Goal: Task Accomplishment & Management: Complete application form

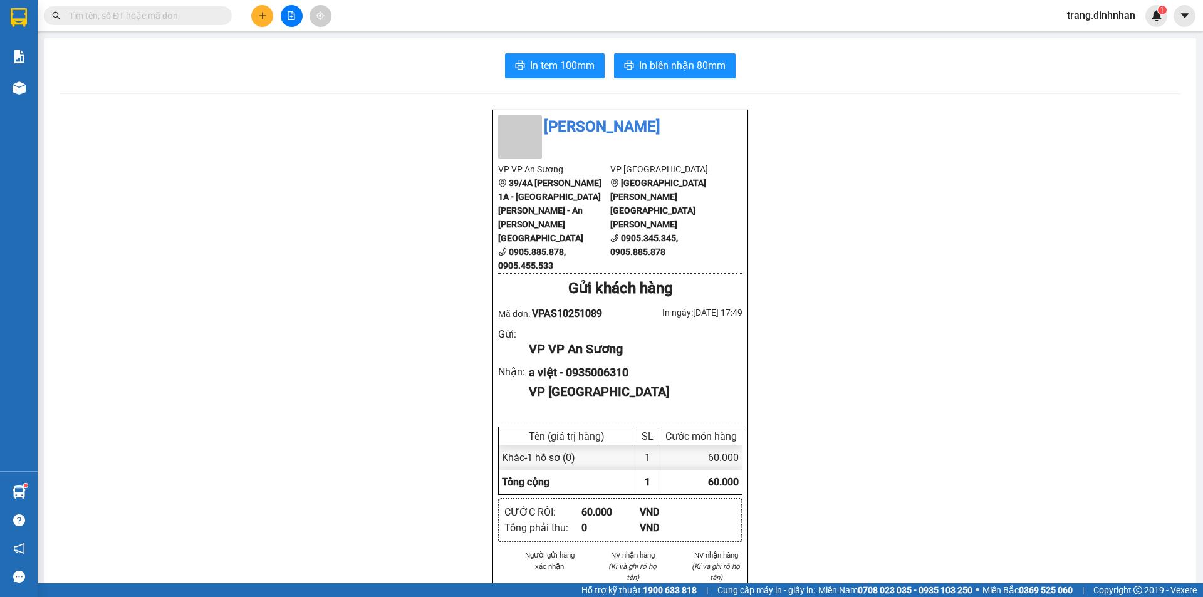
scroll to position [530, 0]
click at [258, 17] on icon "plus" at bounding box center [262, 15] width 9 height 9
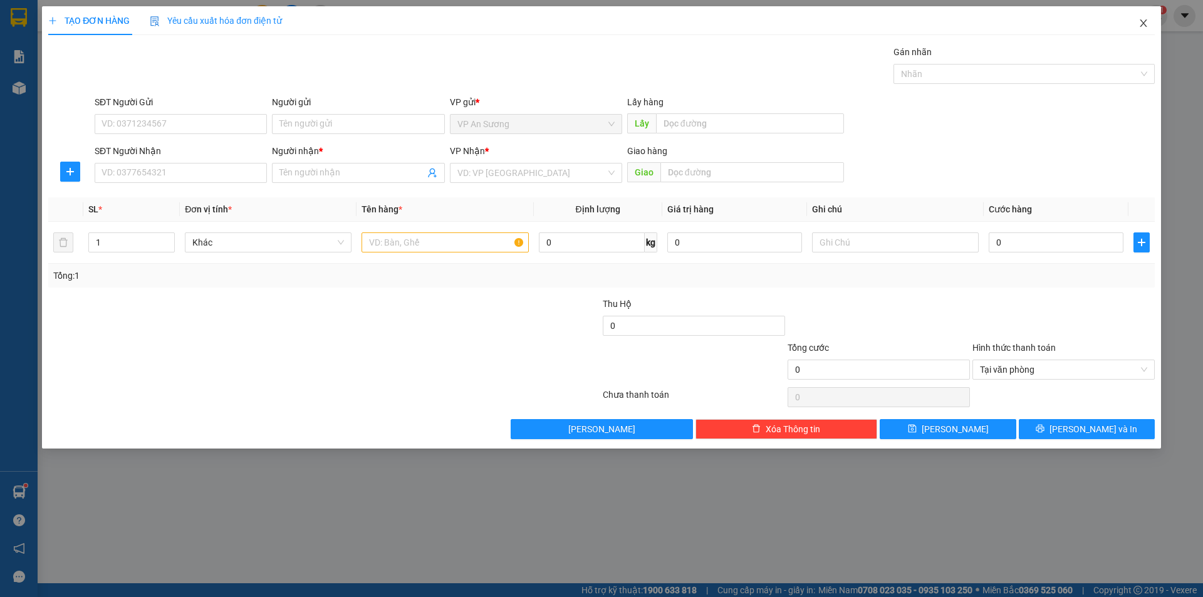
click at [1146, 24] on icon "close" at bounding box center [1143, 23] width 10 height 10
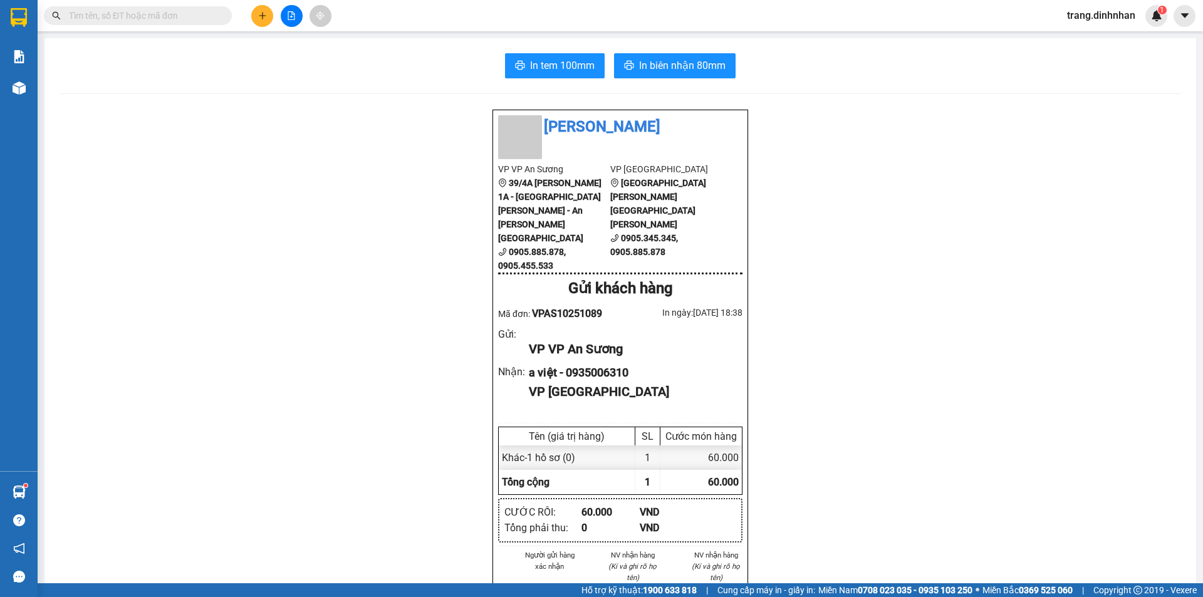
click at [353, 291] on div "[PERSON_NAME] VP An [PERSON_NAME] 39/4A [PERSON_NAME] 1A - [GEOGRAPHIC_DATA][PE…" at bounding box center [620, 530] width 1121 height 842
click at [265, 15] on icon "plus" at bounding box center [262, 15] width 9 height 9
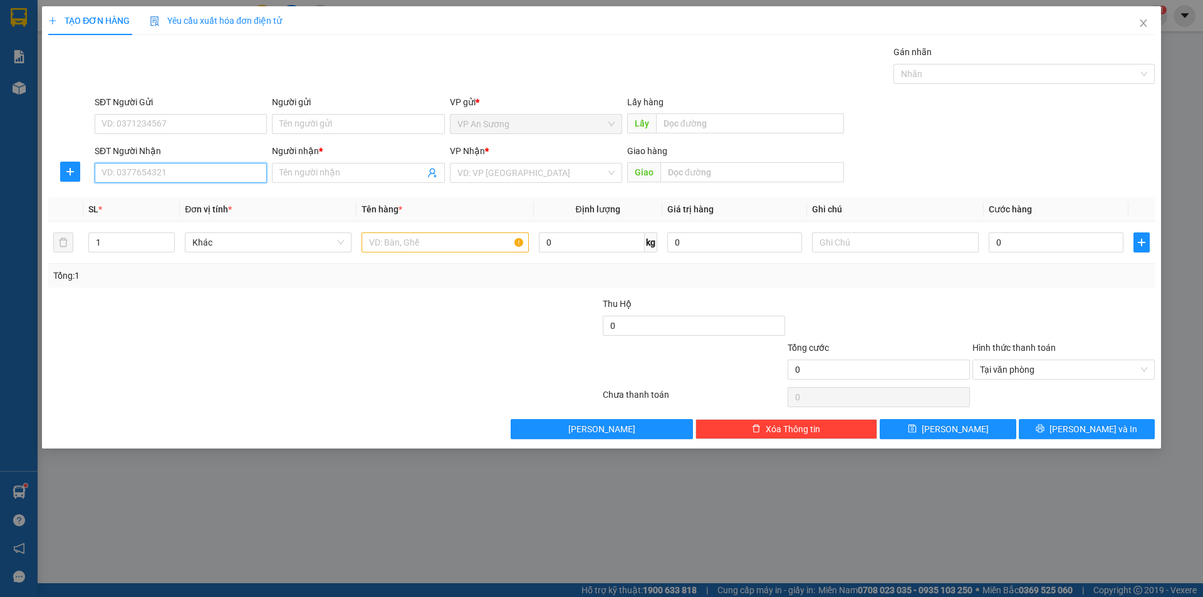
click at [237, 178] on input "SĐT Người Nhận" at bounding box center [181, 173] width 172 height 20
click at [230, 176] on input "SĐT Người Nhận" at bounding box center [181, 173] width 172 height 20
click at [398, 172] on input "Người nhận *" at bounding box center [351, 173] width 145 height 14
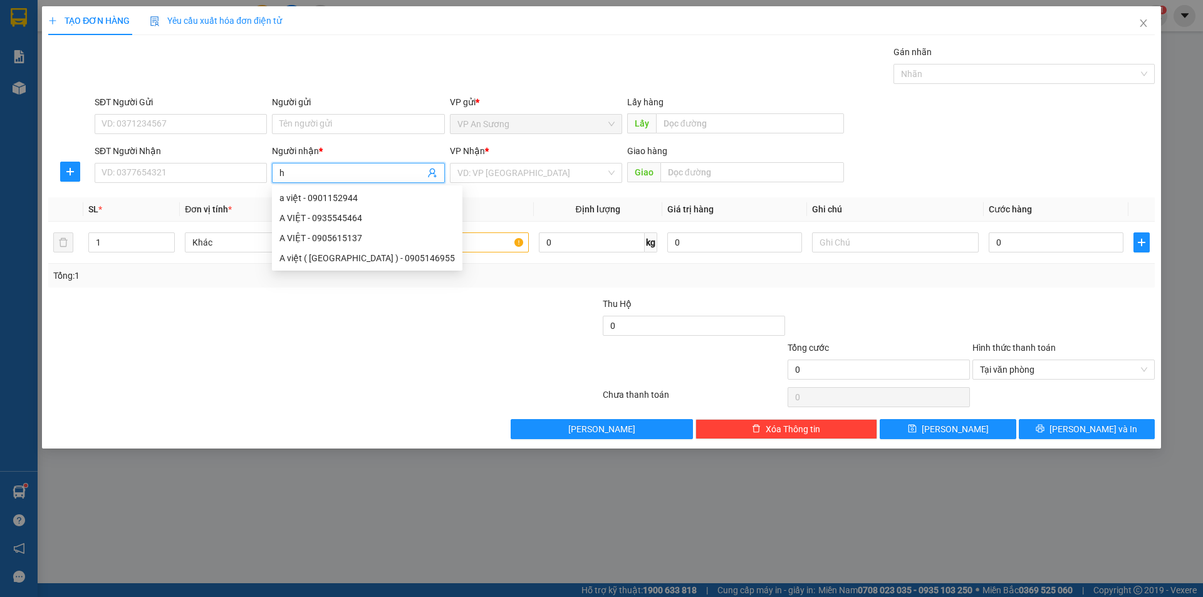
type input "ht"
drag, startPoint x: 326, startPoint y: 195, endPoint x: 507, endPoint y: 172, distance: 183.2
click at [326, 195] on div "HT đà nẵng - 0888429783" at bounding box center [357, 198] width 157 height 14
type input "0888429783"
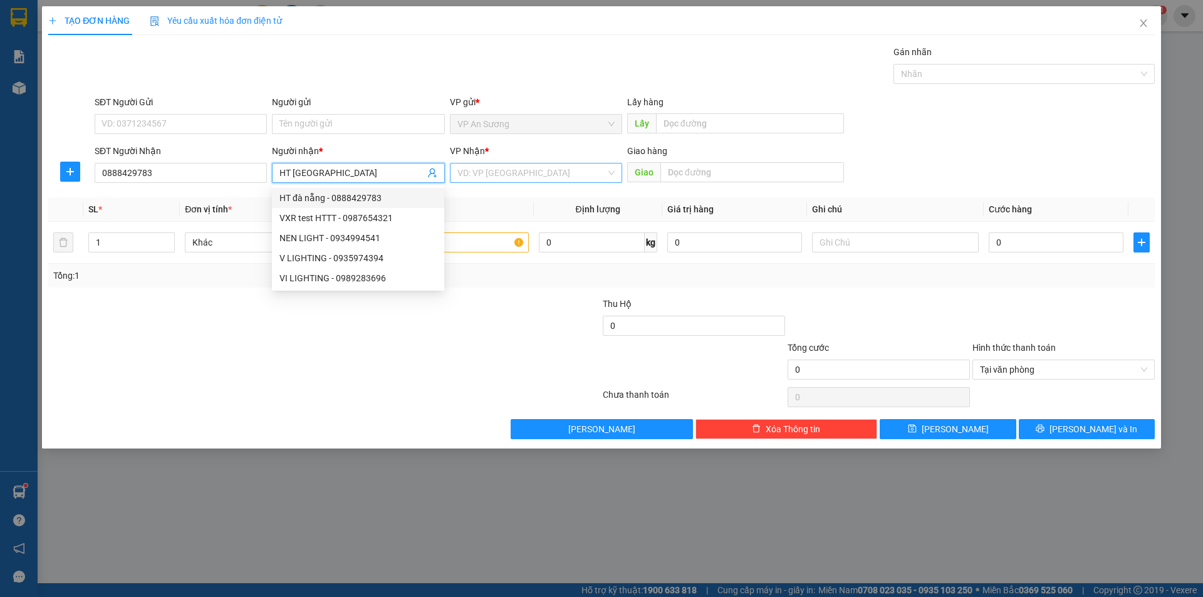
type input "HT [GEOGRAPHIC_DATA]"
click at [509, 172] on input "search" at bounding box center [531, 172] width 148 height 19
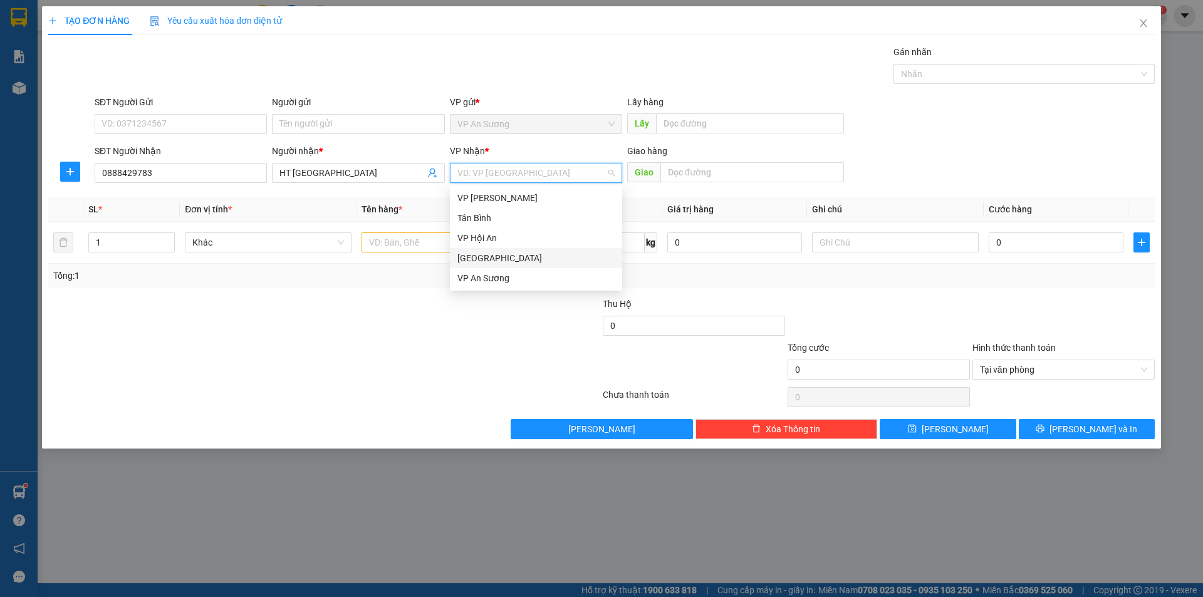
click at [507, 264] on div "[GEOGRAPHIC_DATA]" at bounding box center [535, 258] width 157 height 14
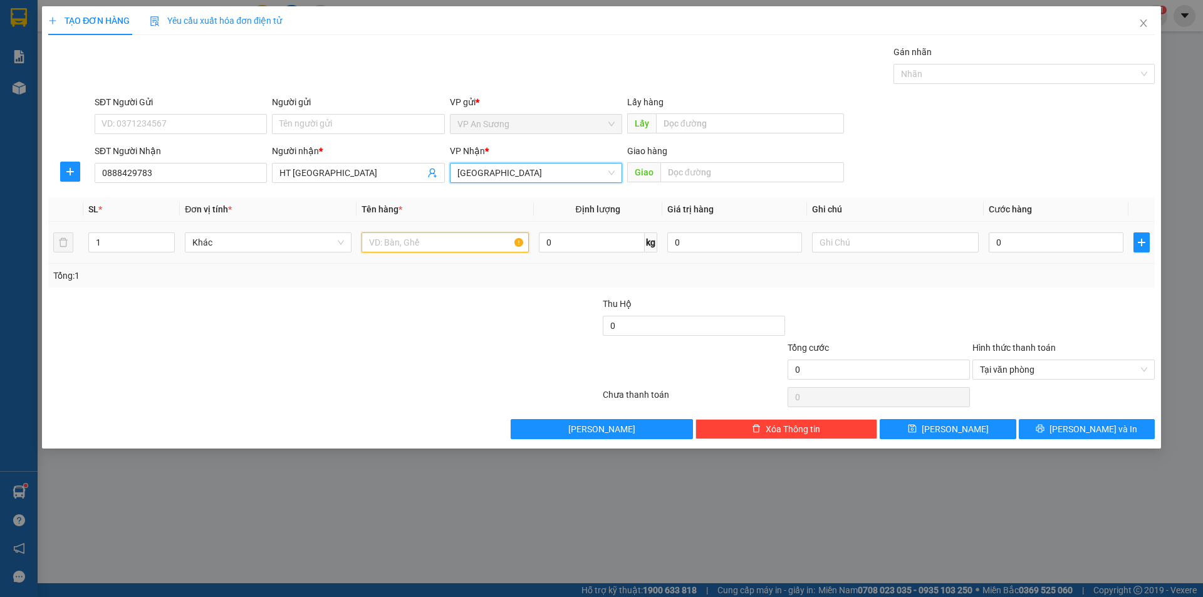
click at [450, 242] on input "text" at bounding box center [444, 242] width 167 height 20
type input "30 thùng"
click at [141, 247] on input "1" at bounding box center [131, 242] width 85 height 19
type input "30"
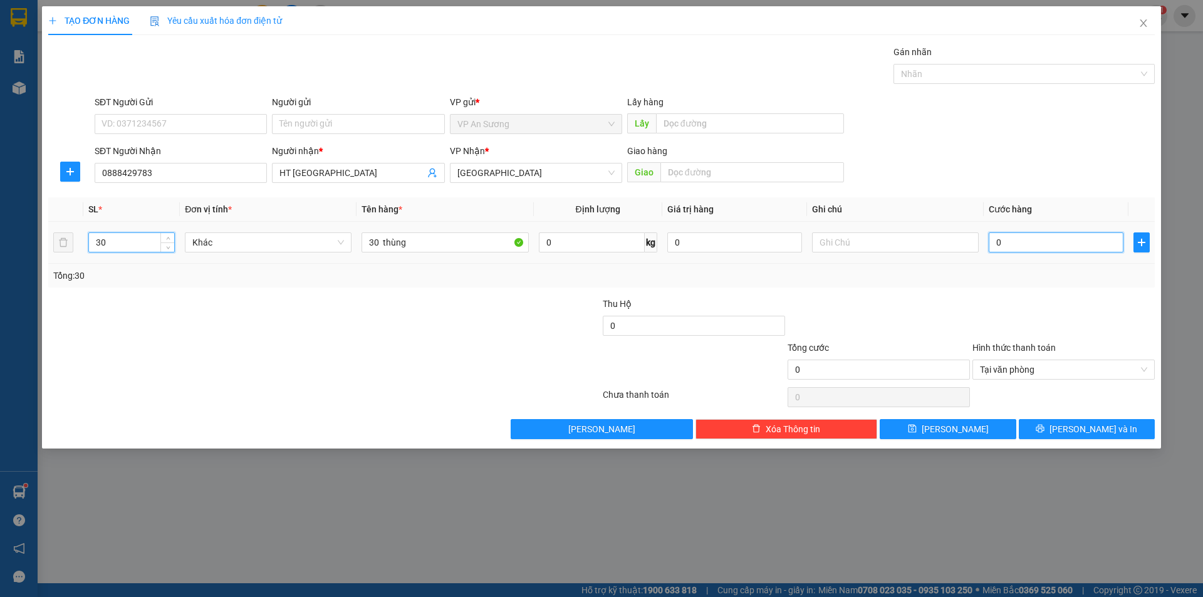
click at [1006, 245] on input "0" at bounding box center [1055, 242] width 135 height 20
type input "2"
type input "24"
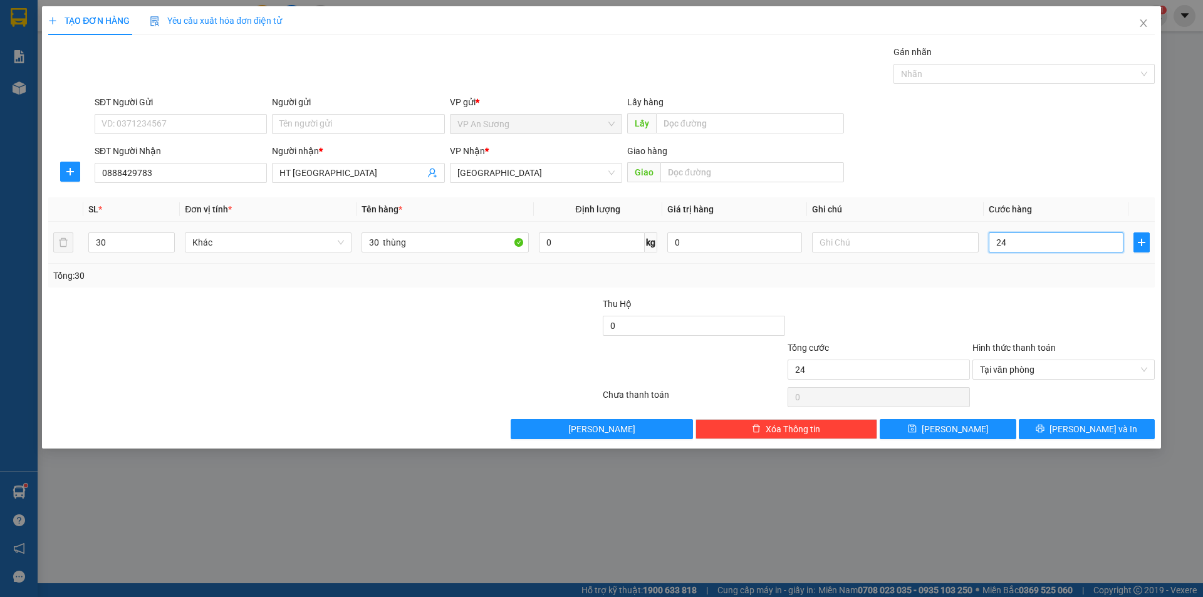
type input "240"
type input "2.400"
type input "2.400.000"
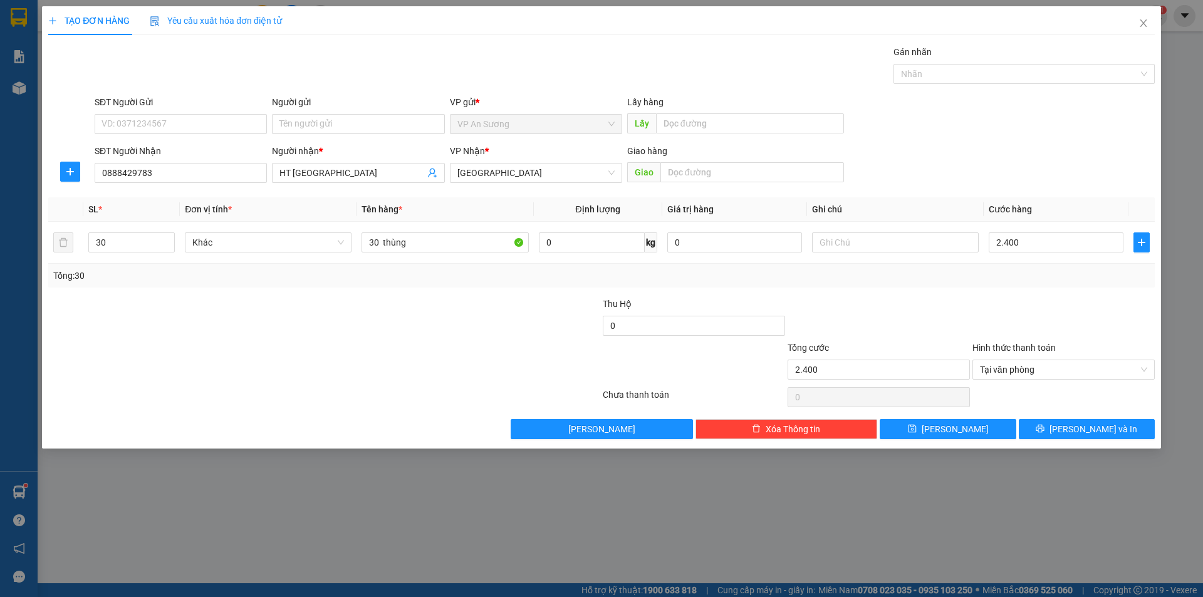
type input "2.400.000"
click at [974, 295] on div "Transit Pickup Surcharge Ids Transit Deliver Surcharge Ids Transit Deliver Surc…" at bounding box center [601, 242] width 1106 height 394
click at [1116, 431] on button "[PERSON_NAME] và In" at bounding box center [1086, 429] width 136 height 20
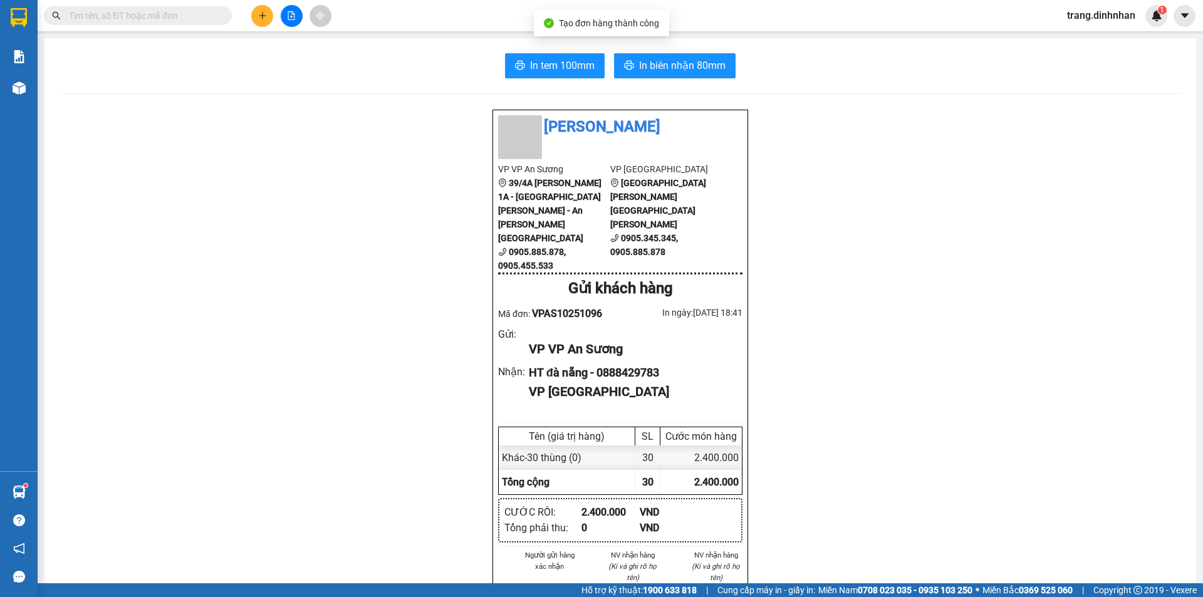
scroll to position [63, 0]
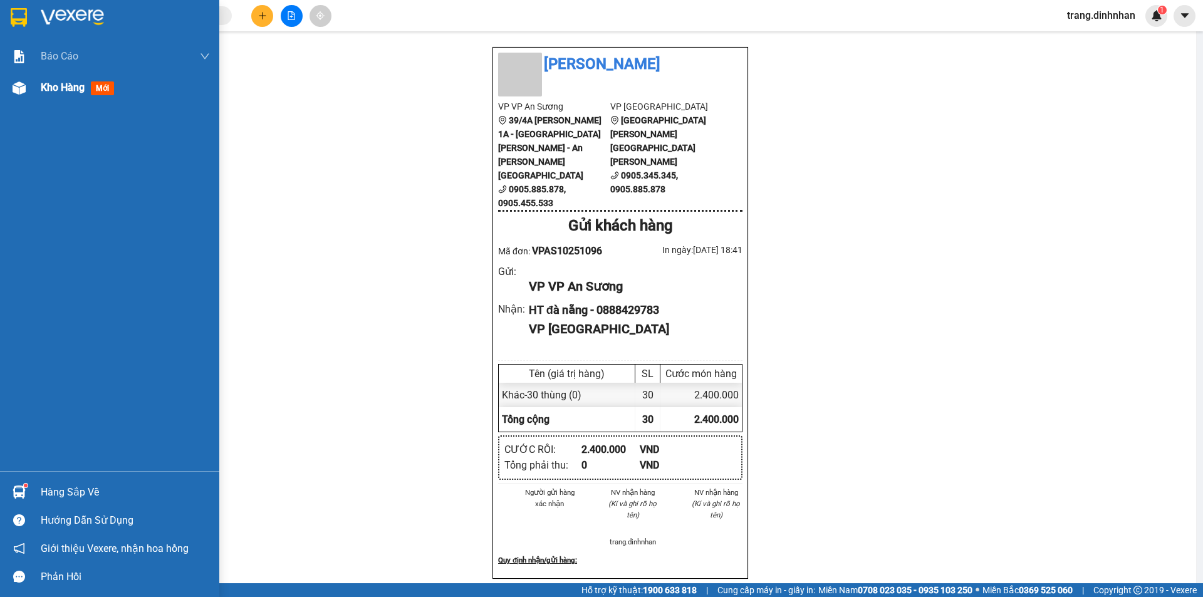
click at [46, 89] on span "Kho hàng" at bounding box center [63, 87] width 44 height 12
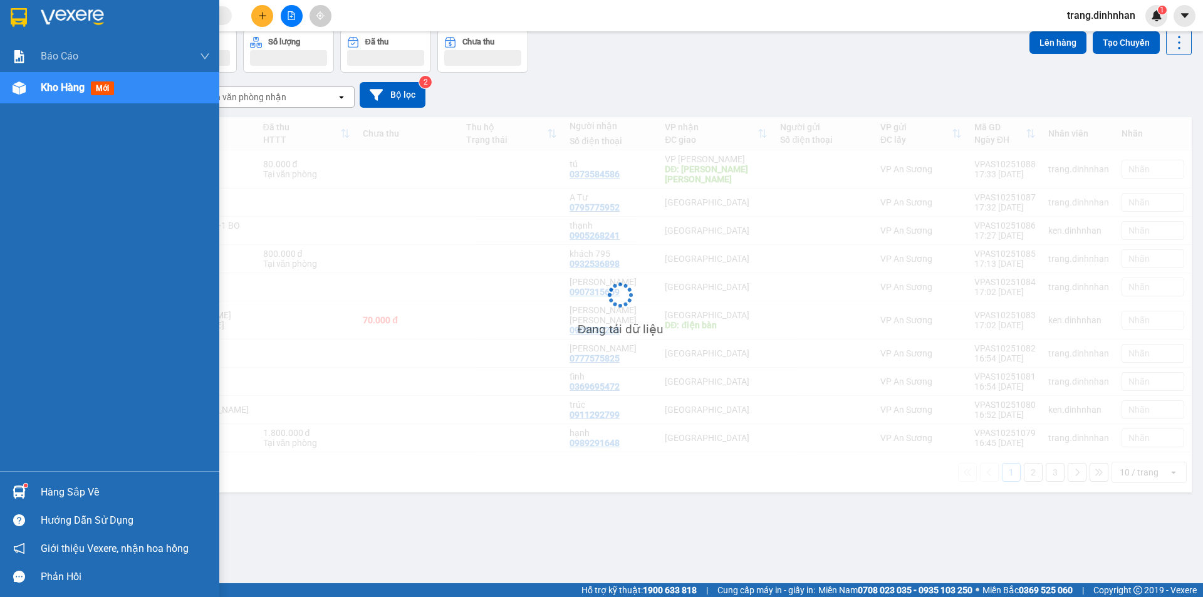
scroll to position [58, 0]
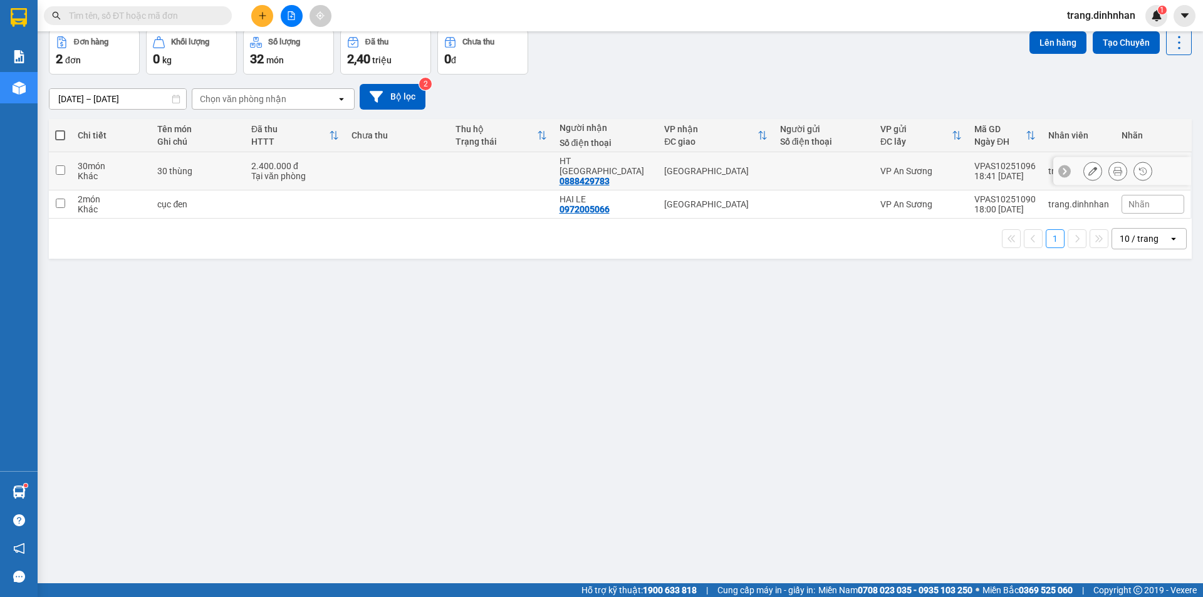
click at [745, 166] on div "[GEOGRAPHIC_DATA]" at bounding box center [715, 171] width 103 height 10
checkbox input "true"
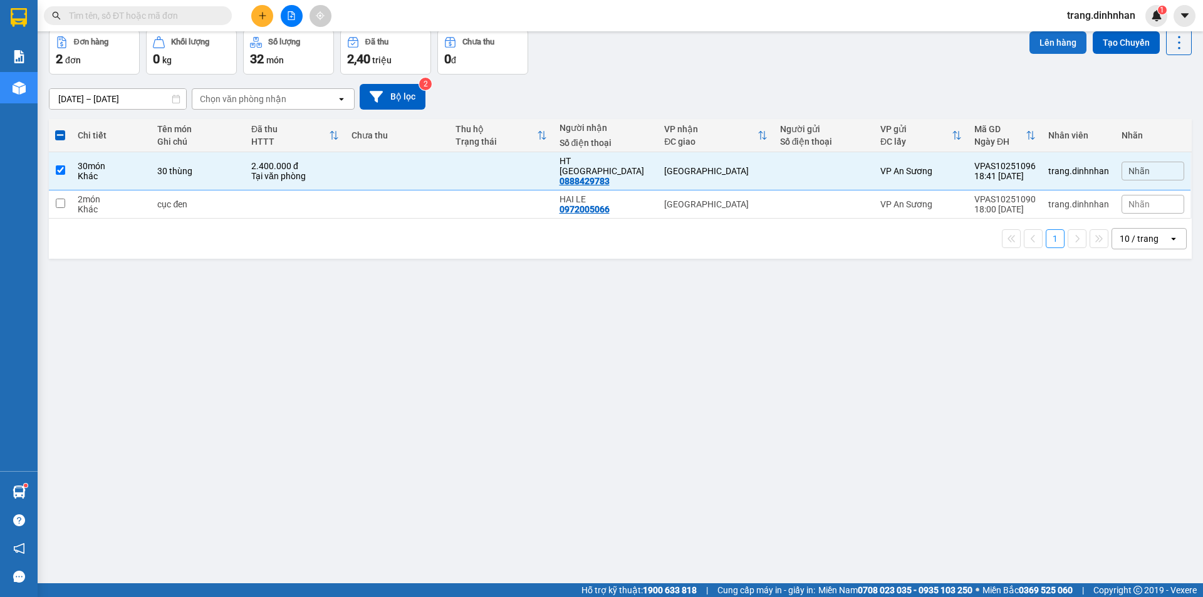
click at [1059, 34] on button "Lên hàng" at bounding box center [1057, 42] width 57 height 23
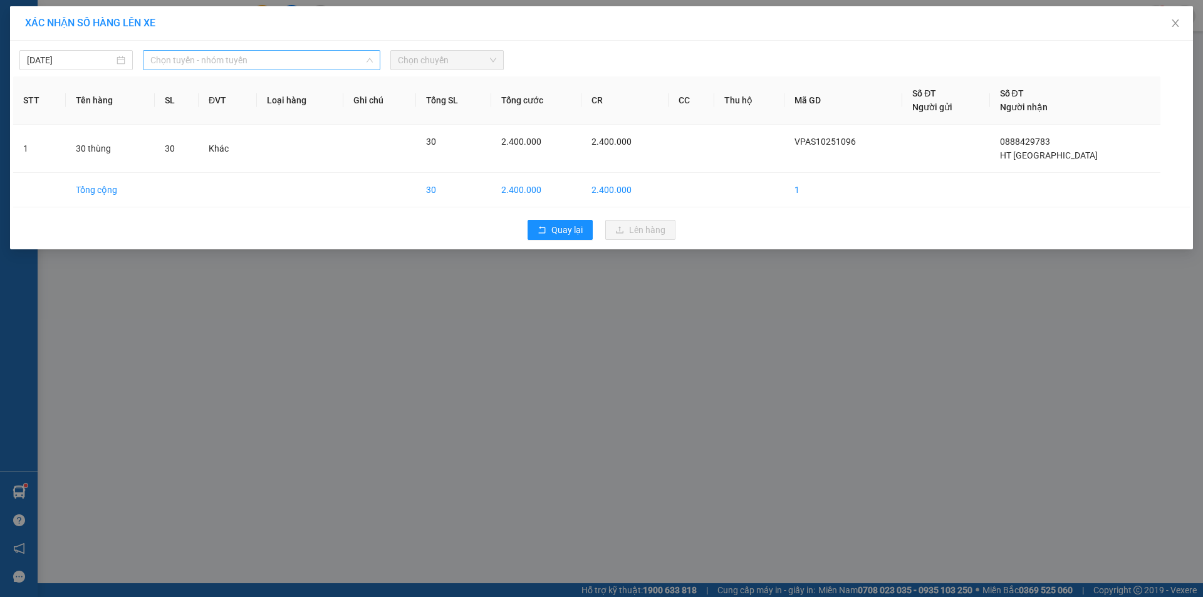
click at [242, 61] on span "Chọn tuyến - nhóm tuyến" at bounding box center [261, 60] width 222 height 19
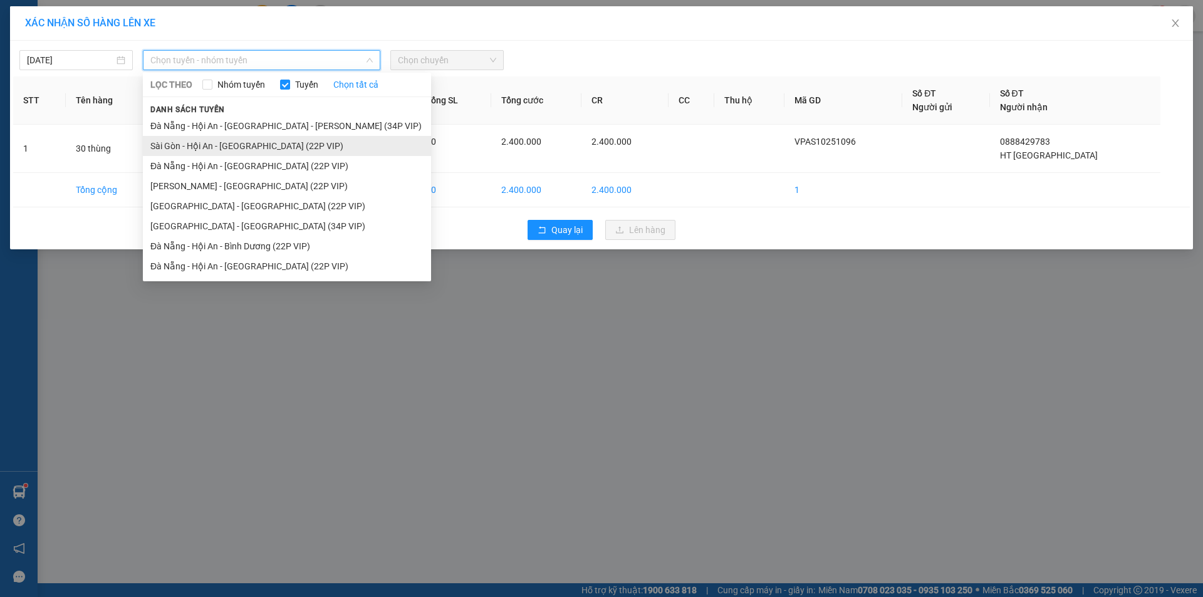
click at [215, 136] on li "Sài Gòn - Hội An - [GEOGRAPHIC_DATA] (22P VIP)" at bounding box center [287, 146] width 288 height 20
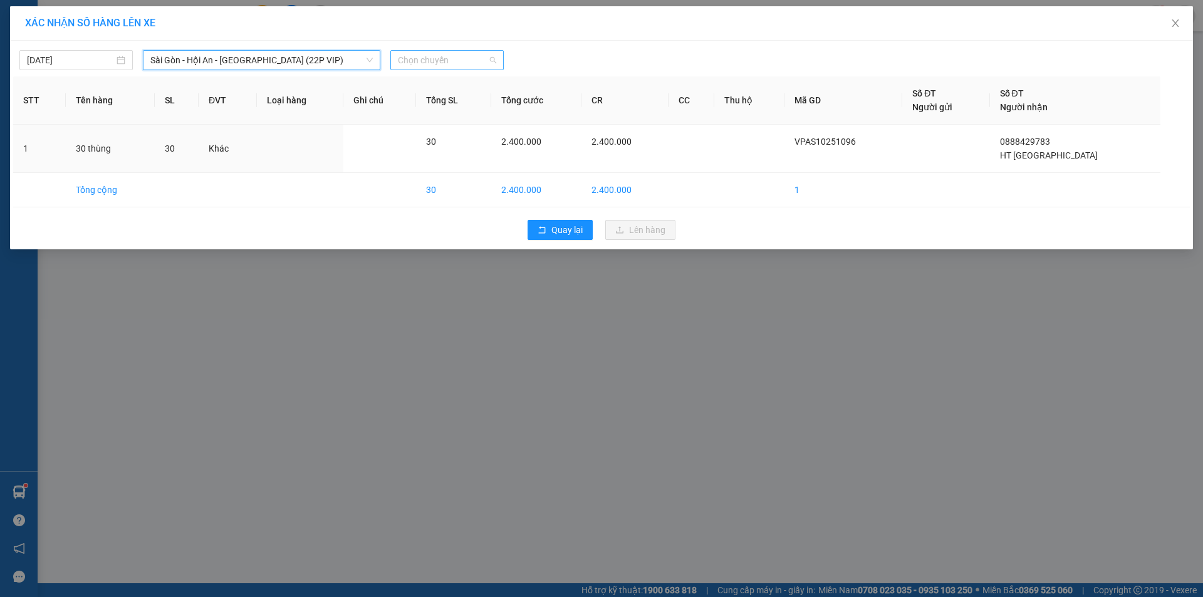
click at [489, 68] on span "Chọn chuyến" at bounding box center [447, 60] width 98 height 19
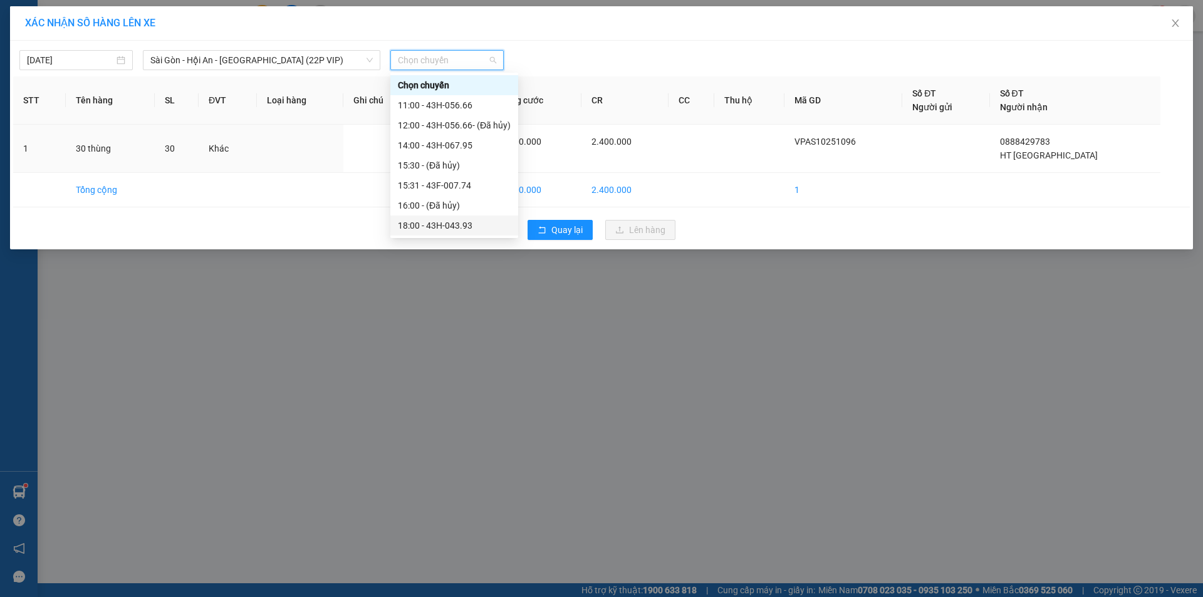
click at [447, 221] on div "18:00 - 43H-043.93" at bounding box center [454, 226] width 113 height 14
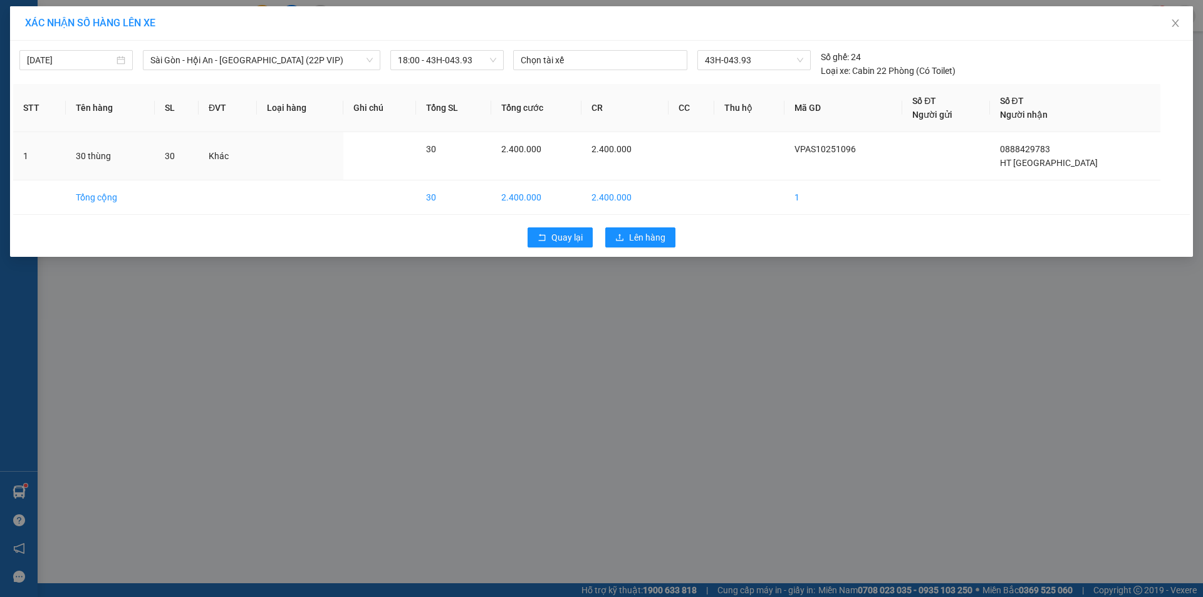
click at [628, 227] on div "Quay lại Lên hàng" at bounding box center [601, 237] width 1176 height 33
click at [636, 241] on span "Lên hàng" at bounding box center [647, 237] width 36 height 14
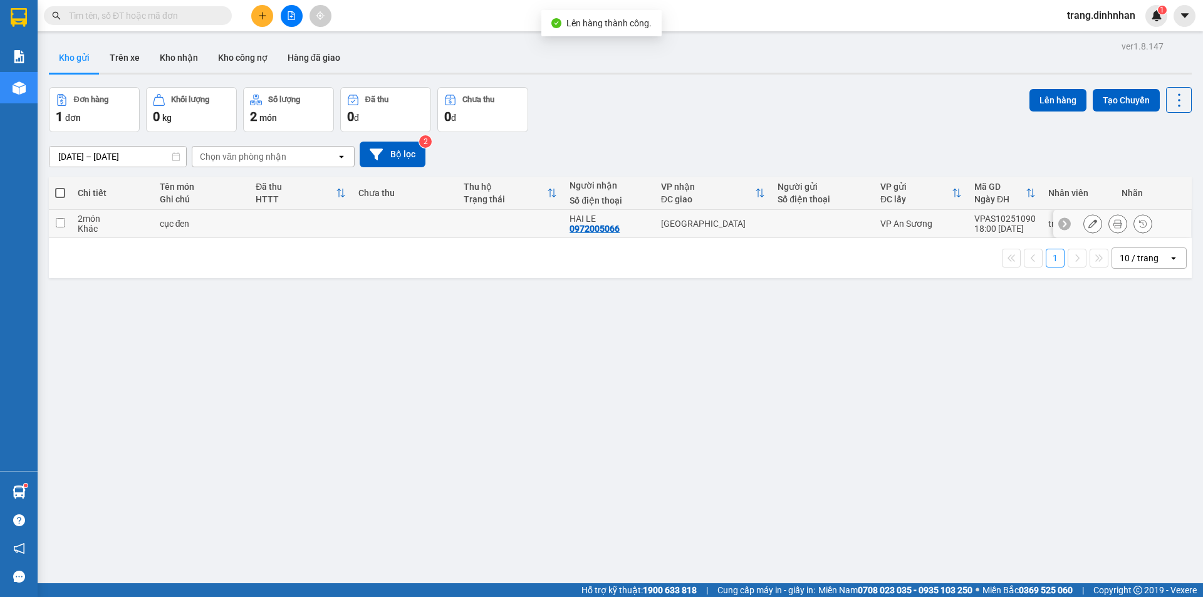
click at [451, 224] on td at bounding box center [405, 224] width 106 height 28
checkbox input "true"
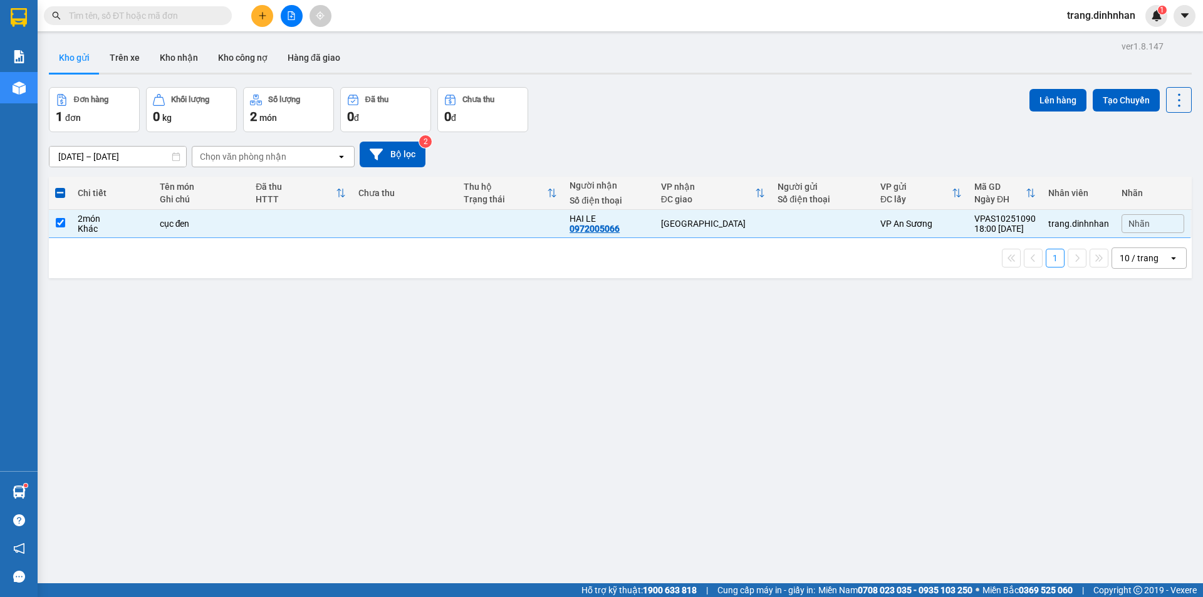
click at [1015, 98] on div "Đơn hàng 1 đơn Khối lượng 0 kg Số lượng 2 món Đã thu 0 đ Chưa thu 0 đ Lên hàng …" at bounding box center [620, 109] width 1142 height 45
click at [1057, 100] on button "Lên hàng" at bounding box center [1057, 100] width 57 height 23
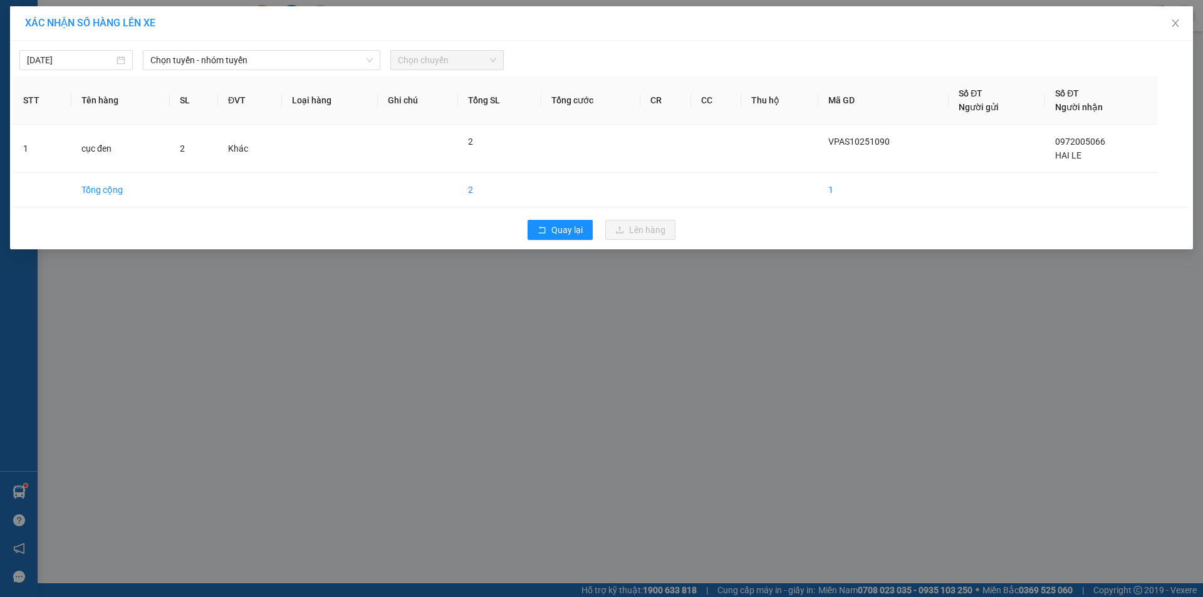
click at [209, 73] on div "[DATE] [PERSON_NAME] - nhóm [PERSON_NAME] chuyến STT Tên hàng SL ĐVT [PERSON_NA…" at bounding box center [601, 145] width 1183 height 209
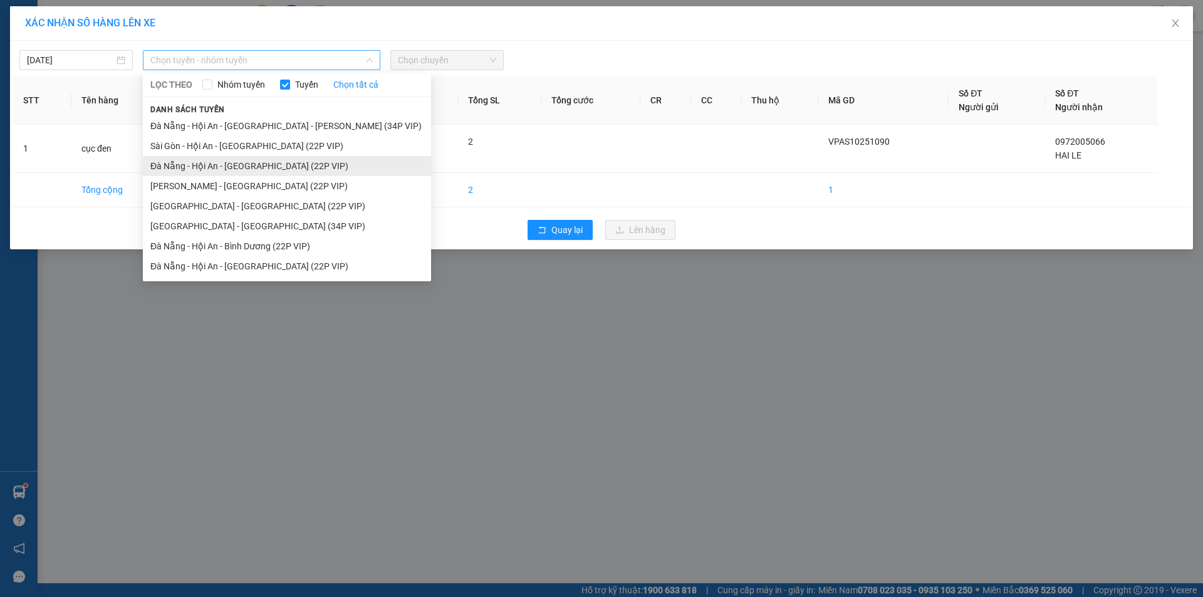
drag, startPoint x: 209, startPoint y: 60, endPoint x: 216, endPoint y: 157, distance: 98.0
click at [215, 66] on span "Chọn tuyến - nhóm tuyến" at bounding box center [261, 60] width 222 height 19
click at [243, 149] on li "Sài Gòn - Hội An - [GEOGRAPHIC_DATA] (22P VIP)" at bounding box center [287, 146] width 288 height 20
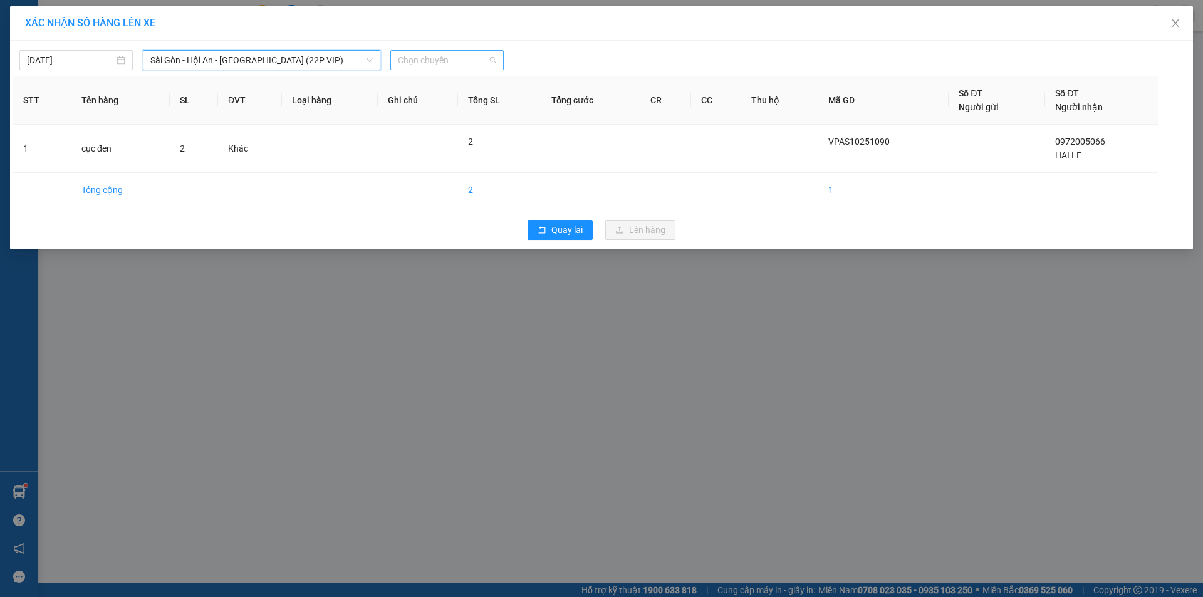
click at [442, 60] on span "Chọn chuyến" at bounding box center [447, 60] width 98 height 19
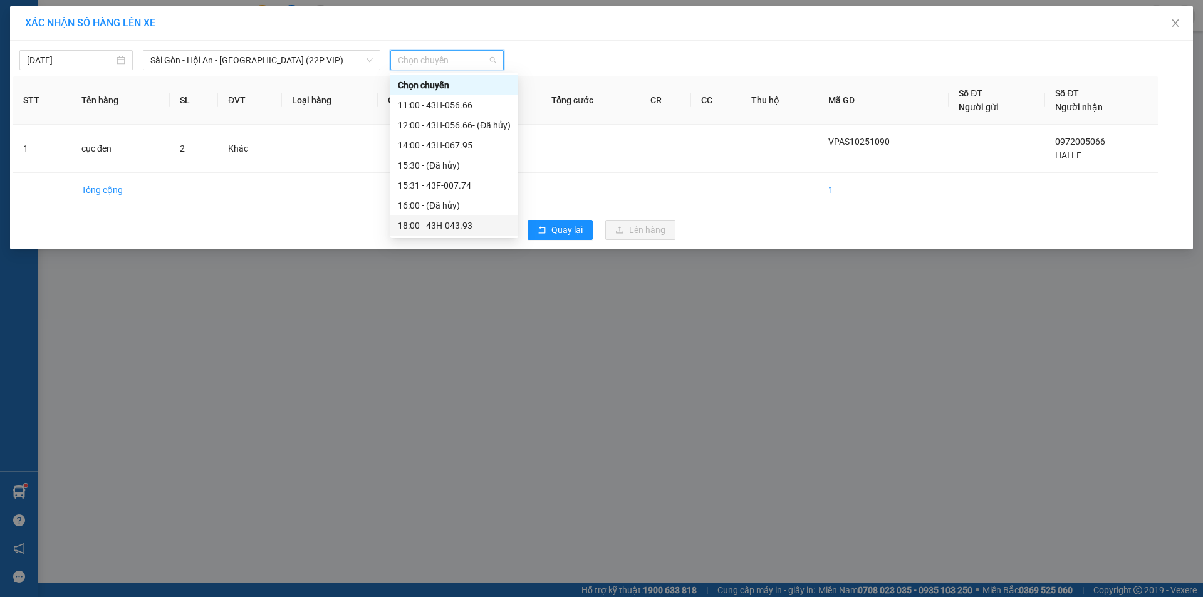
drag, startPoint x: 464, startPoint y: 224, endPoint x: 531, endPoint y: 230, distance: 66.7
click at [465, 224] on div "18:00 - 43H-043.93" at bounding box center [454, 226] width 113 height 14
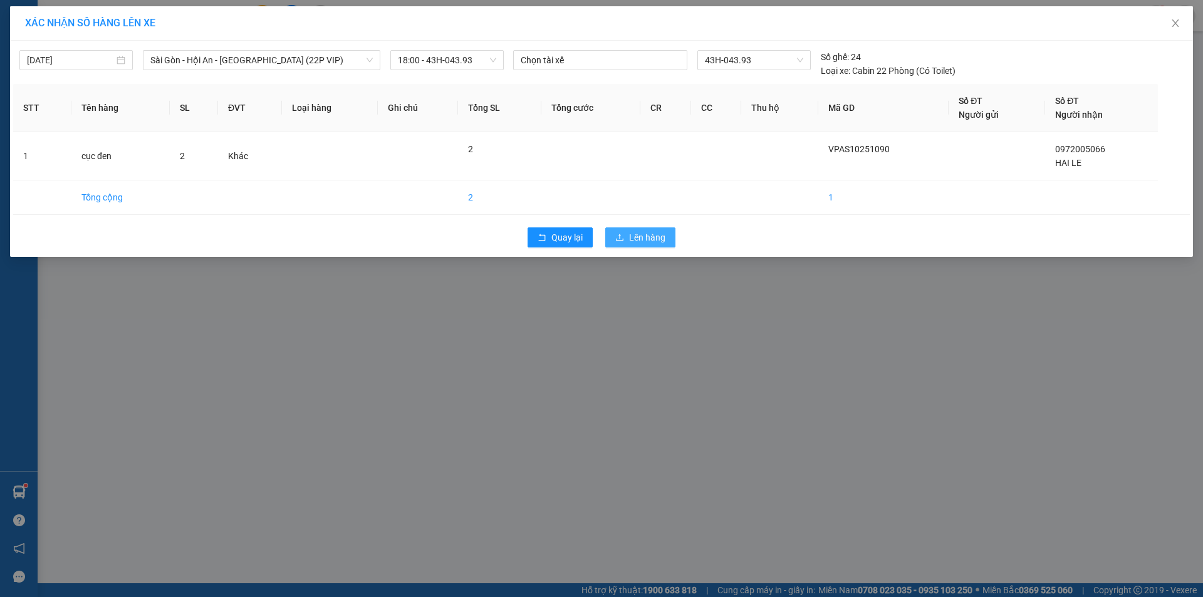
click at [660, 243] on span "Lên hàng" at bounding box center [647, 237] width 36 height 14
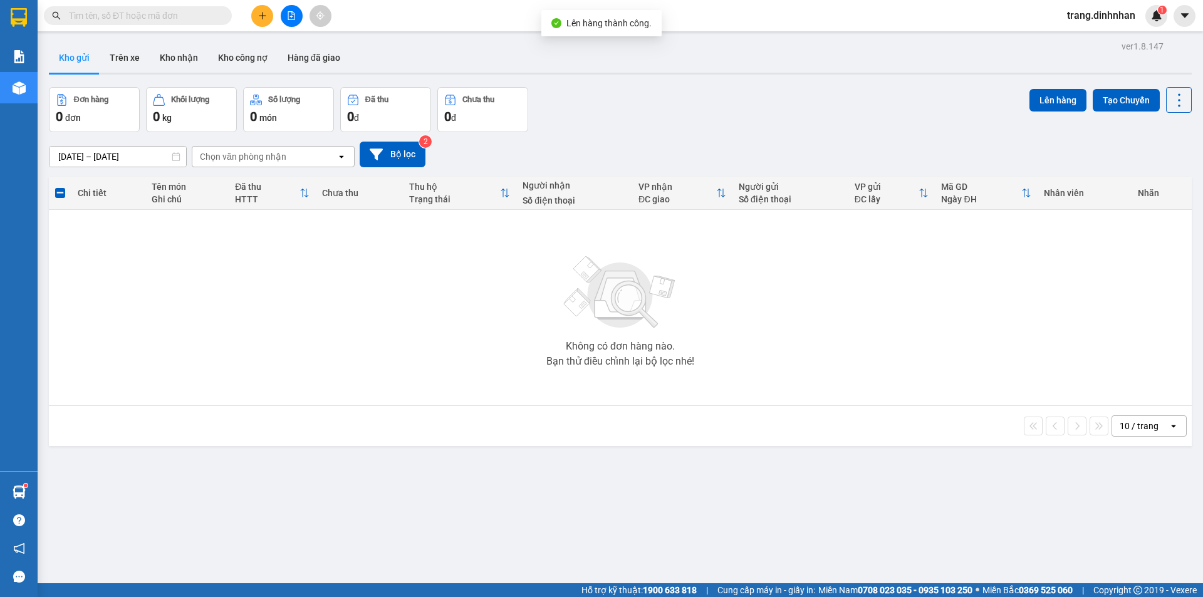
click at [293, 24] on button at bounding box center [292, 16] width 22 height 22
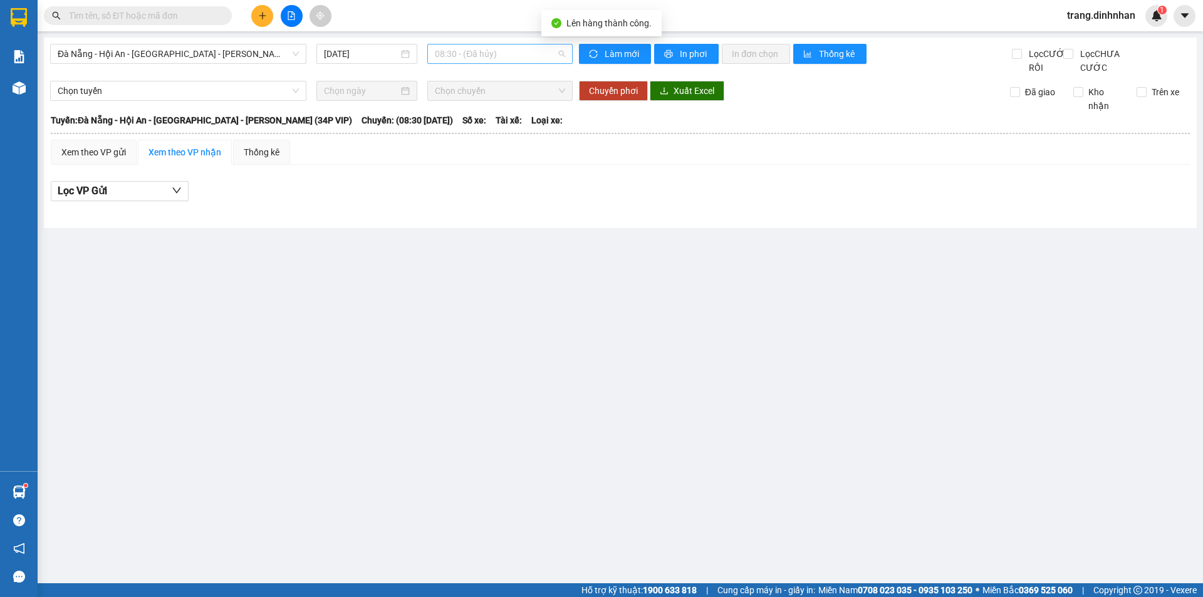
click at [482, 56] on span "08:30 - (Đã hủy)" at bounding box center [500, 53] width 130 height 19
click at [215, 64] on div "Đà Nẵng - Hội An - [GEOGRAPHIC_DATA] - [PERSON_NAME] (34P VIP) [DATE] 08:30 - (…" at bounding box center [311, 59] width 522 height 31
click at [215, 58] on span "Đà Nẵng - Hội An - [GEOGRAPHIC_DATA] - [PERSON_NAME] (34P VIP)" at bounding box center [178, 53] width 241 height 19
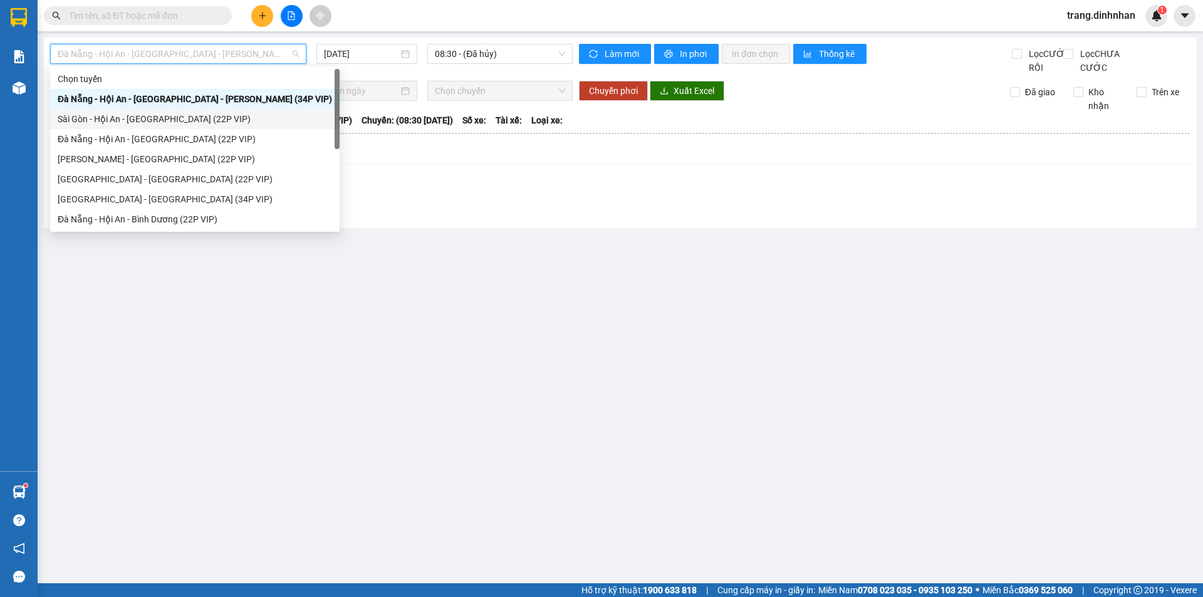
click at [132, 115] on div "Sài Gòn - Hội An - [GEOGRAPHIC_DATA] (22P VIP)" at bounding box center [195, 119] width 274 height 14
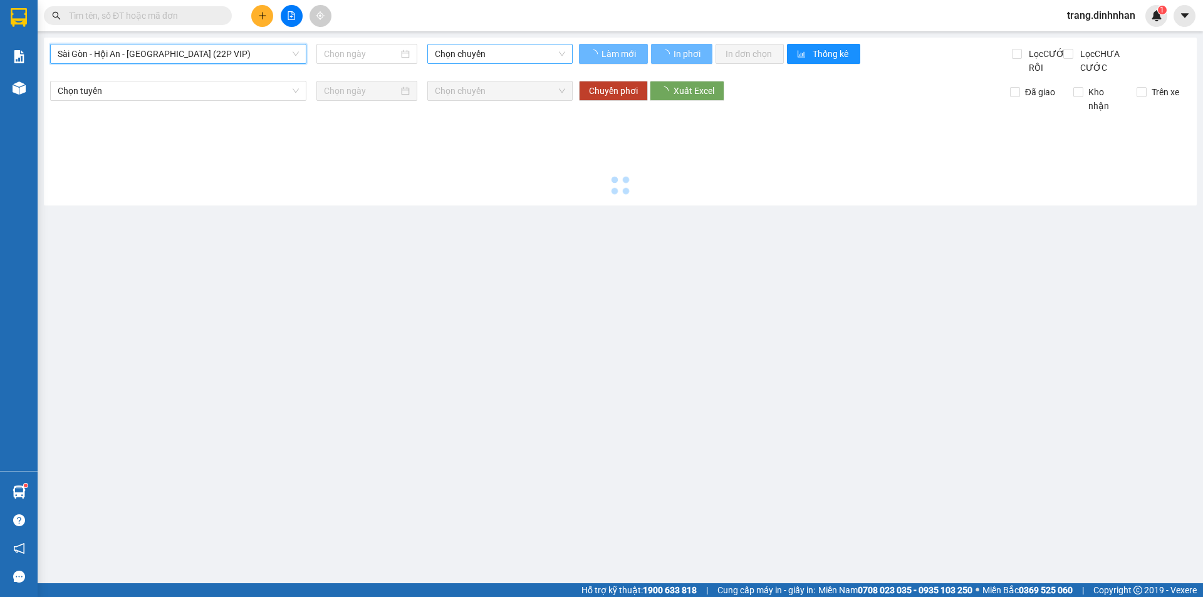
type input "[DATE]"
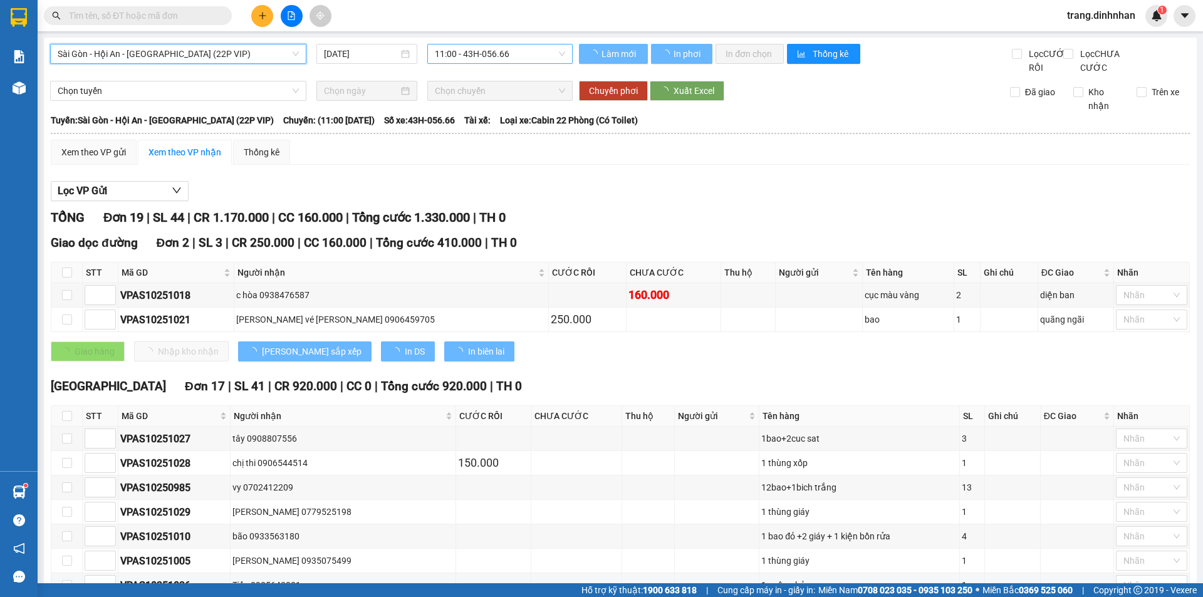
click at [500, 53] on span "11:00 - 43H-056.66" at bounding box center [500, 53] width 130 height 19
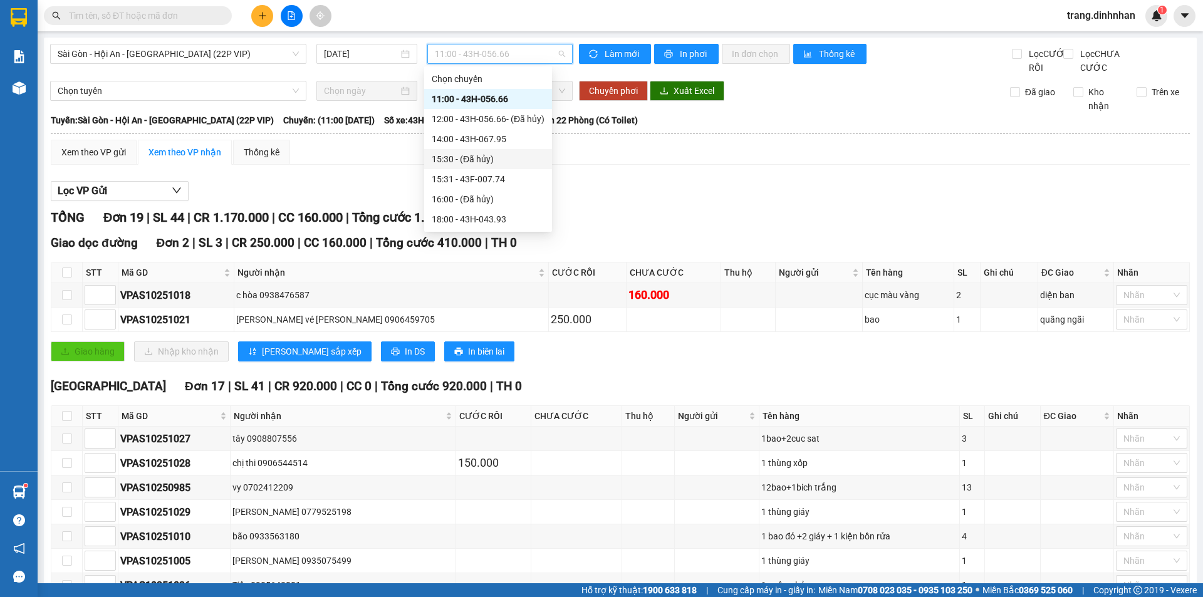
scroll to position [251, 0]
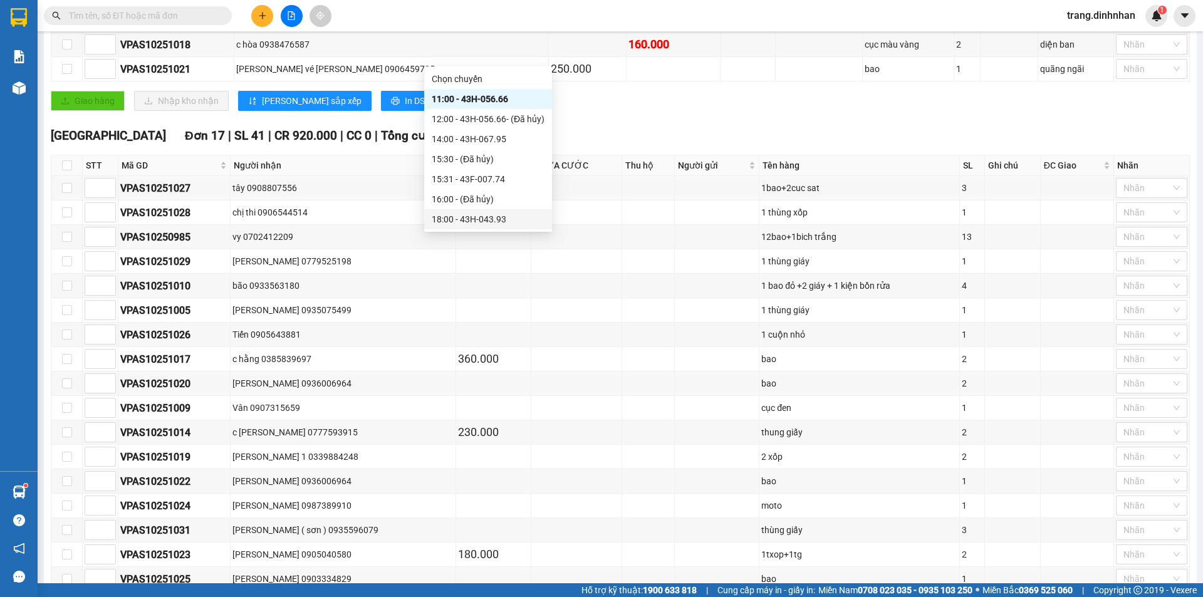
click at [502, 217] on div "18:00 - 43H-043.93" at bounding box center [488, 219] width 113 height 14
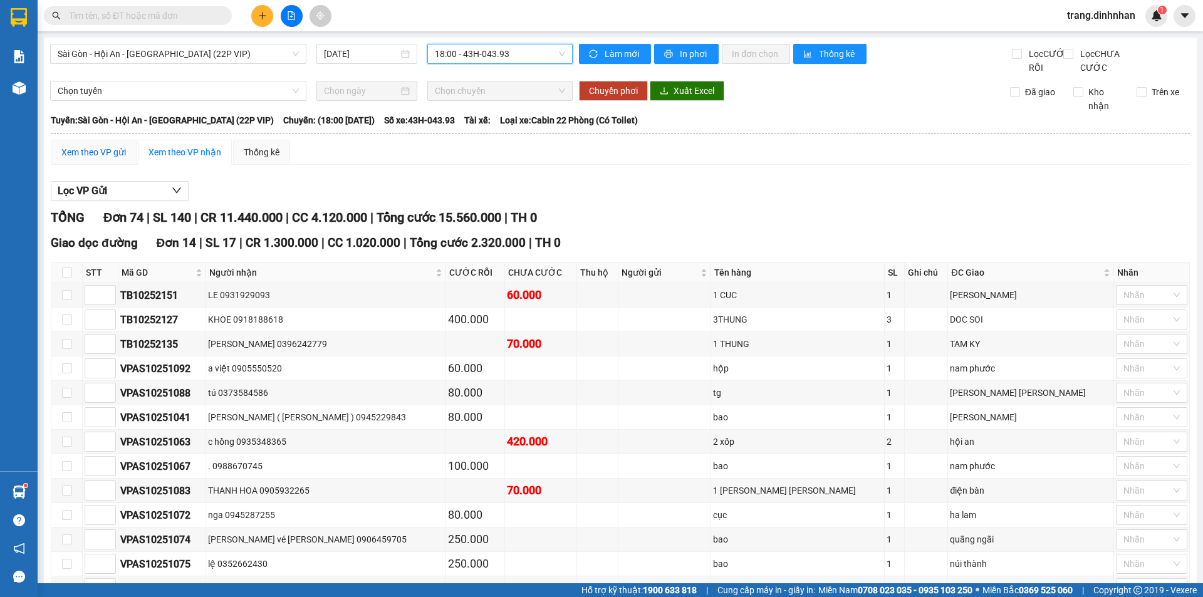
click at [91, 159] on div "Xem theo VP gửi" at bounding box center [93, 152] width 65 height 14
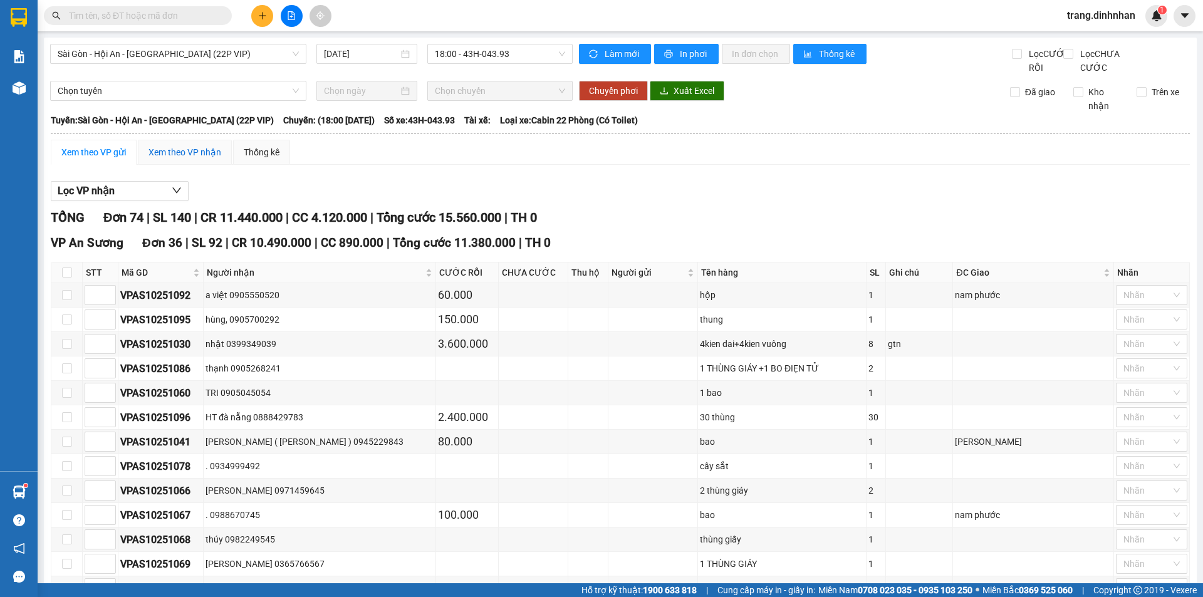
click at [189, 159] on div "Xem theo VP nhận" at bounding box center [184, 152] width 73 height 14
click at [0, 0] on button "Lọc VP Gửi" at bounding box center [0, 0] width 0 height 0
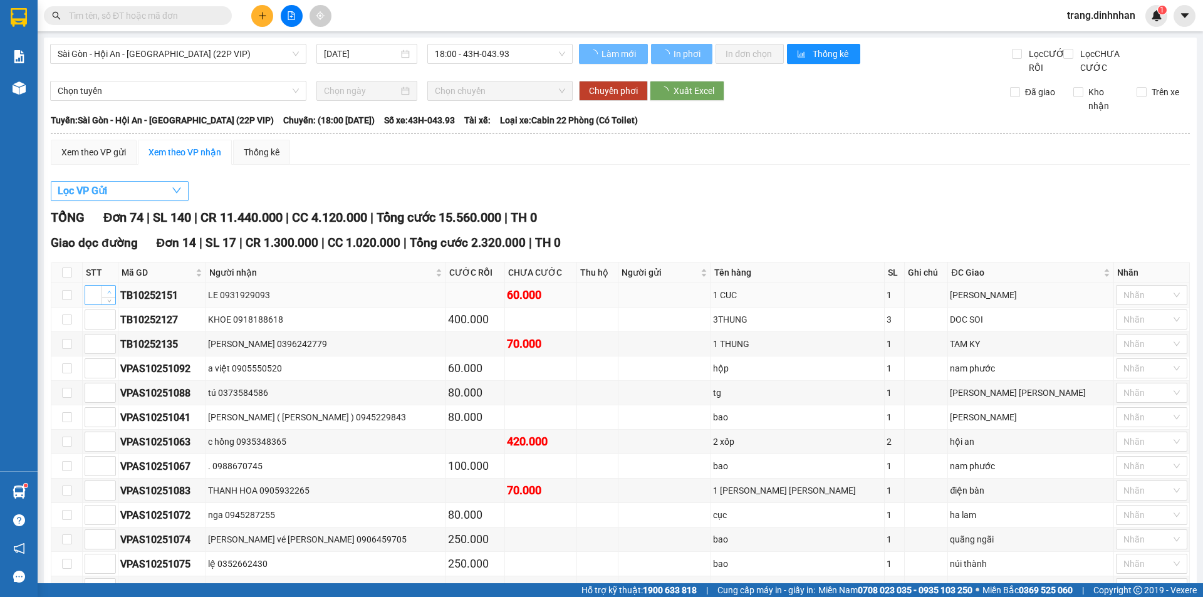
click at [131, 201] on button "Lọc VP Gửi" at bounding box center [120, 191] width 138 height 20
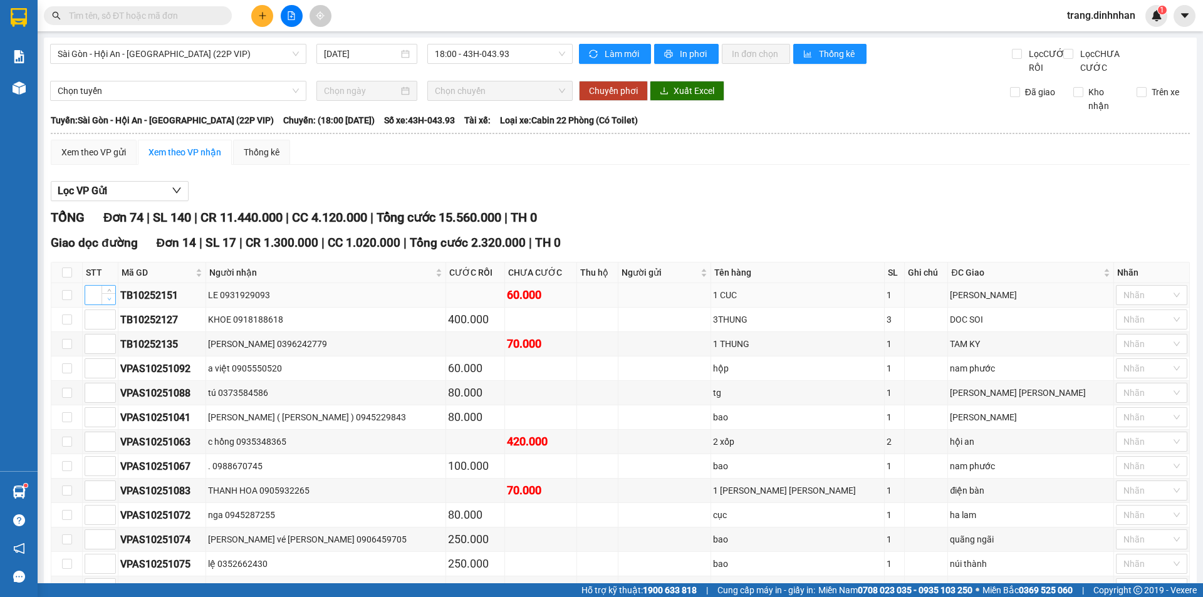
type input "1"
click at [105, 304] on span "Decrease Value" at bounding box center [108, 298] width 14 height 11
click at [126, 201] on button "Lọc VP Gửi" at bounding box center [120, 191] width 138 height 20
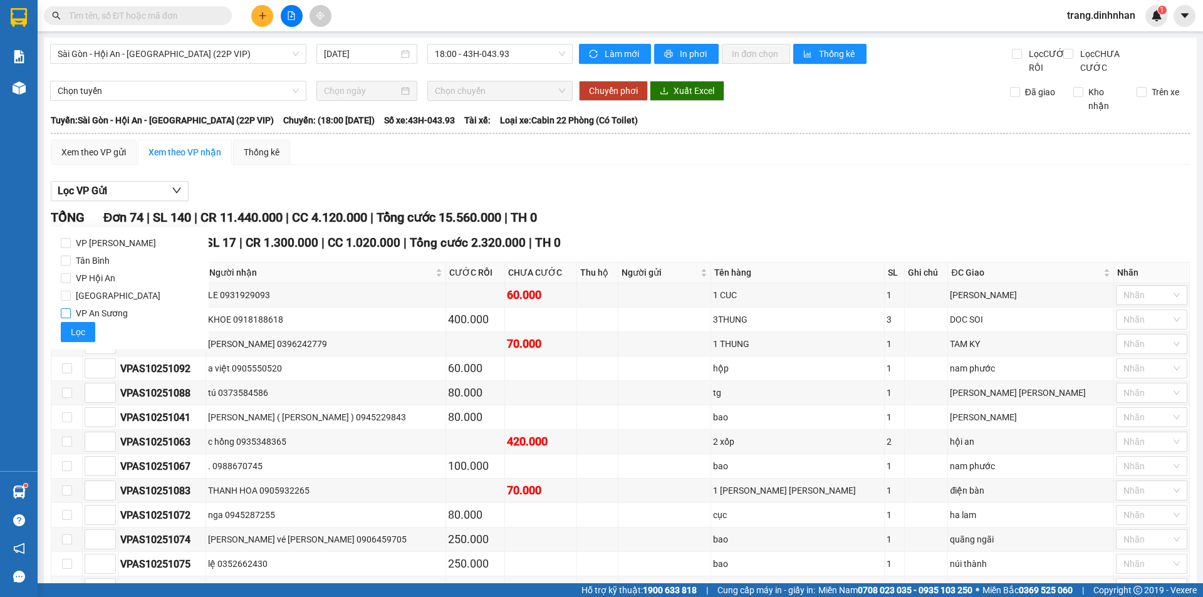
click at [98, 311] on span "VP An Sương" at bounding box center [102, 313] width 62 height 18
click at [71, 311] on input "VP An Sương" at bounding box center [66, 313] width 10 height 10
checkbox input "true"
click at [73, 328] on span "Lọc" at bounding box center [78, 332] width 14 height 14
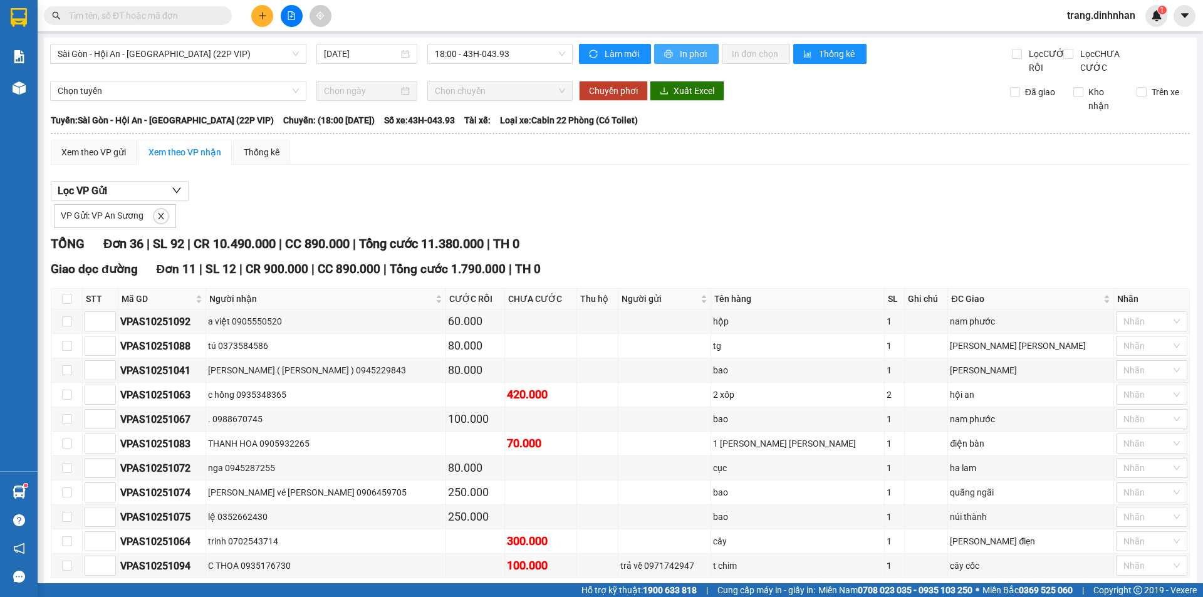
click at [685, 53] on span "In phơi" at bounding box center [694, 54] width 29 height 14
click at [680, 55] on span "In phơi" at bounding box center [694, 54] width 29 height 14
click at [669, 60] on button "In phơi" at bounding box center [686, 54] width 65 height 20
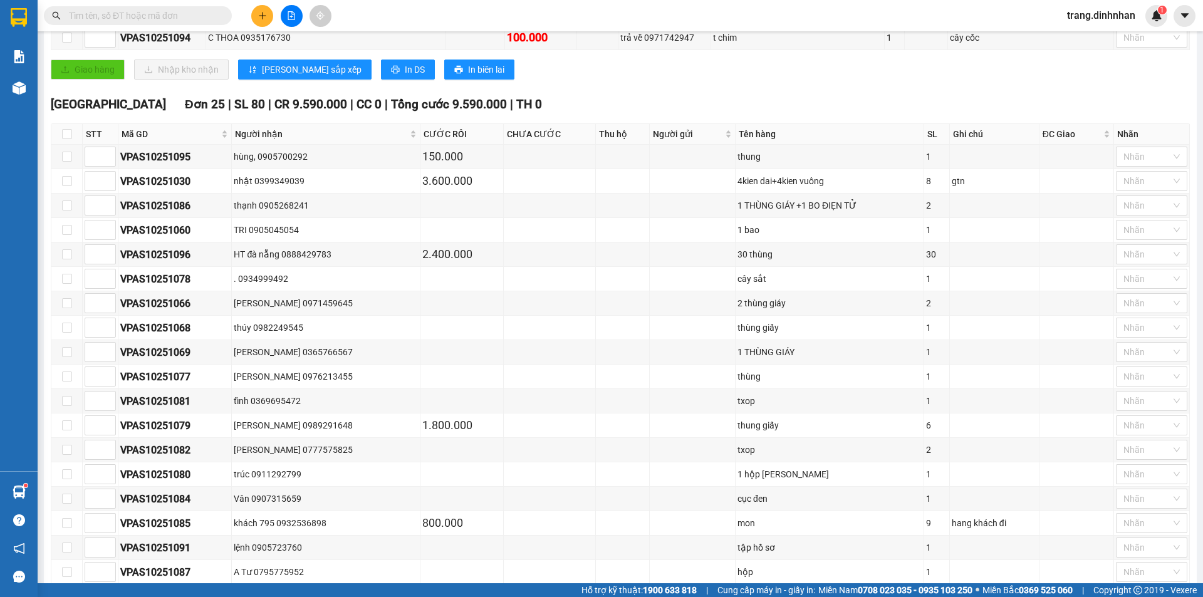
scroll to position [215, 0]
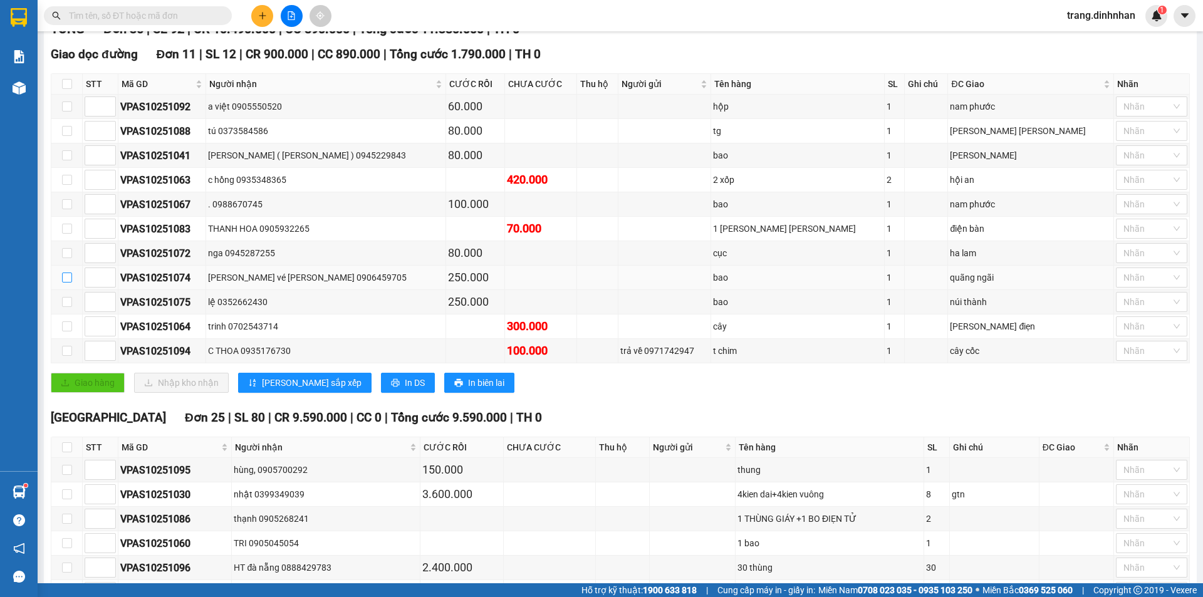
click at [71, 282] on input "checkbox" at bounding box center [67, 277] width 10 height 10
checkbox input "true"
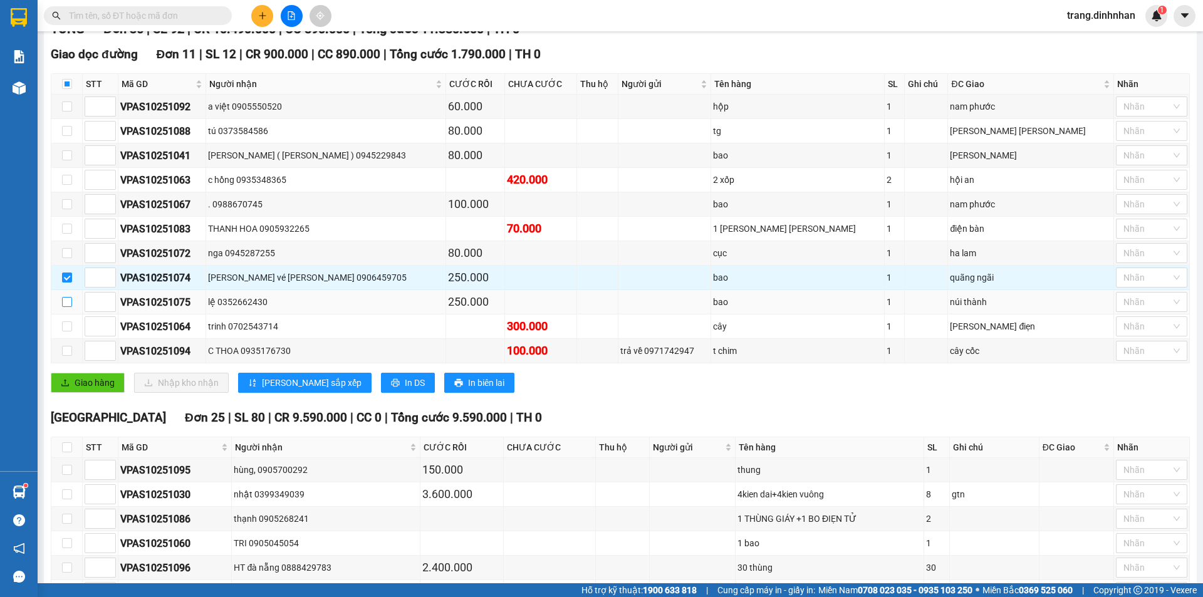
click at [65, 307] on input "checkbox" at bounding box center [67, 302] width 10 height 10
checkbox input "true"
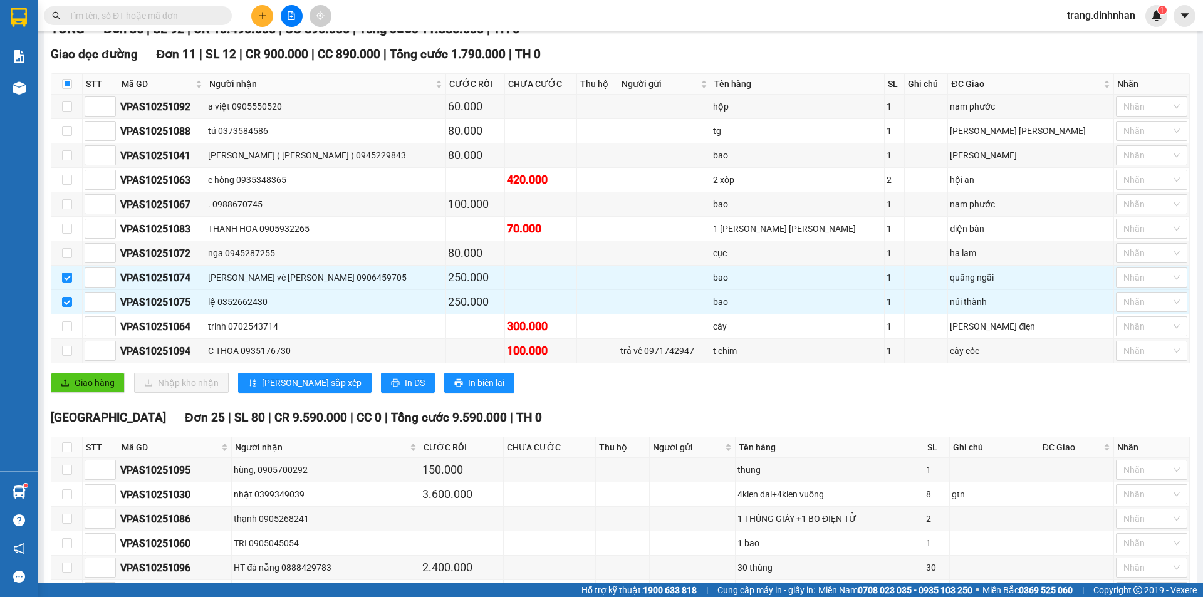
scroll to position [90, 0]
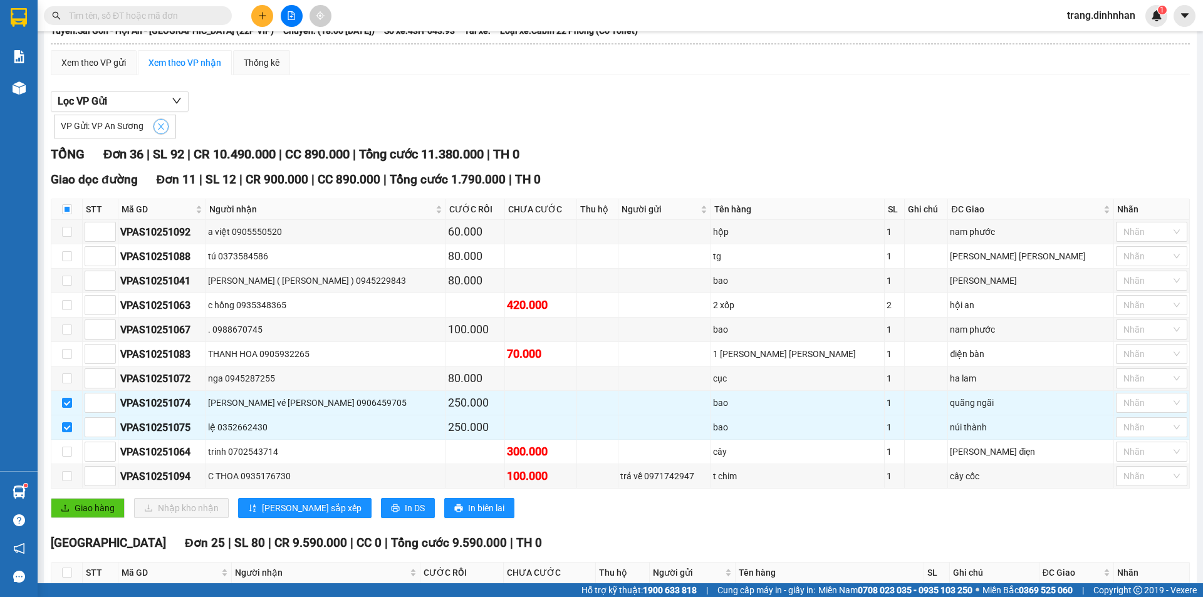
click at [159, 131] on icon "close" at bounding box center [161, 126] width 9 height 9
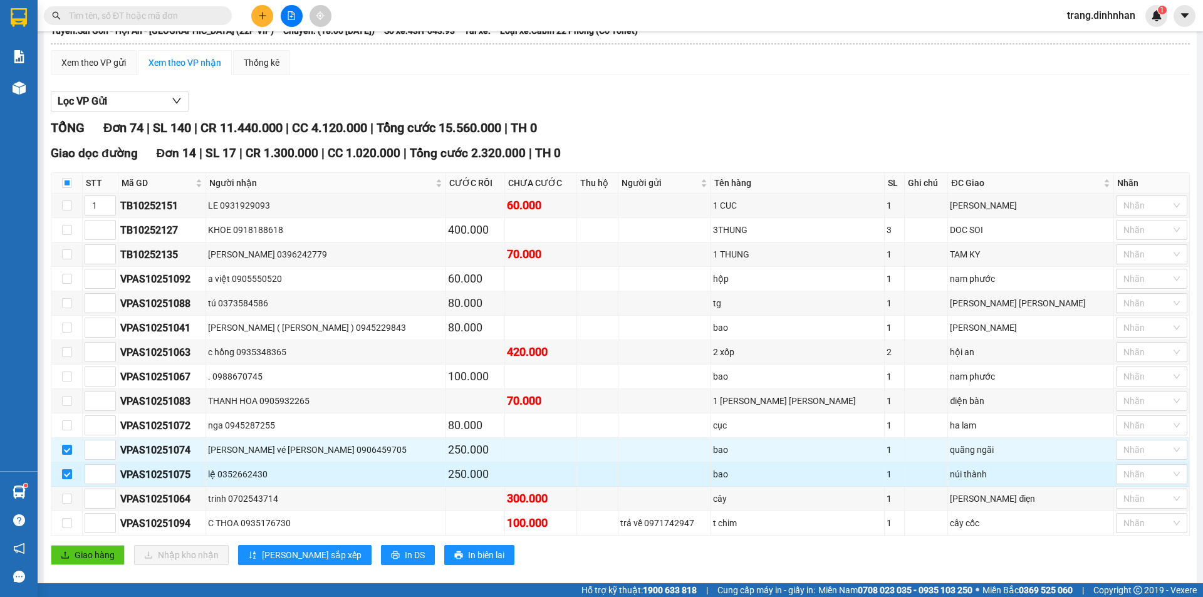
drag, startPoint x: 63, startPoint y: 463, endPoint x: 66, endPoint y: 483, distance: 20.3
click at [63, 455] on input "checkbox" at bounding box center [67, 450] width 10 height 10
checkbox input "false"
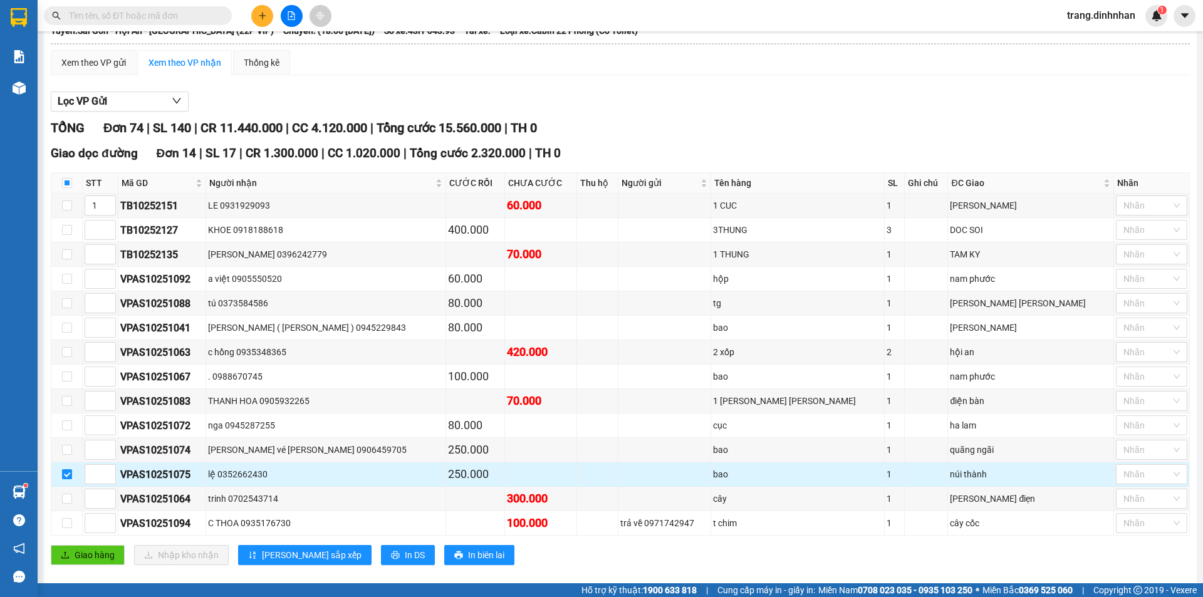
click at [66, 479] on input "checkbox" at bounding box center [67, 474] width 10 height 10
checkbox input "false"
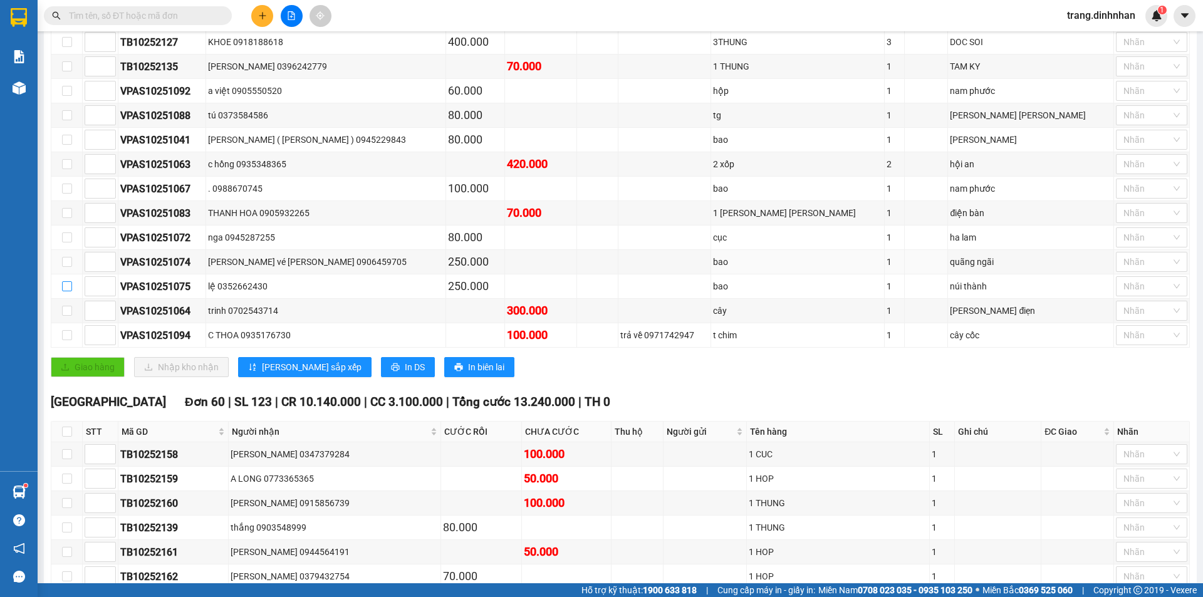
scroll to position [27, 0]
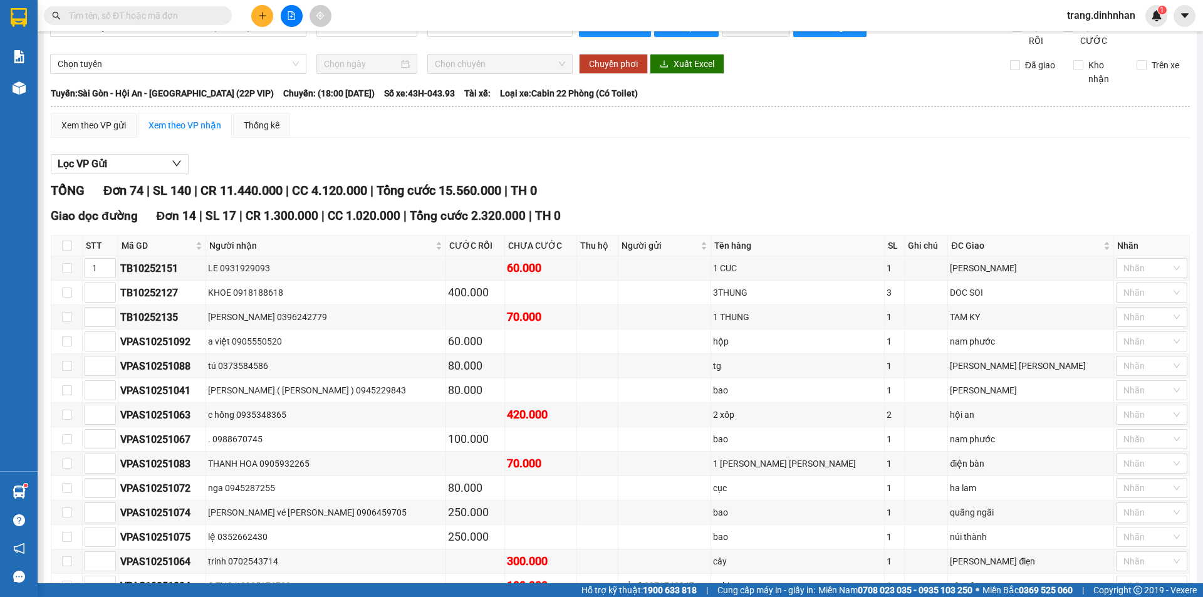
click at [74, 112] on th at bounding box center [620, 106] width 1140 height 11
click at [76, 132] on div "Xem theo VP gửi" at bounding box center [93, 125] width 65 height 14
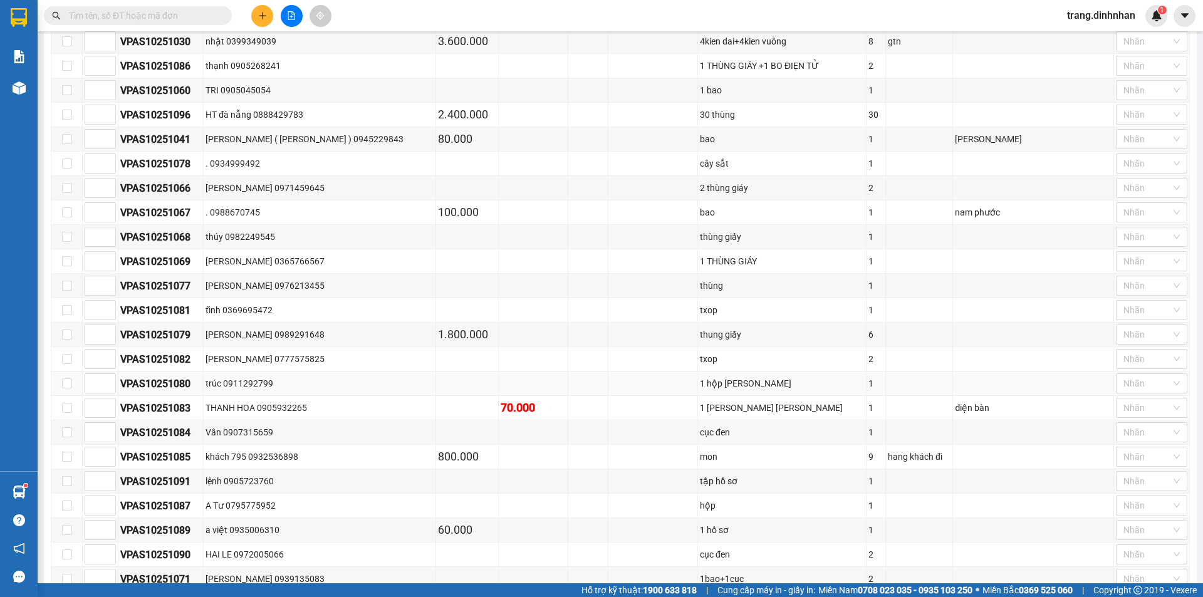
scroll to position [428, 0]
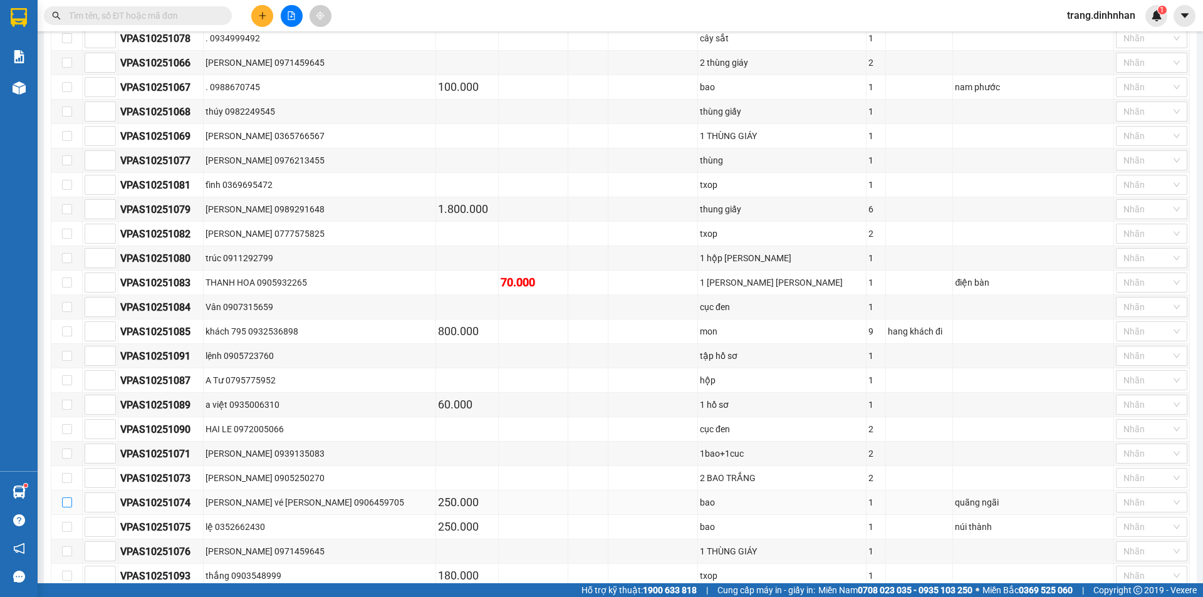
click at [67, 507] on input "checkbox" at bounding box center [67, 502] width 10 height 10
checkbox input "true"
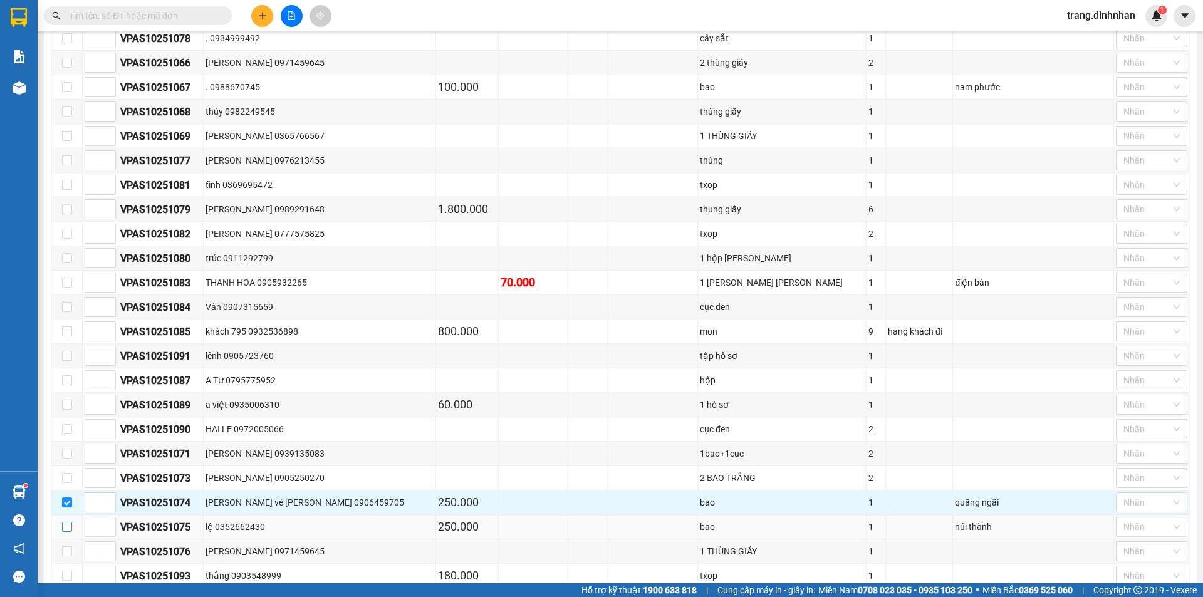
click at [67, 532] on input "checkbox" at bounding box center [67, 527] width 10 height 10
checkbox input "true"
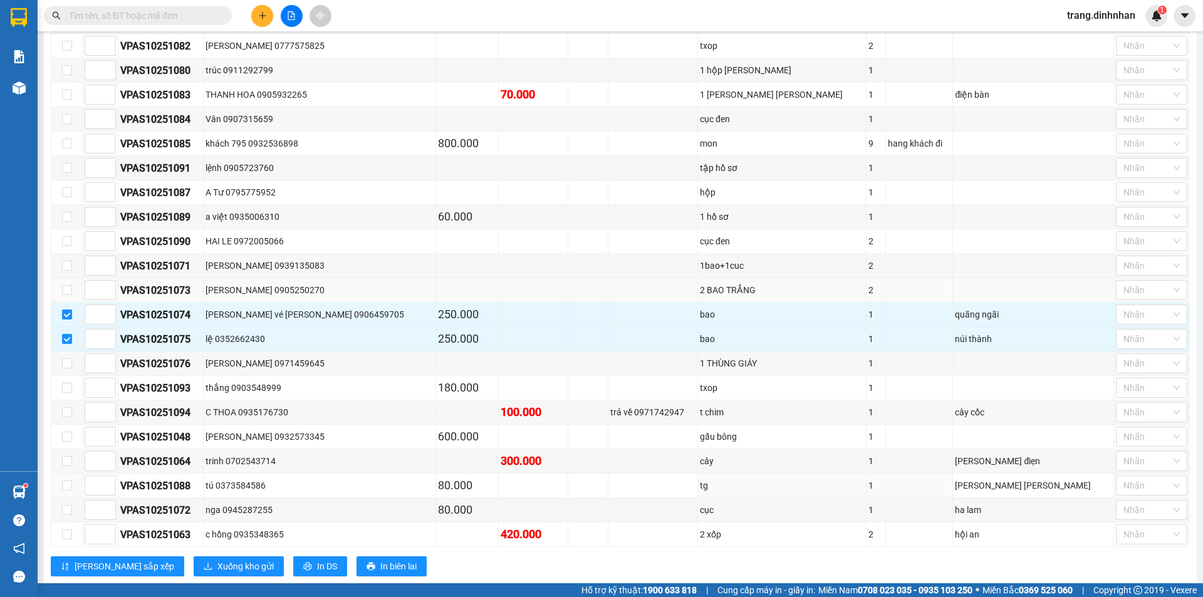
scroll to position [678, 0]
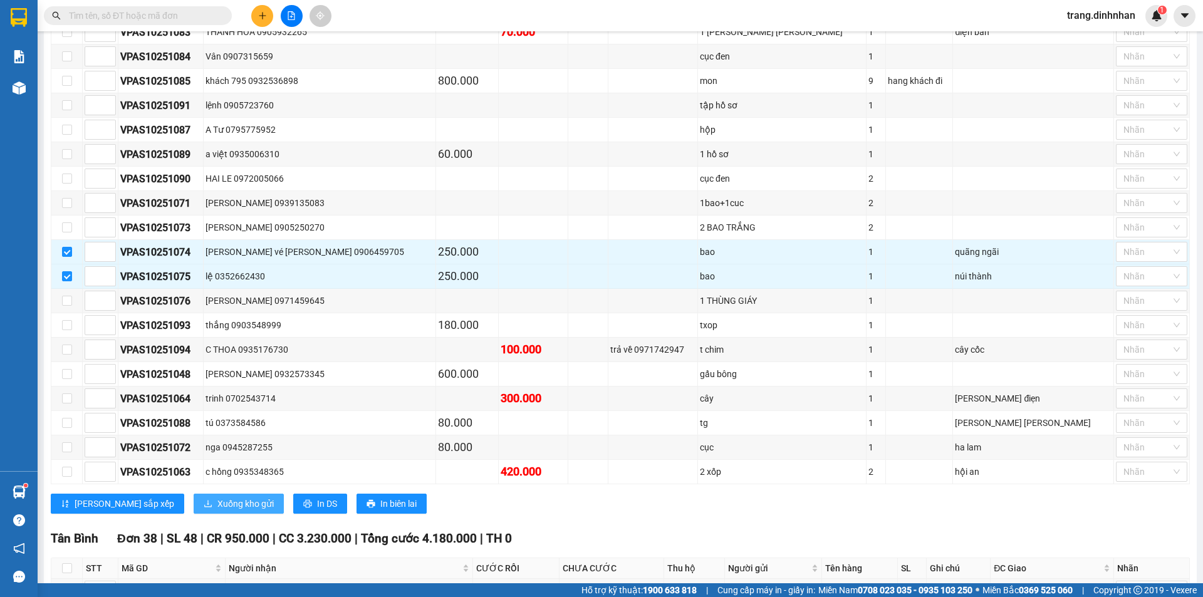
click at [217, 510] on span "Xuống kho gửi" at bounding box center [245, 504] width 56 height 14
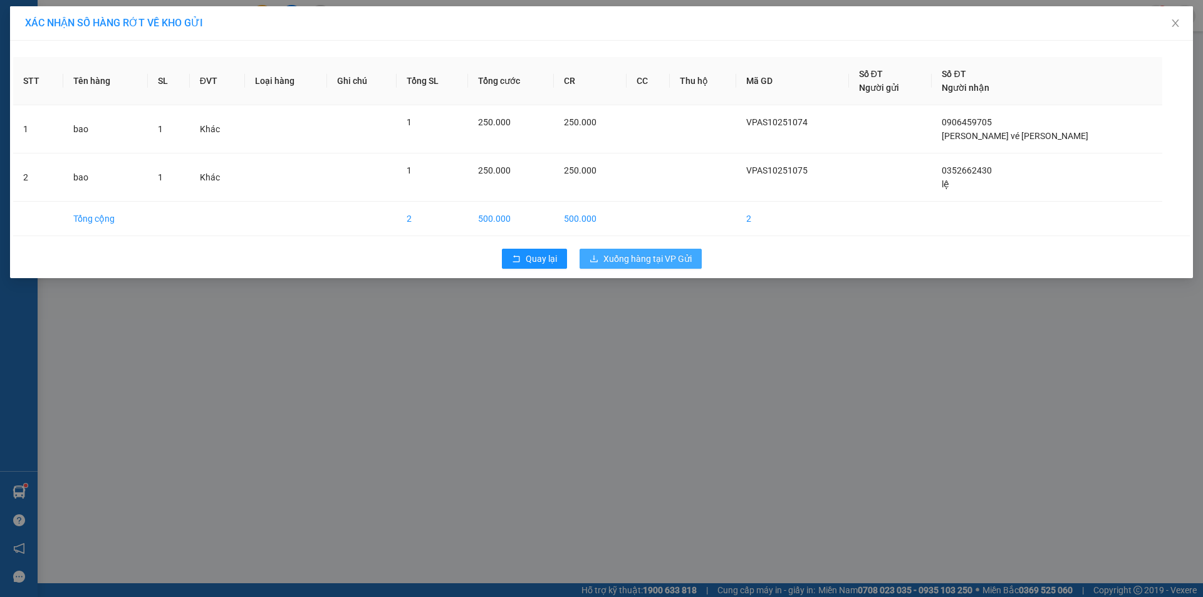
click at [641, 259] on span "Xuống hàng tại VP Gửi" at bounding box center [647, 259] width 88 height 14
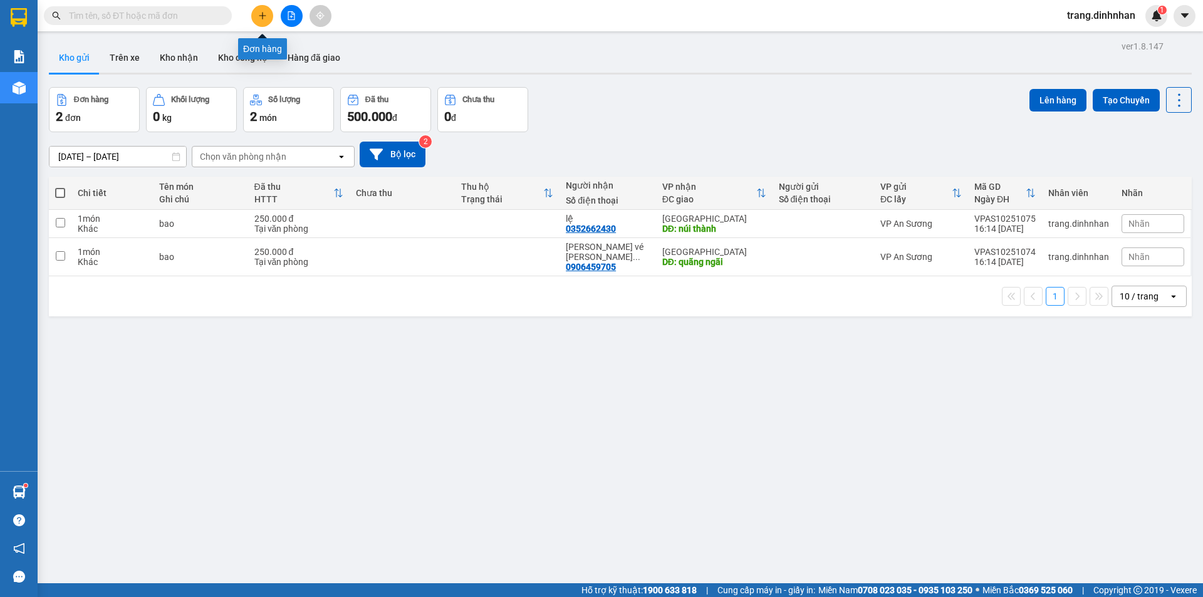
click at [255, 16] on button at bounding box center [262, 16] width 22 height 22
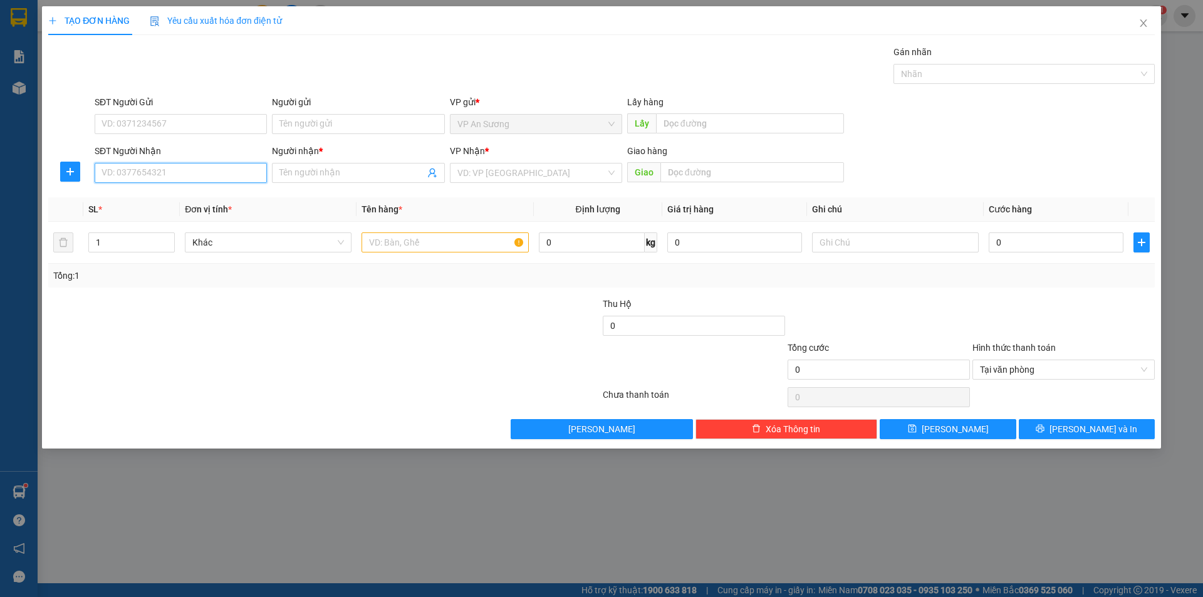
click at [176, 175] on input "SĐT Người Nhận" at bounding box center [181, 173] width 172 height 20
click at [204, 175] on input "SĐT Người Nhận" at bounding box center [181, 173] width 172 height 20
click at [111, 172] on input "SĐT Người Nhận" at bounding box center [181, 173] width 172 height 20
click at [175, 178] on input "0988" at bounding box center [181, 173] width 172 height 20
type input "0988268658"
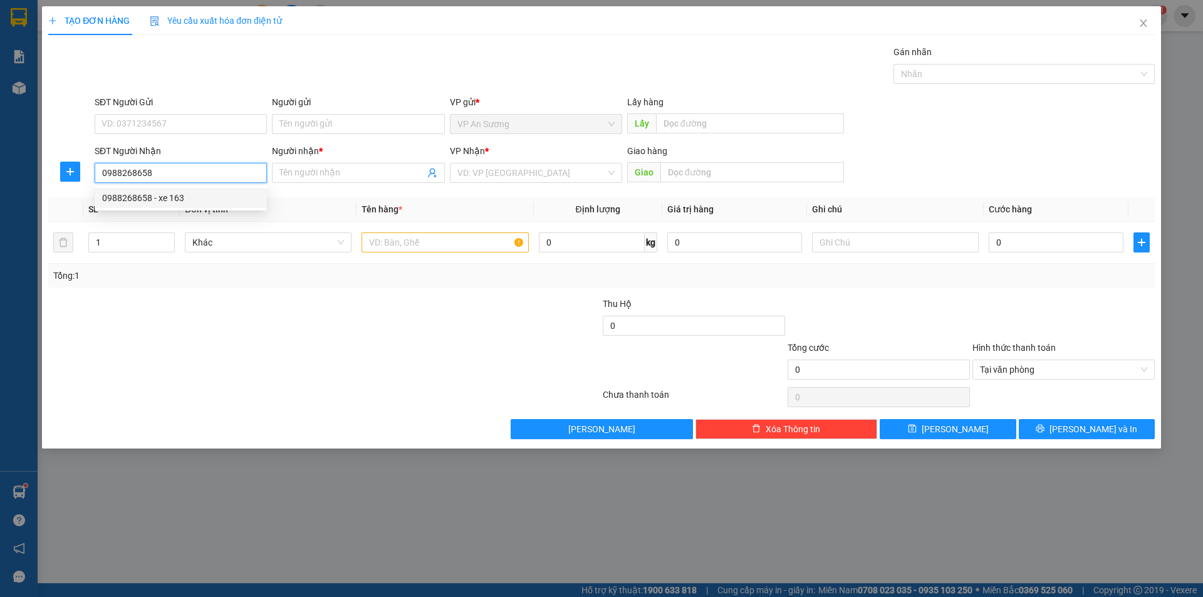
drag, startPoint x: 172, startPoint y: 191, endPoint x: 194, endPoint y: 195, distance: 21.6
click at [174, 194] on div "0988268658 - xe 163" at bounding box center [180, 198] width 157 height 14
type input "xe 163"
type input "0988268658"
click at [366, 179] on input "xe 163" at bounding box center [351, 173] width 145 height 14
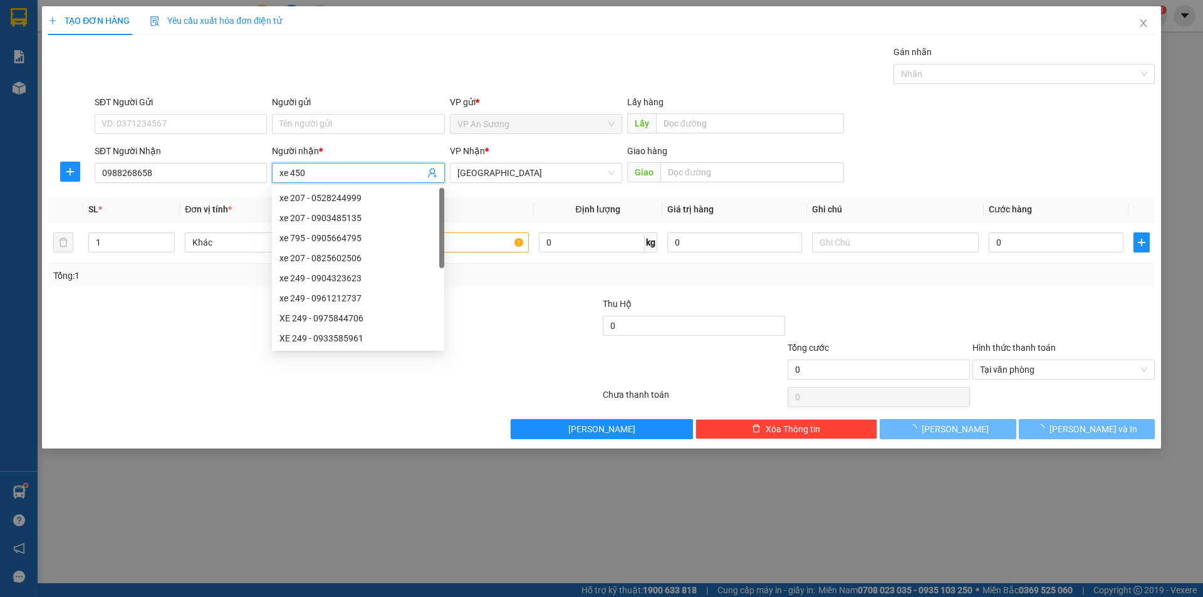
type input "xe 450"
drag, startPoint x: 592, startPoint y: 371, endPoint x: 547, endPoint y: 335, distance: 57.0
click at [592, 371] on div at bounding box center [509, 363] width 185 height 44
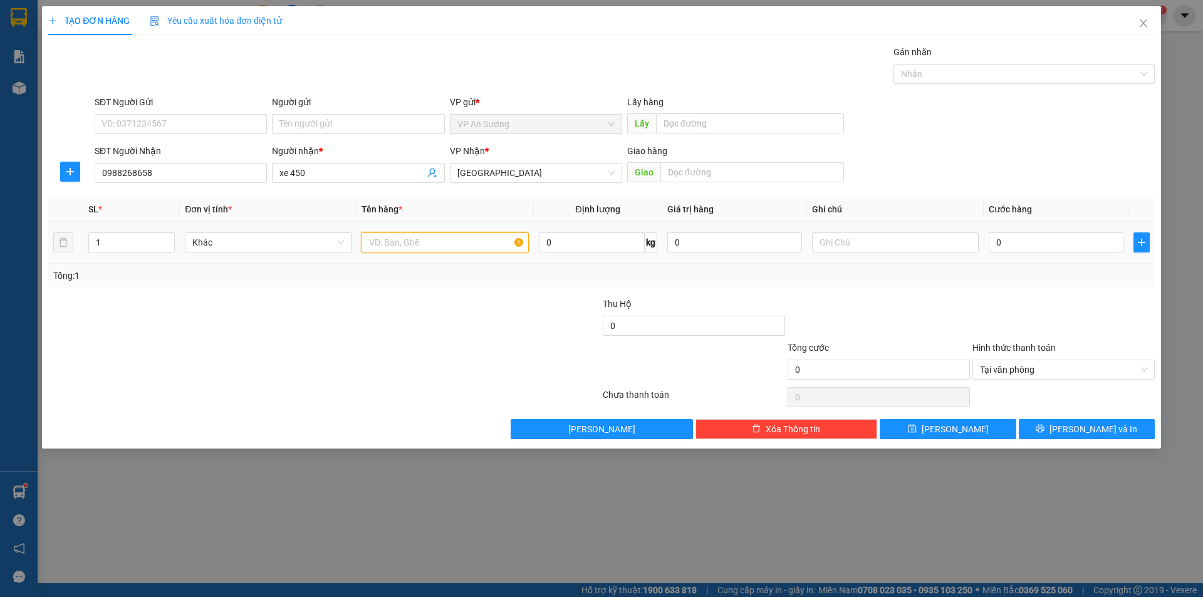
click at [495, 237] on input "text" at bounding box center [444, 242] width 167 height 20
click at [897, 79] on div at bounding box center [899, 73] width 7 height 15
type input "50 thùng"
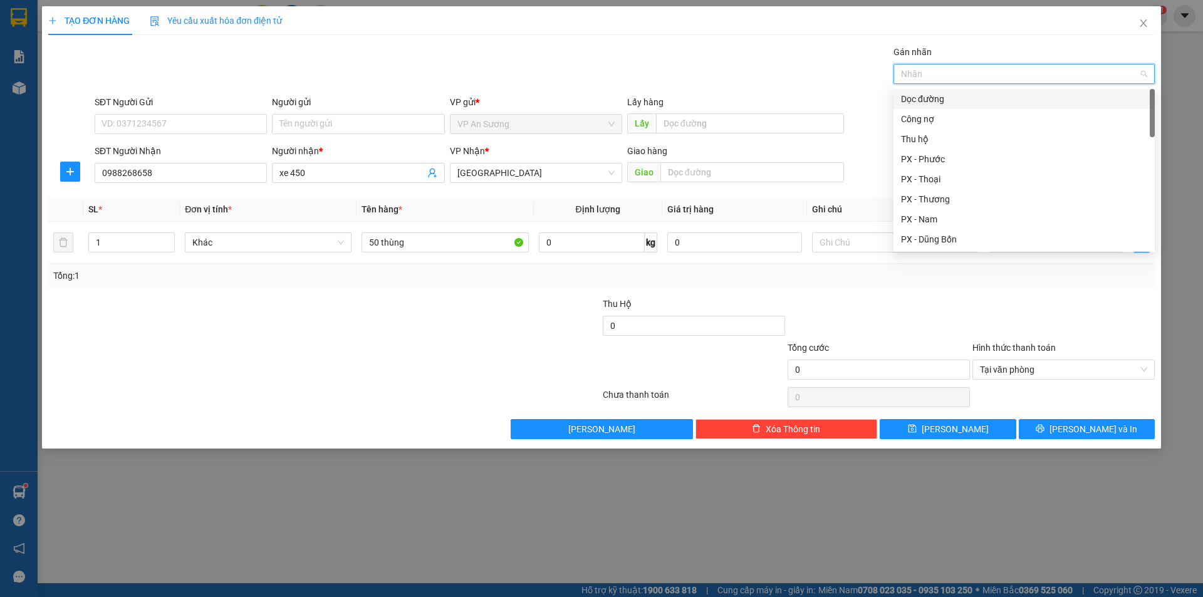
click at [940, 100] on div "Dọc đường" at bounding box center [1024, 99] width 246 height 14
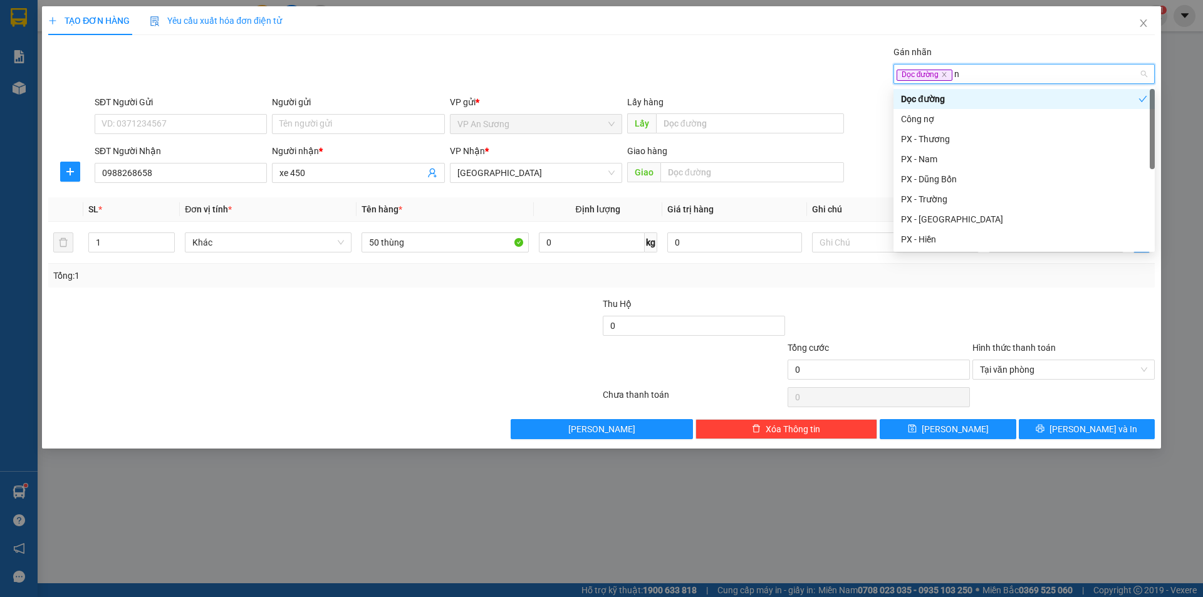
type input "nh"
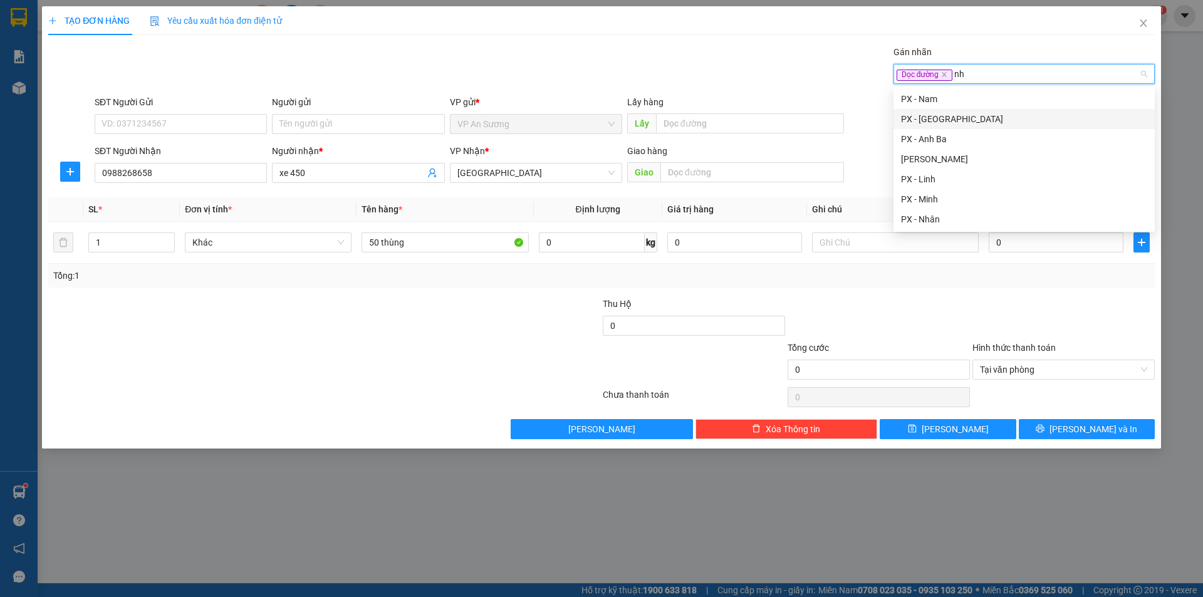
click at [946, 118] on div "PX - [GEOGRAPHIC_DATA]" at bounding box center [1024, 119] width 246 height 14
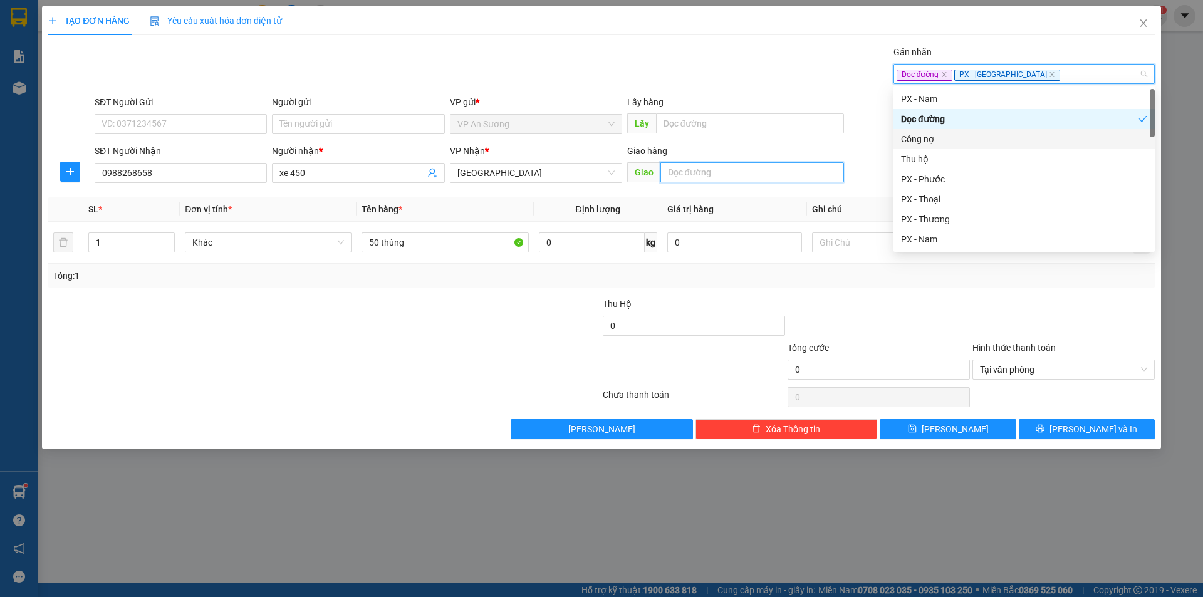
click at [756, 174] on input "text" at bounding box center [752, 172] width 184 height 20
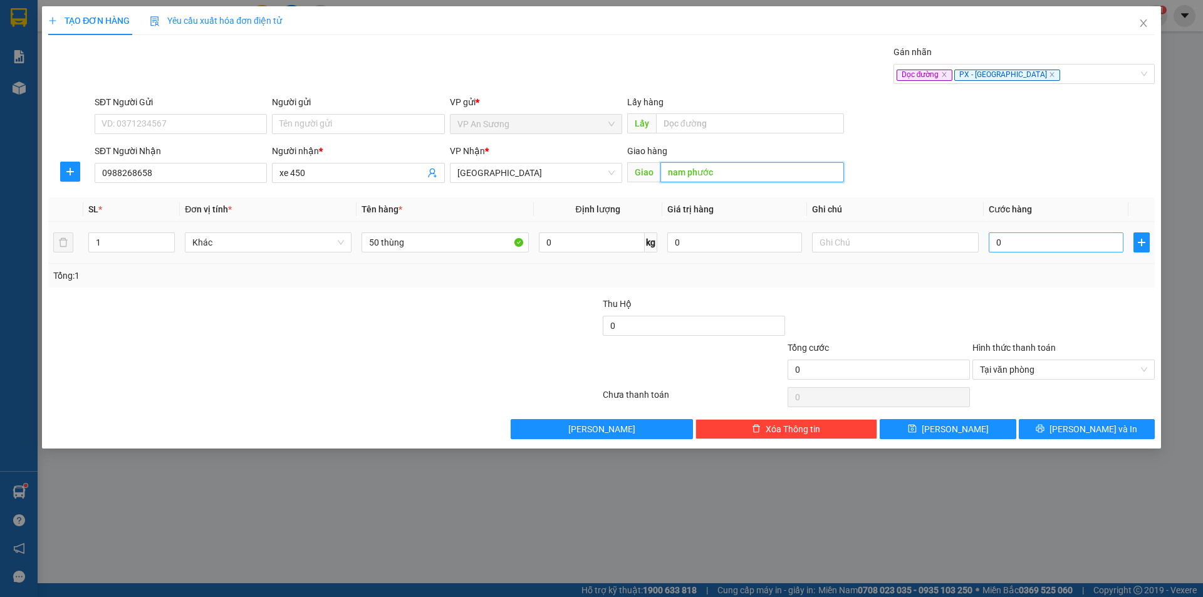
type input "nam phước"
click at [1046, 246] on input "0" at bounding box center [1055, 242] width 135 height 20
type input "1"
type input "12"
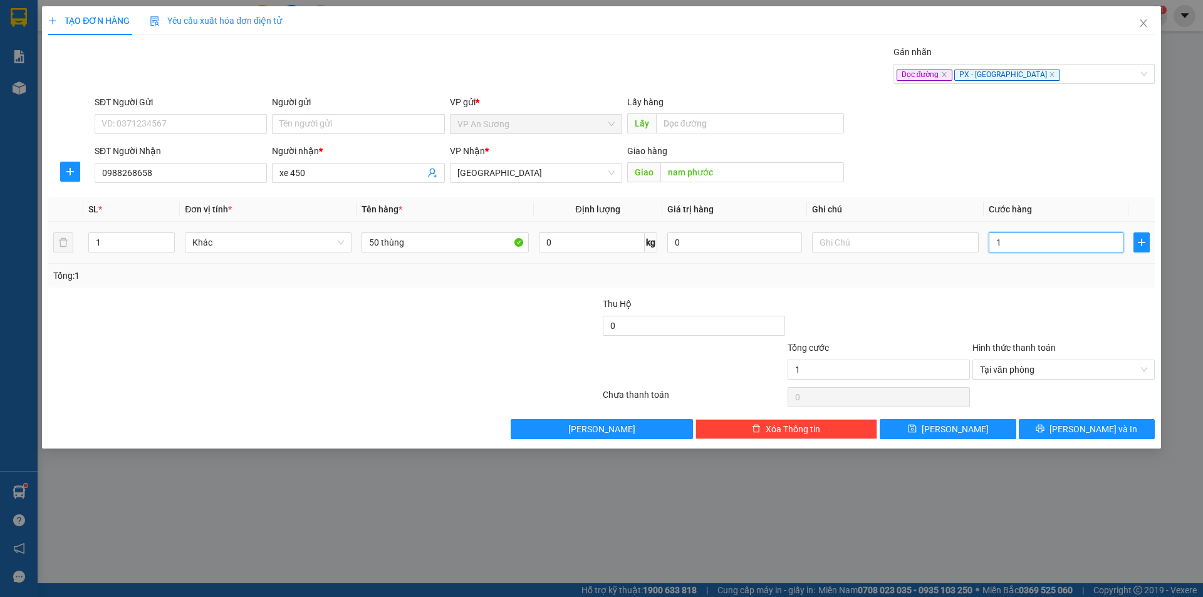
type input "12"
type input "120"
type input "1.200"
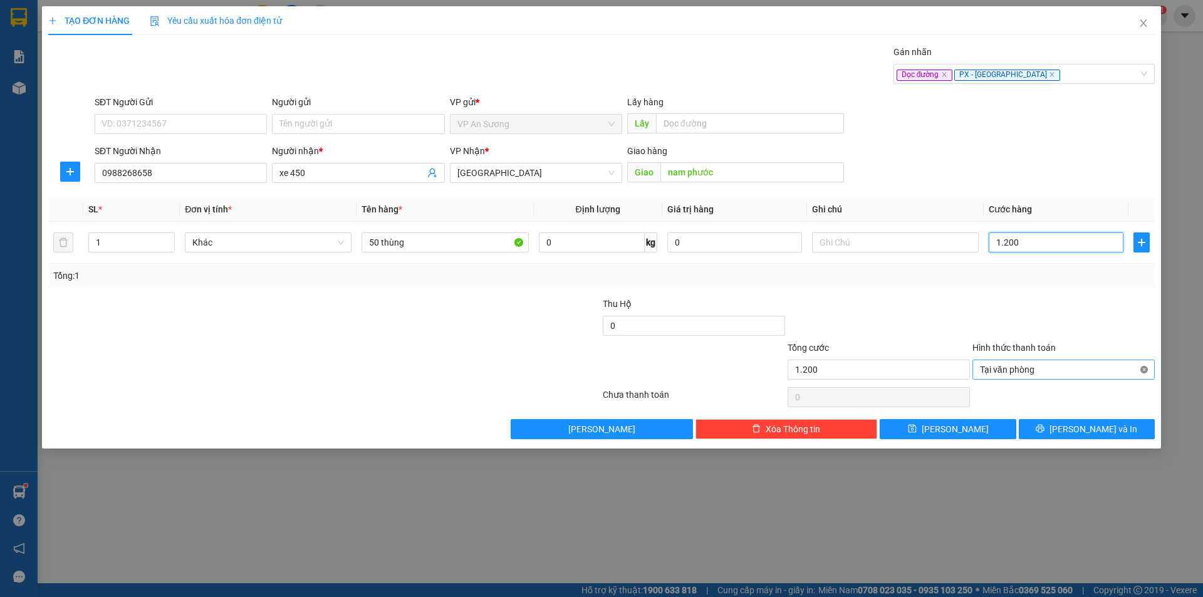
type input "1.200"
type input "1.200.000"
click at [984, 423] on button "[PERSON_NAME]" at bounding box center [947, 429] width 136 height 20
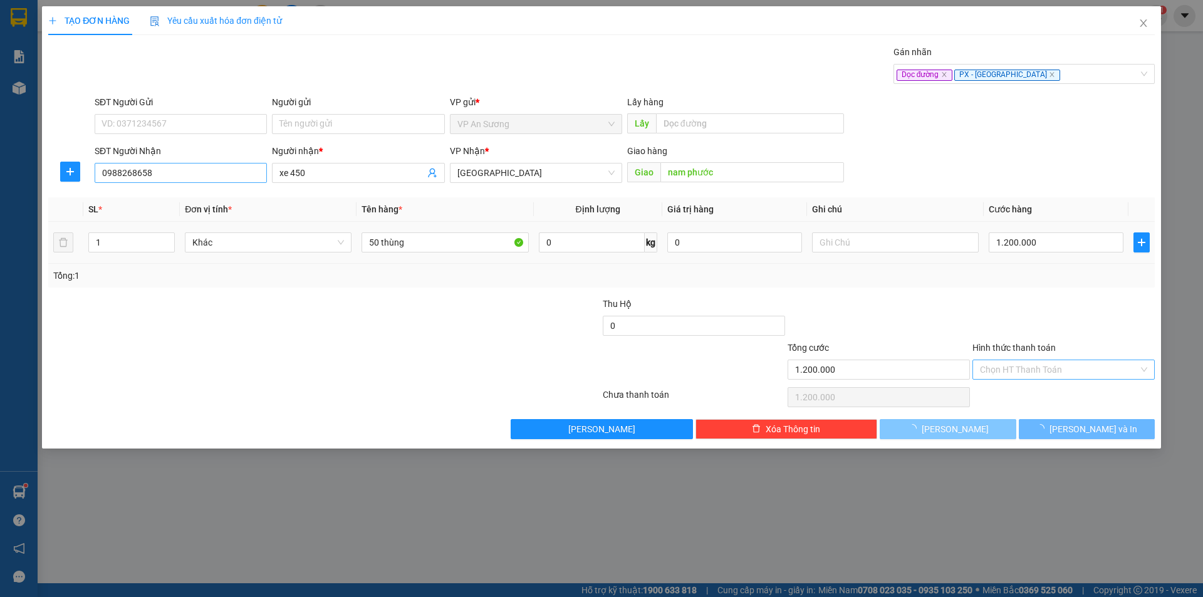
type input "0"
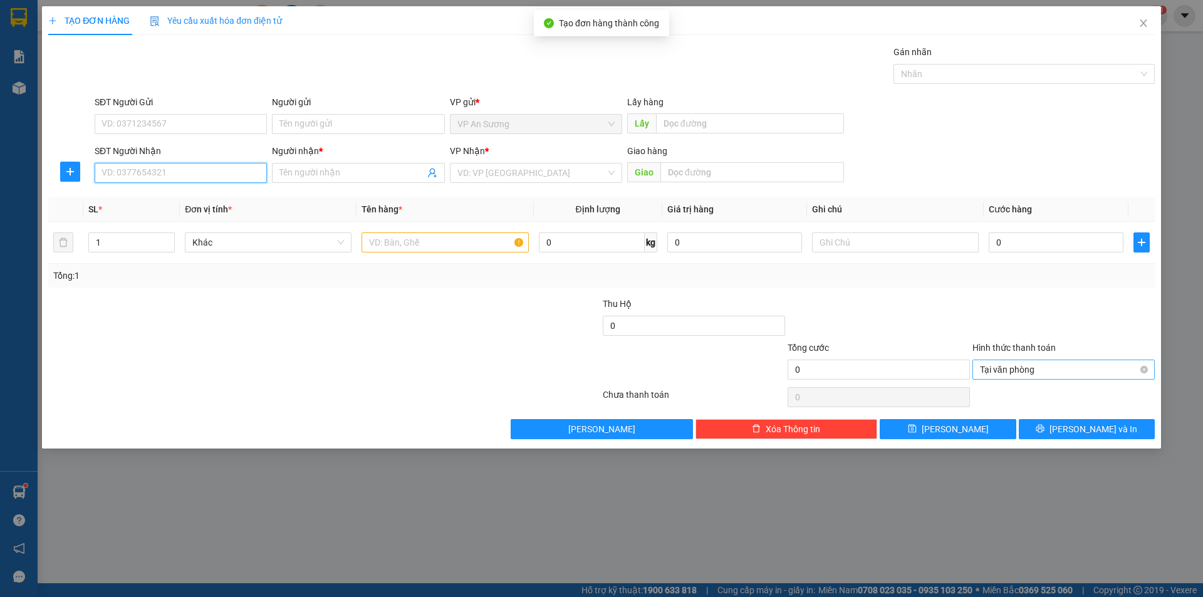
click at [219, 172] on input "SĐT Người Nhận" at bounding box center [181, 173] width 172 height 20
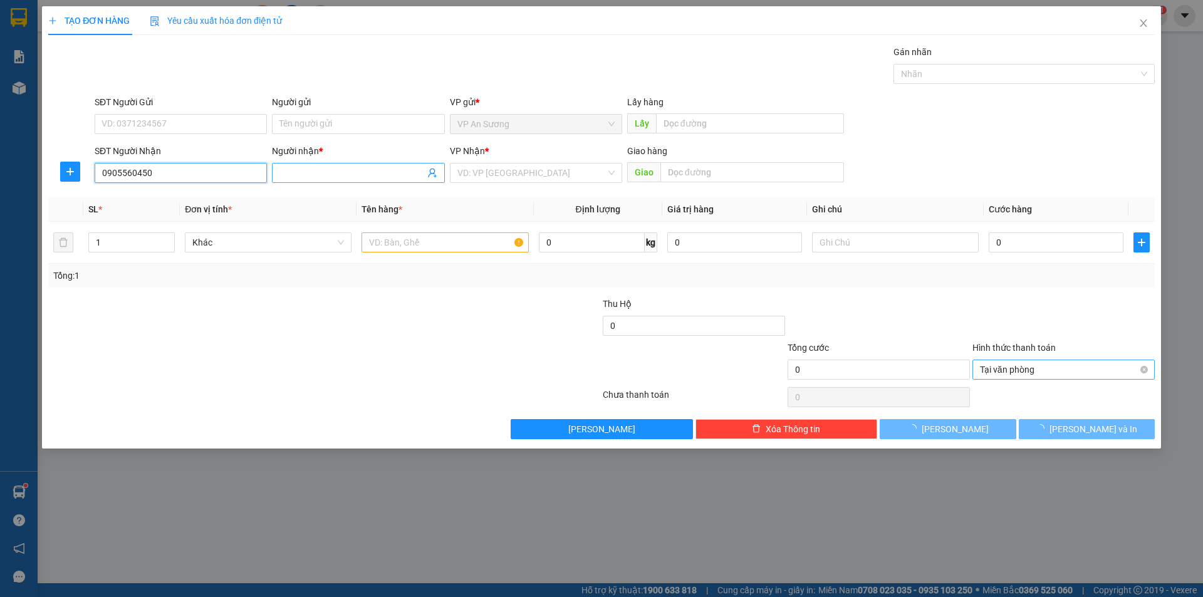
type input "0905560450"
click at [316, 171] on input "Người nhận *" at bounding box center [351, 173] width 145 height 14
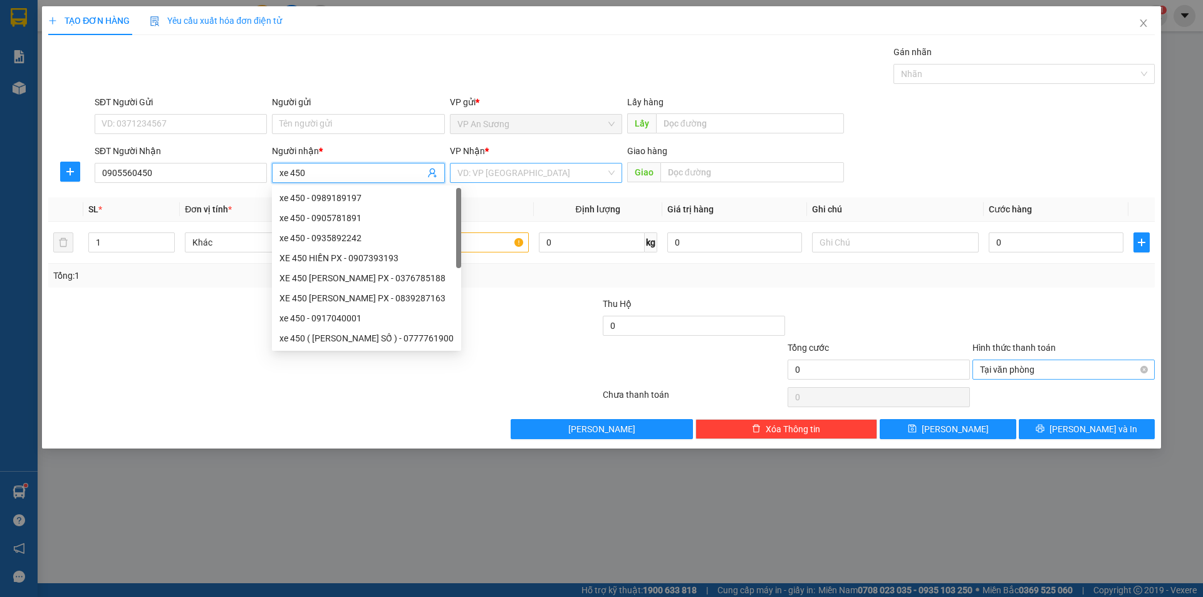
type input "xe 450"
click at [559, 172] on input "search" at bounding box center [531, 172] width 148 height 19
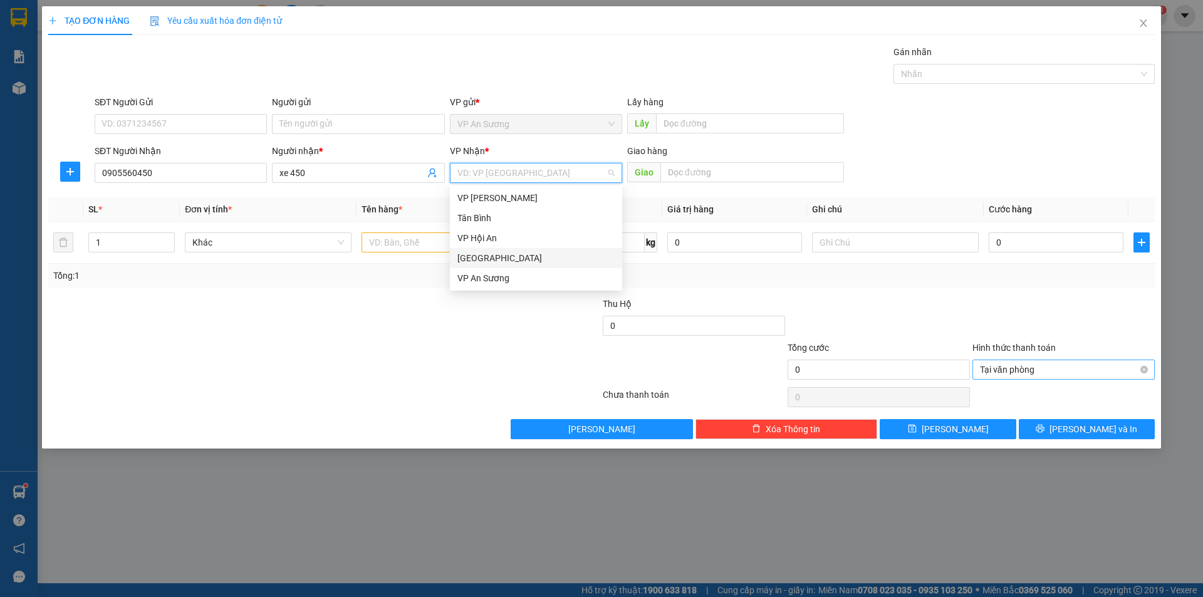
click at [501, 266] on div "[GEOGRAPHIC_DATA]" at bounding box center [536, 258] width 172 height 20
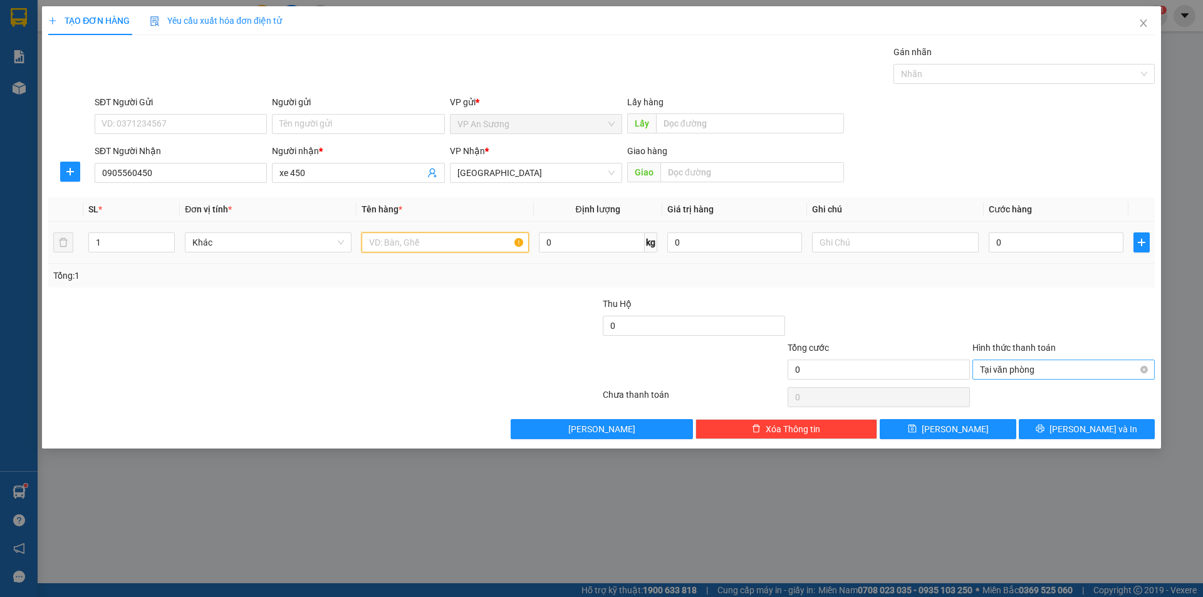
click at [428, 243] on input "text" at bounding box center [444, 242] width 167 height 20
click at [1019, 80] on div at bounding box center [1017, 73] width 242 height 15
type input "4 thùng chuối sáy"
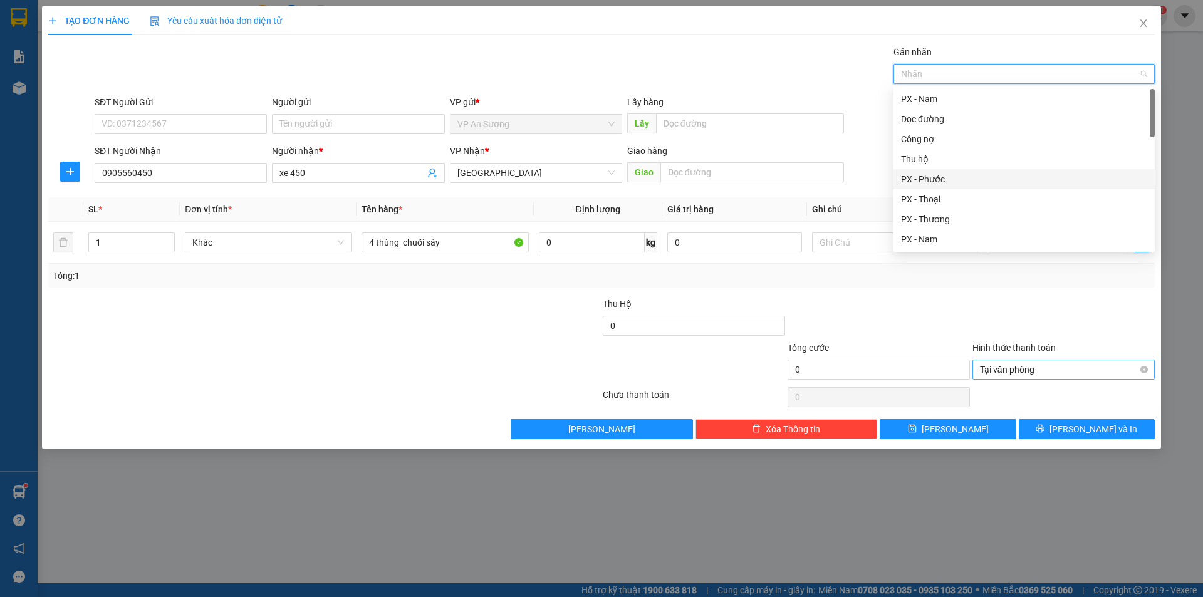
click at [975, 98] on div "PX - Nam" at bounding box center [1024, 99] width 246 height 14
click at [939, 72] on icon "close" at bounding box center [939, 74] width 6 height 6
click at [932, 116] on div "Dọc đường" at bounding box center [1024, 119] width 246 height 14
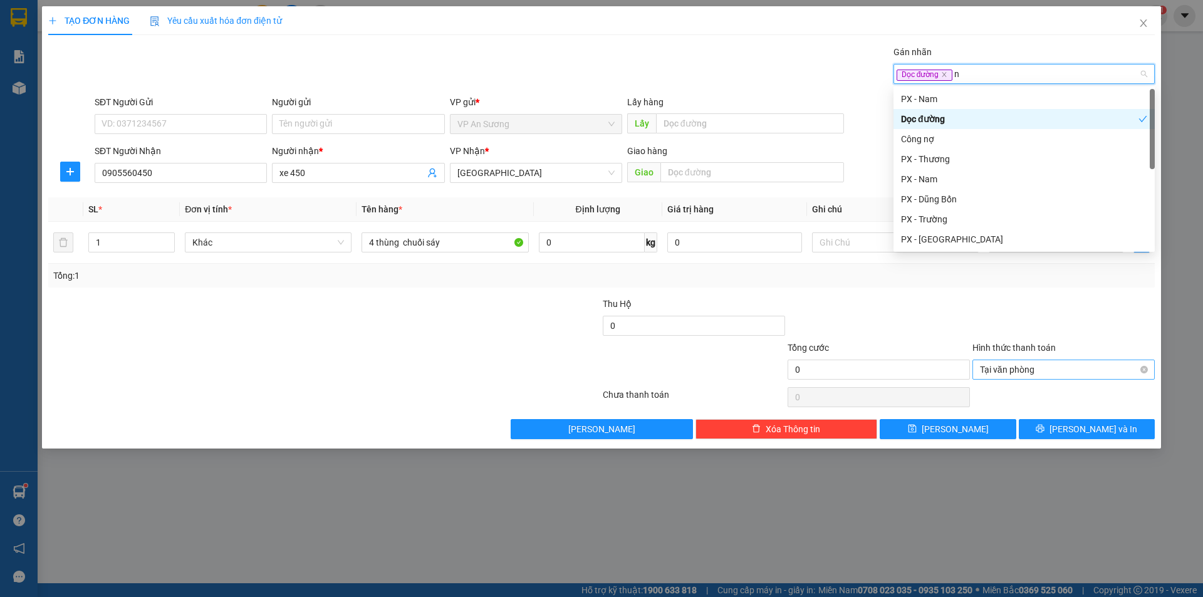
type input "nh"
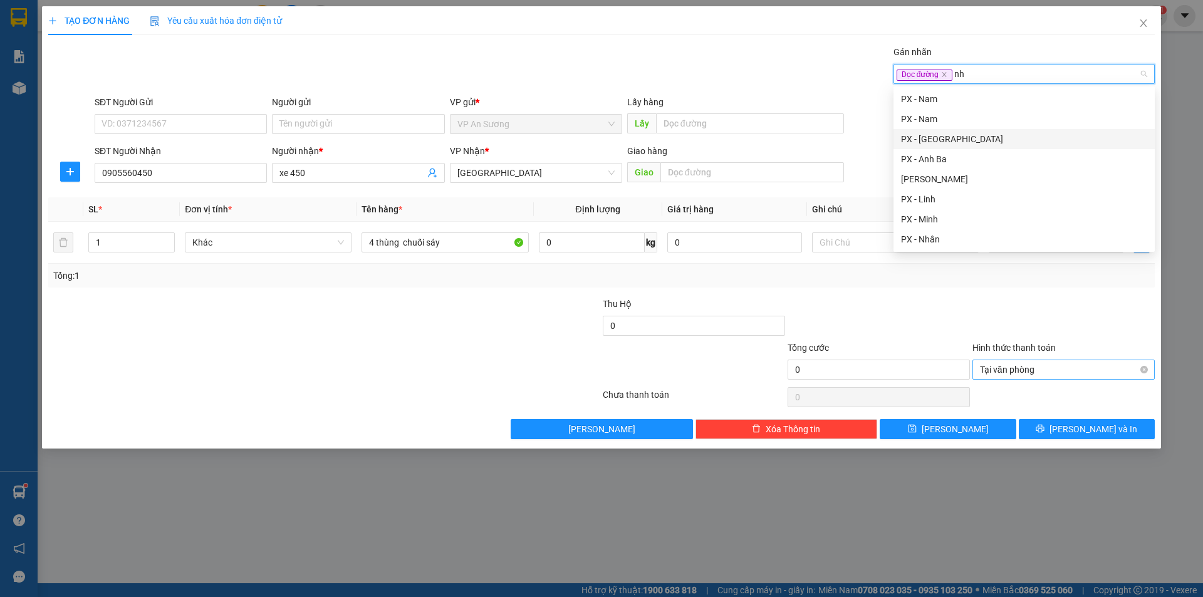
click at [939, 135] on div "PX - [GEOGRAPHIC_DATA]" at bounding box center [1024, 139] width 246 height 14
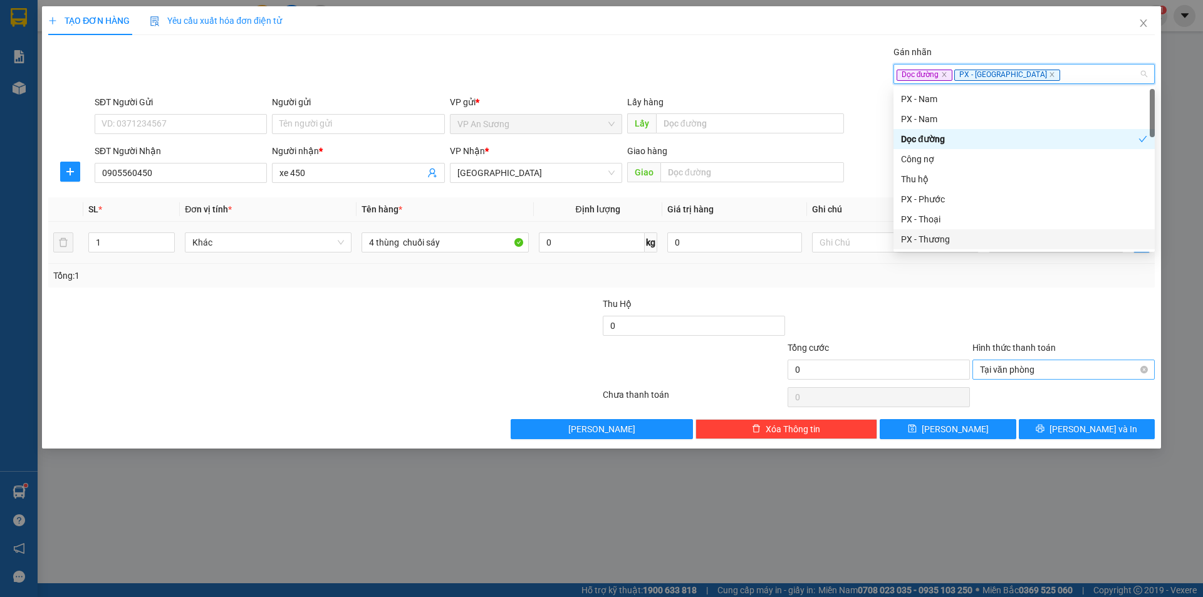
drag, startPoint x: 983, startPoint y: 313, endPoint x: 1063, endPoint y: 229, distance: 116.1
click at [987, 312] on div at bounding box center [1063, 319] width 185 height 44
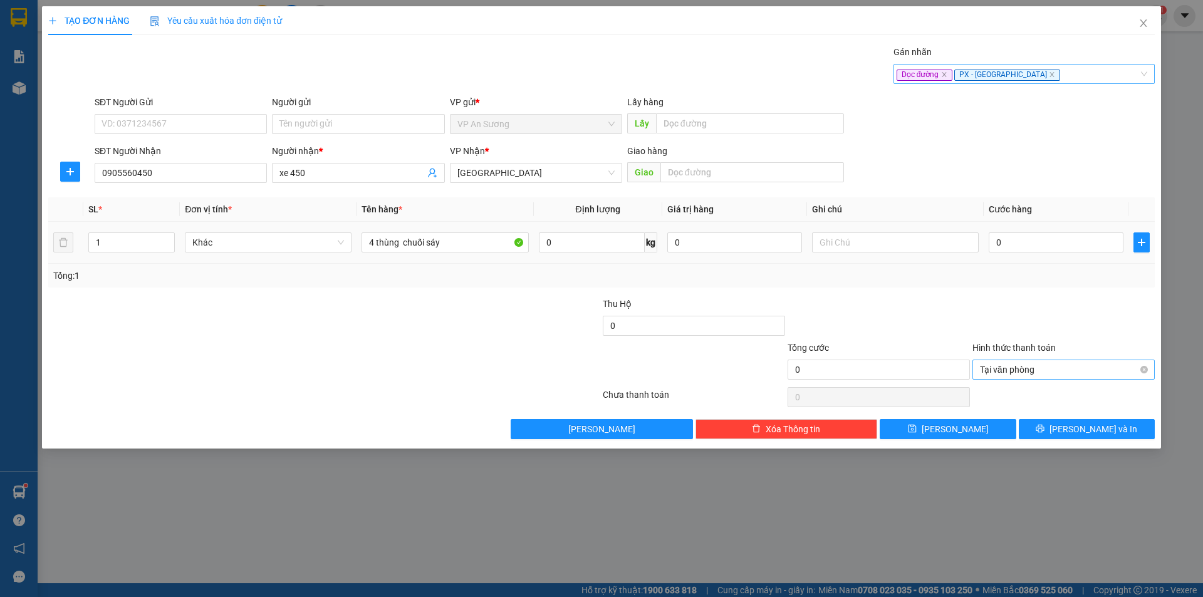
click at [1063, 229] on td "0" at bounding box center [1055, 243] width 145 height 42
click at [1055, 244] on input "0" at bounding box center [1055, 242] width 135 height 20
type input "1"
type input "12"
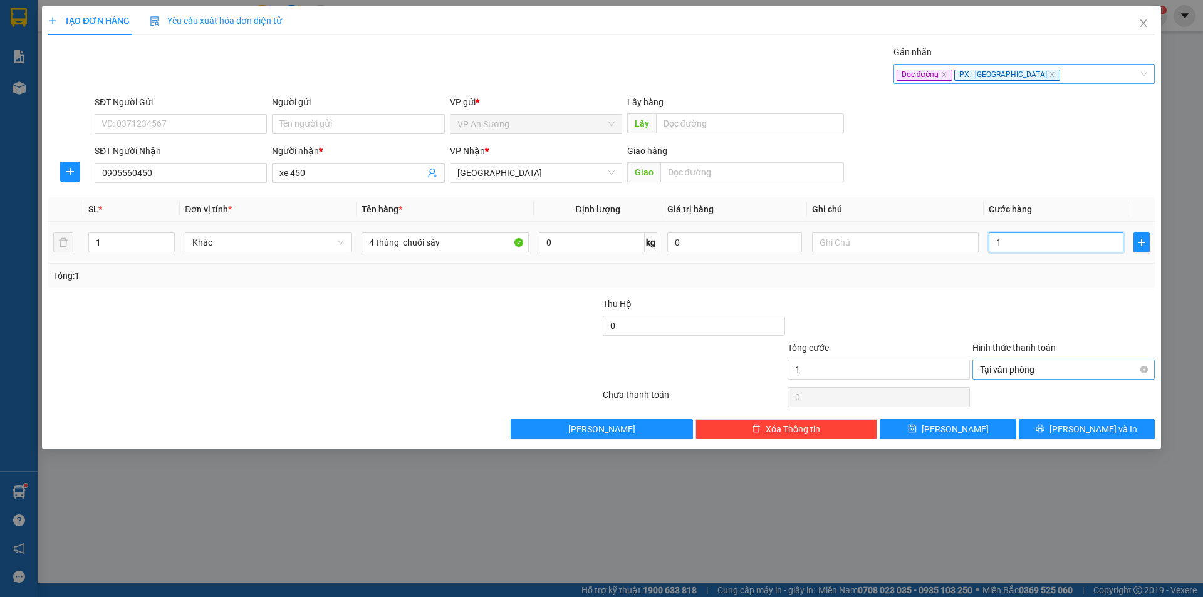
type input "12"
type input "120"
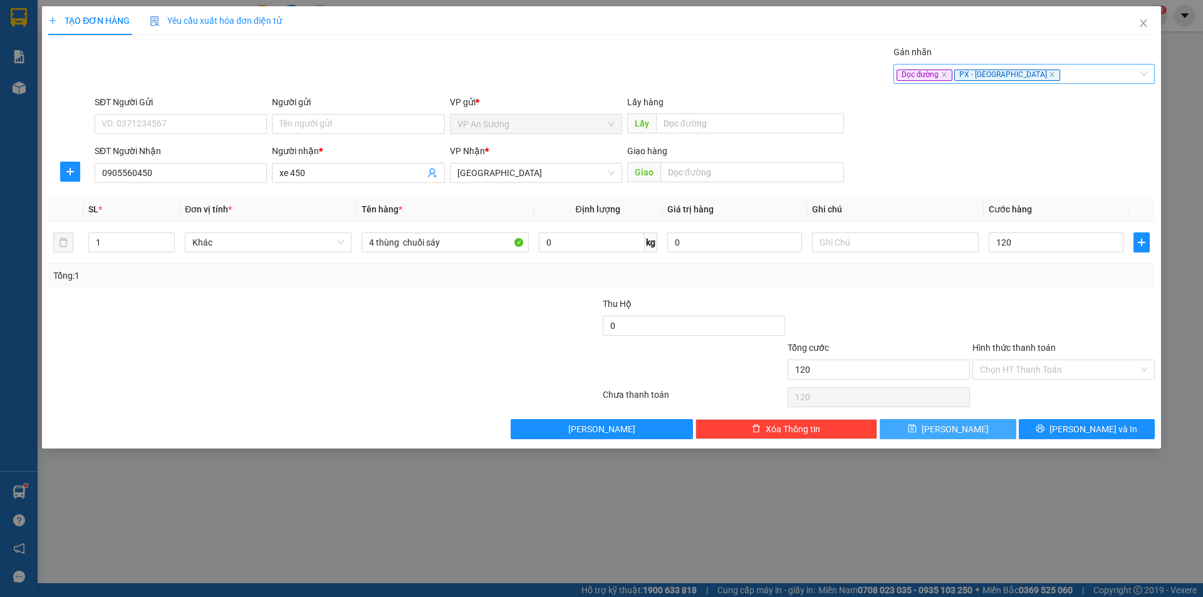
type input "120.000"
click at [980, 428] on button "[PERSON_NAME]" at bounding box center [947, 429] width 136 height 20
type input "0"
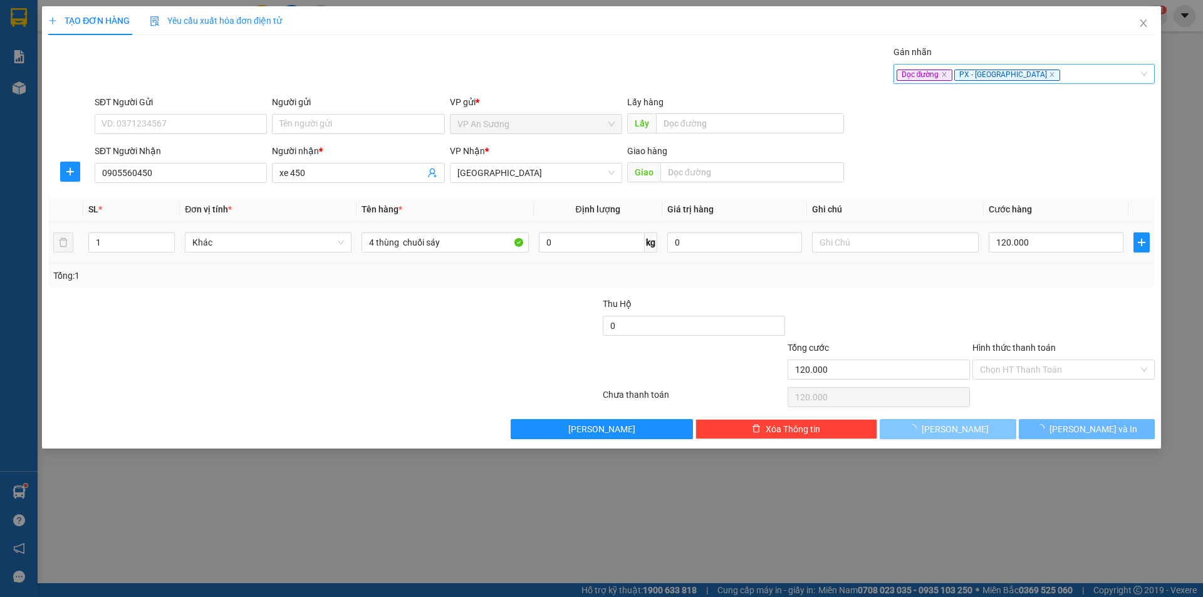
type input "0"
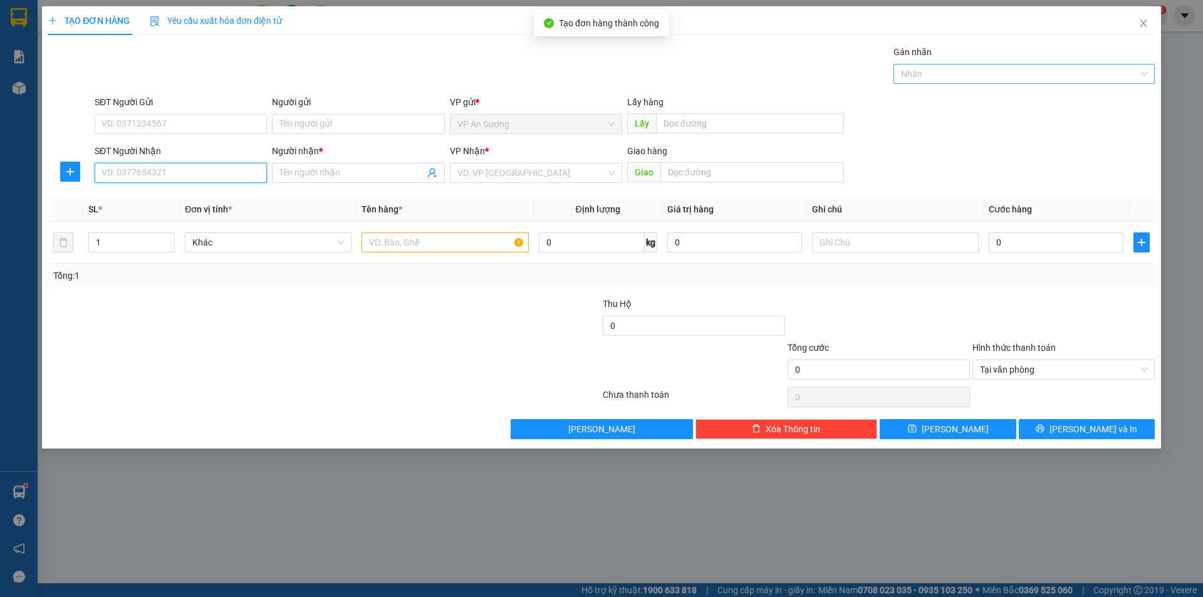
click at [211, 177] on input "SĐT Người Nhận" at bounding box center [181, 173] width 172 height 20
type input "0386822842"
drag, startPoint x: 190, startPoint y: 202, endPoint x: 378, endPoint y: 212, distance: 187.6
click at [193, 202] on div "0386822842 - đạt" at bounding box center [180, 198] width 157 height 14
type input "đạt"
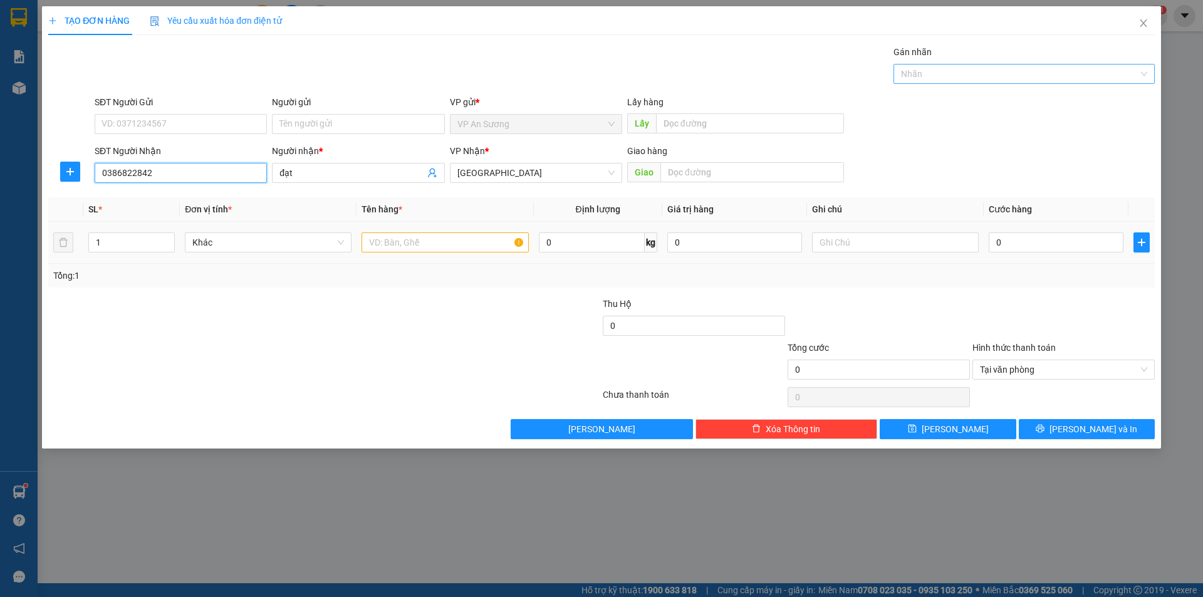
type input "0386822842"
click at [437, 242] on input "text" at bounding box center [444, 242] width 167 height 20
type input "10 thùng"
click at [726, 169] on input "text" at bounding box center [752, 172] width 184 height 20
click at [935, 73] on div at bounding box center [1017, 73] width 242 height 15
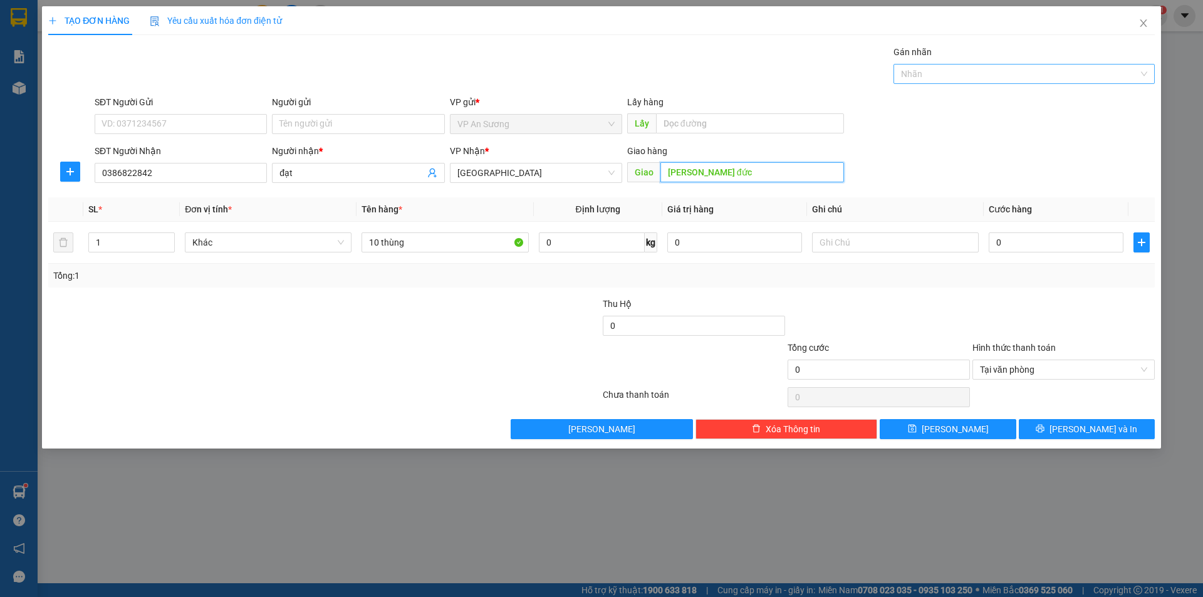
type input "[PERSON_NAME] đức"
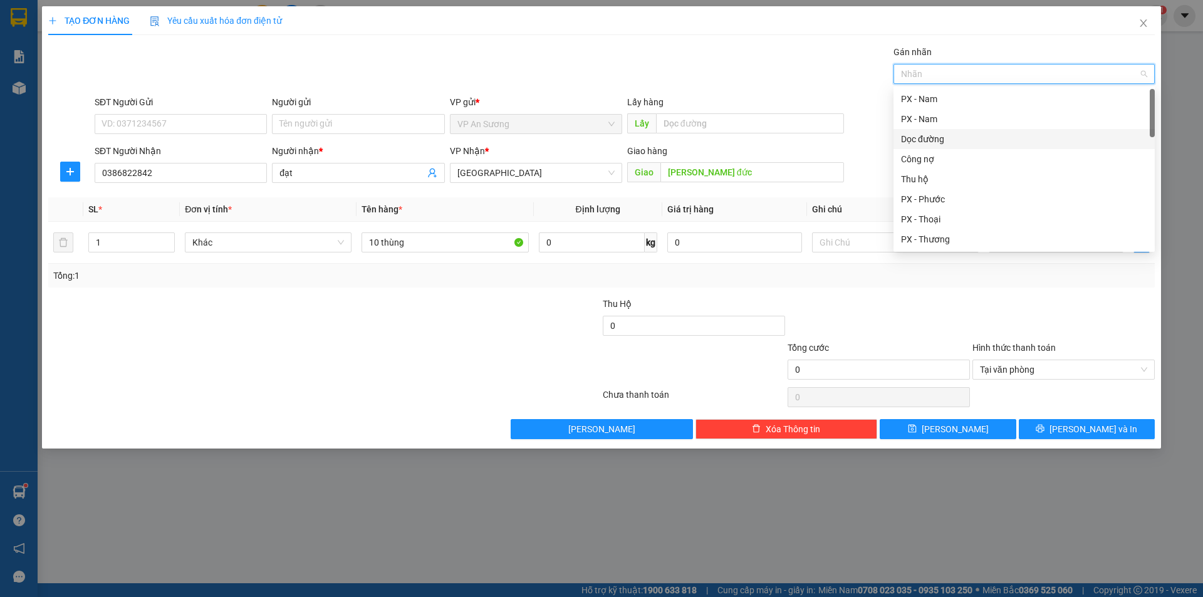
click at [931, 136] on div "Dọc đường" at bounding box center [1024, 139] width 246 height 14
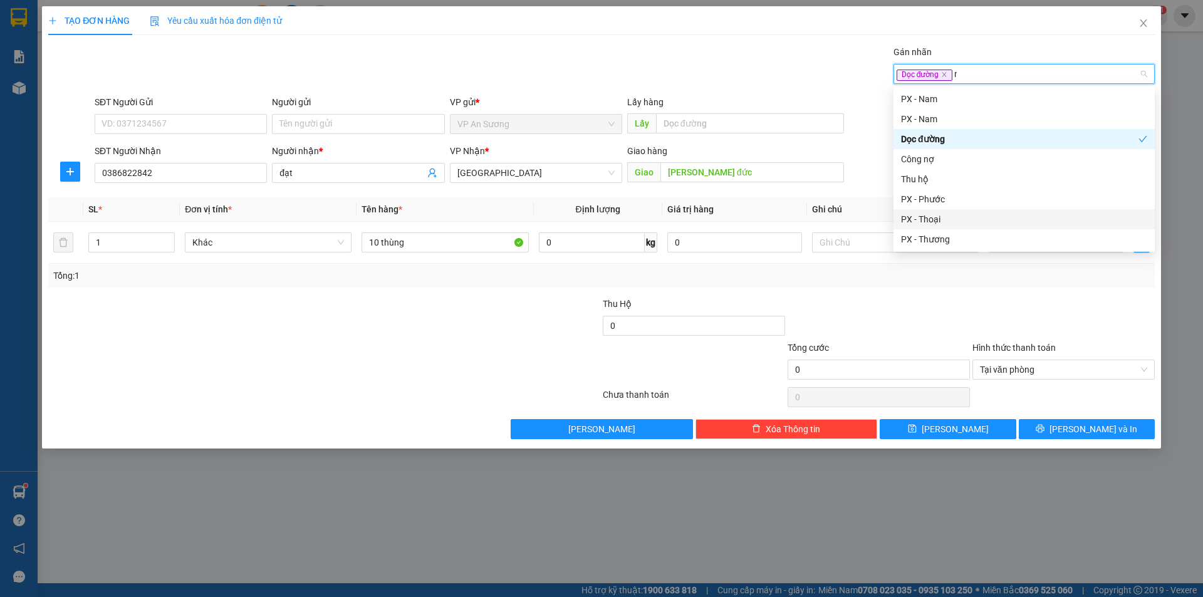
type input "nh"
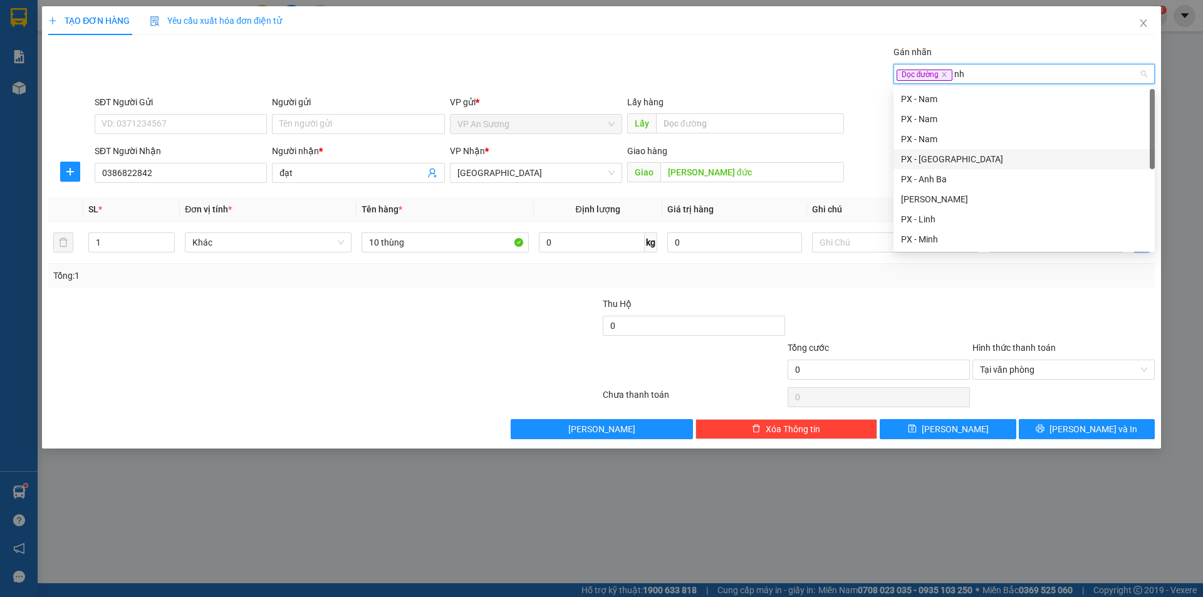
click at [922, 161] on div "PX - [GEOGRAPHIC_DATA]" at bounding box center [1024, 159] width 246 height 14
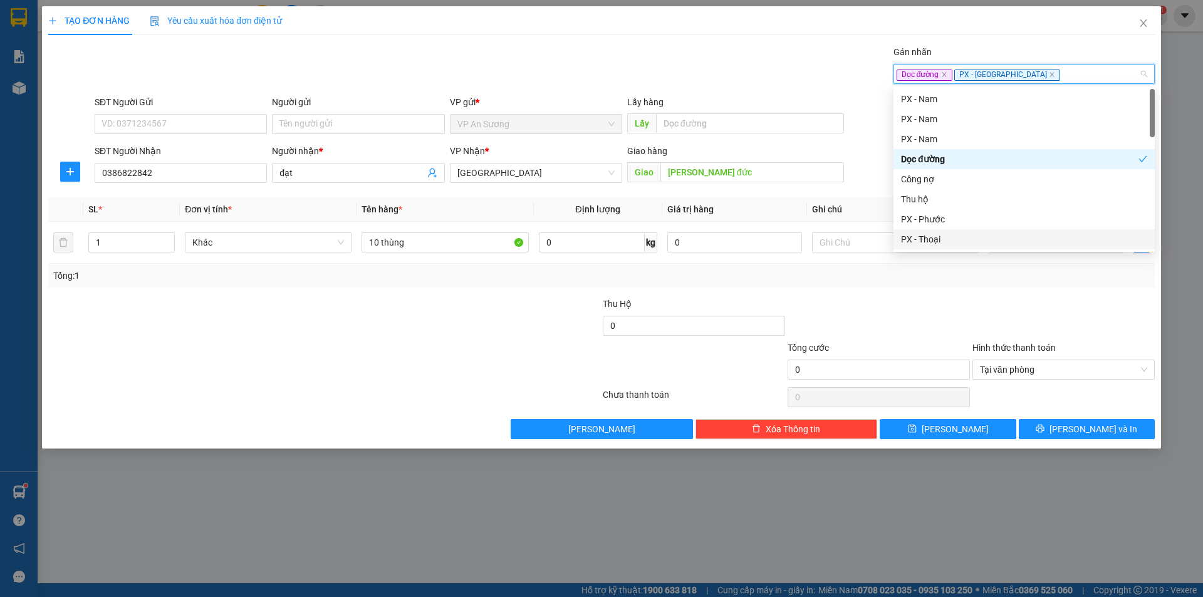
drag, startPoint x: 936, startPoint y: 309, endPoint x: 1007, endPoint y: 274, distance: 78.7
click at [938, 306] on div at bounding box center [878, 319] width 185 height 44
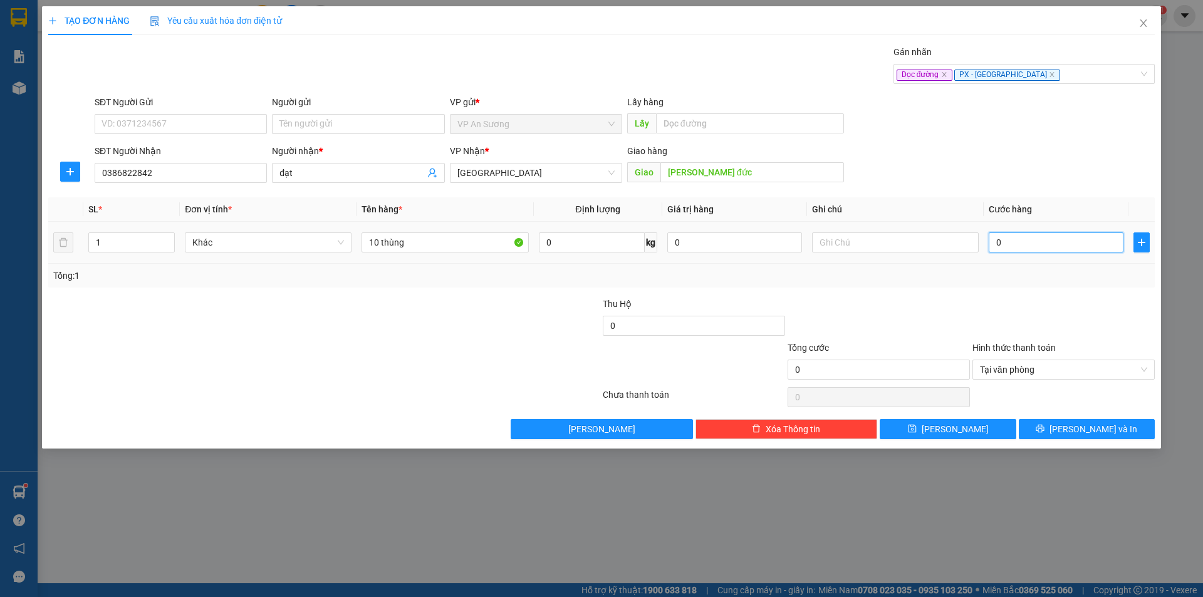
click at [1077, 247] on input "0" at bounding box center [1055, 242] width 135 height 20
type input "4"
type input "40"
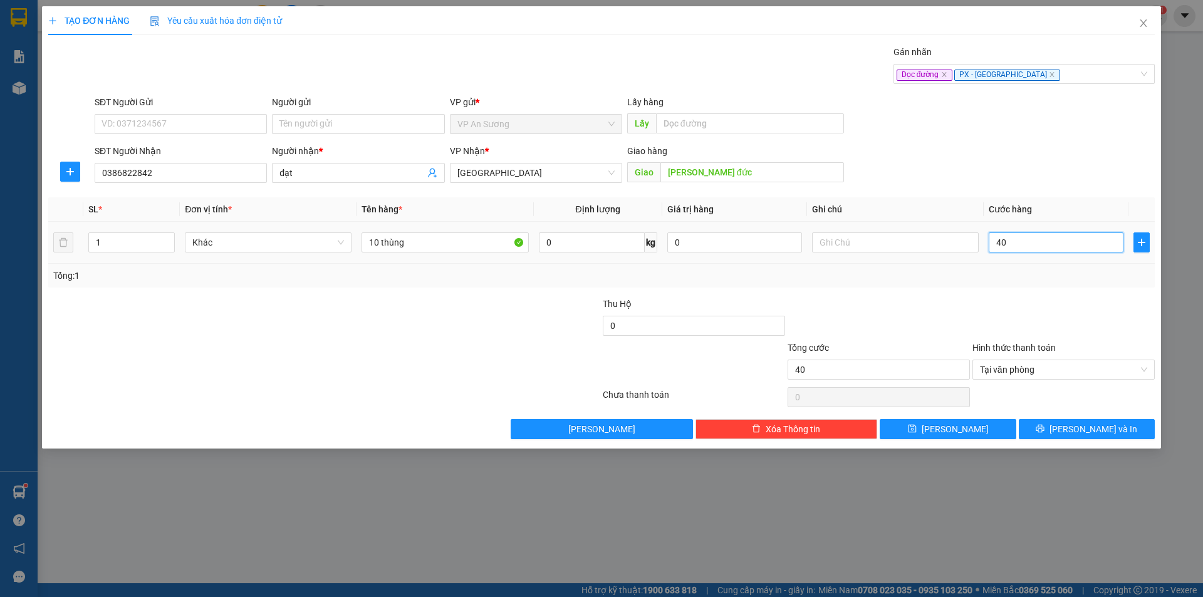
type input "400"
click at [1148, 366] on div "Tại văn phòng" at bounding box center [1063, 370] width 182 height 20
type input "400.000"
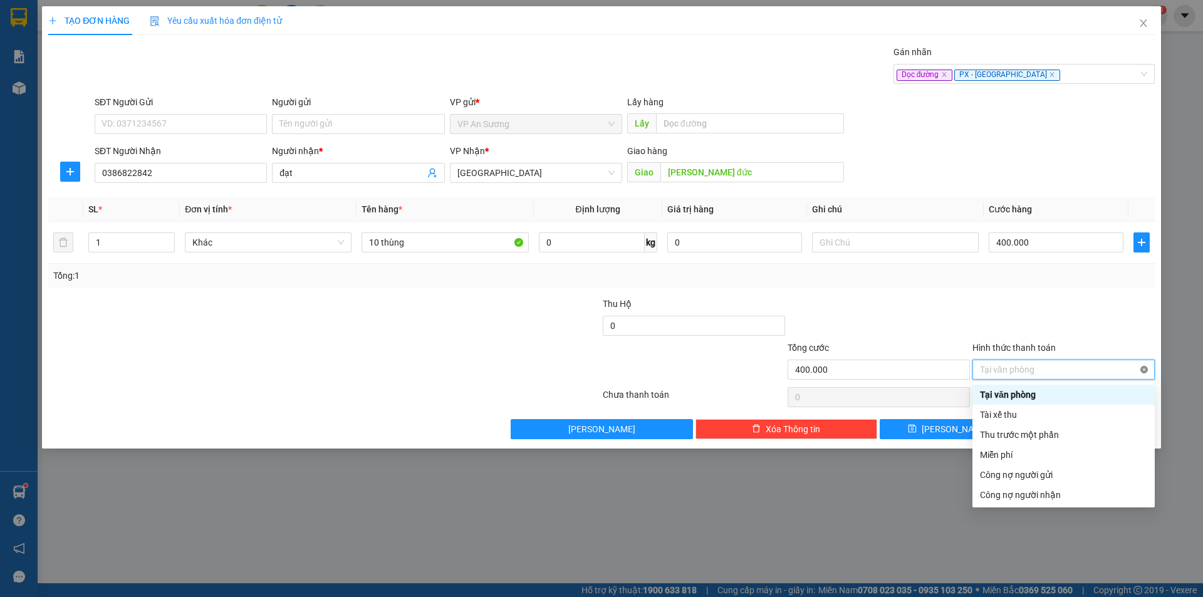
type input "400.000"
click at [1090, 319] on div at bounding box center [1063, 319] width 185 height 44
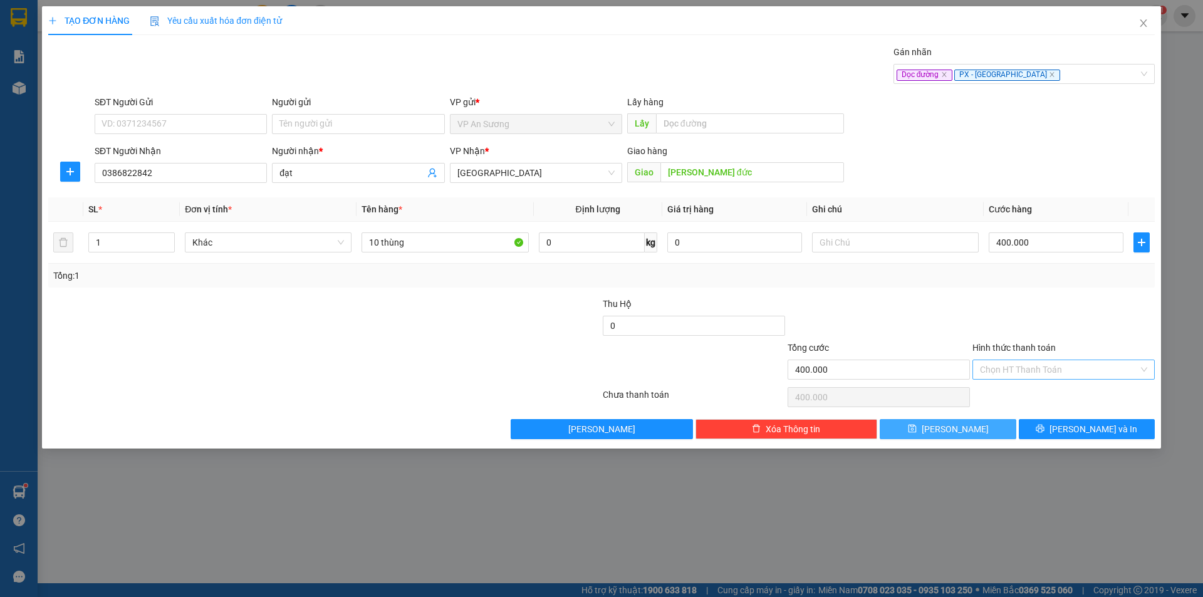
click at [933, 427] on button "[PERSON_NAME]" at bounding box center [947, 429] width 136 height 20
type input "0"
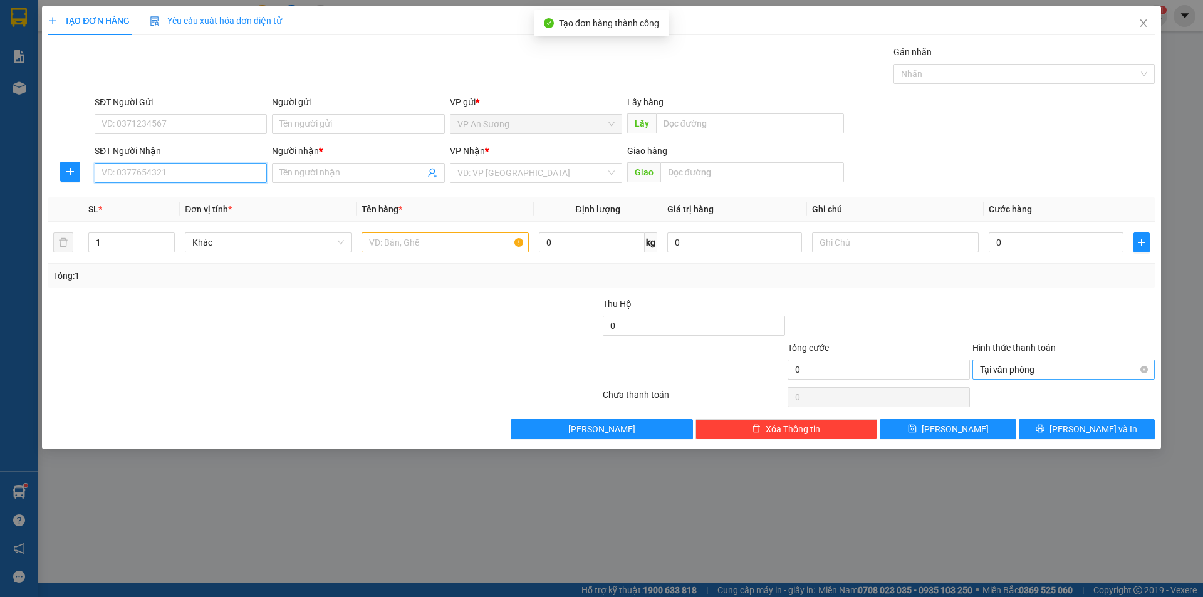
click at [142, 168] on input "SĐT Người Nhận" at bounding box center [181, 173] width 172 height 20
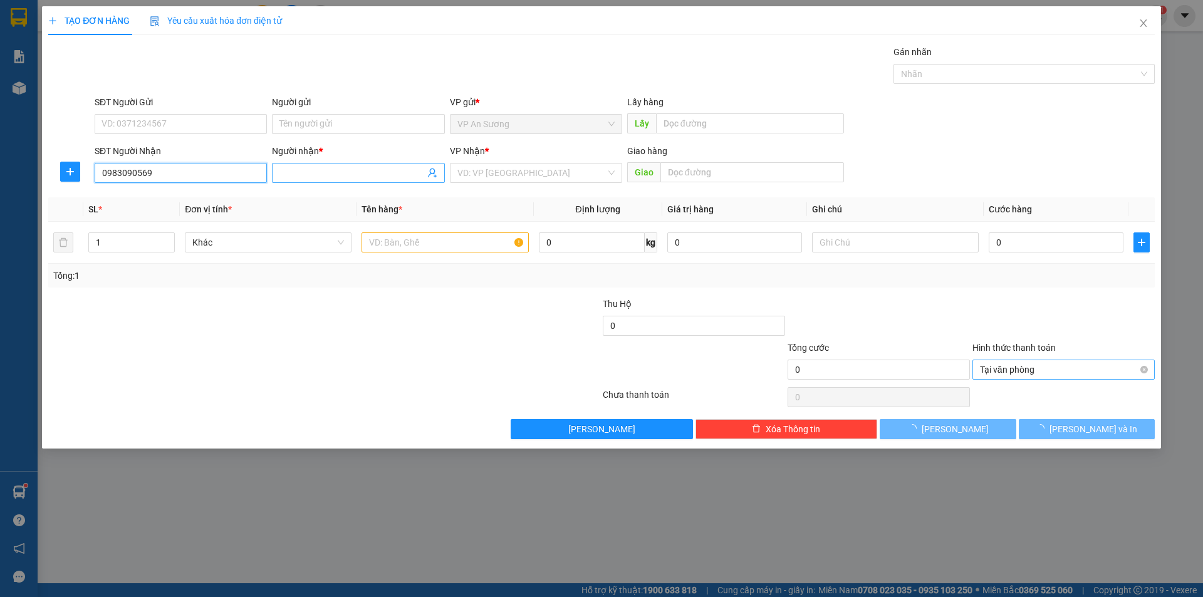
type input "0983090569"
click at [304, 168] on input "Người nhận *" at bounding box center [351, 173] width 145 height 14
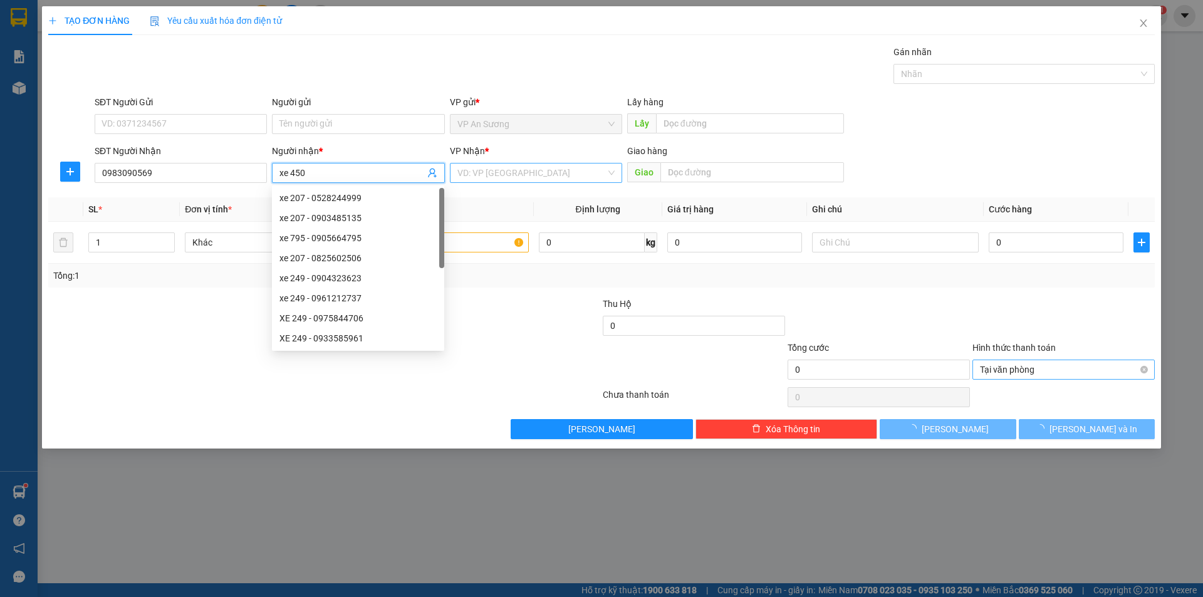
type input "xe 450"
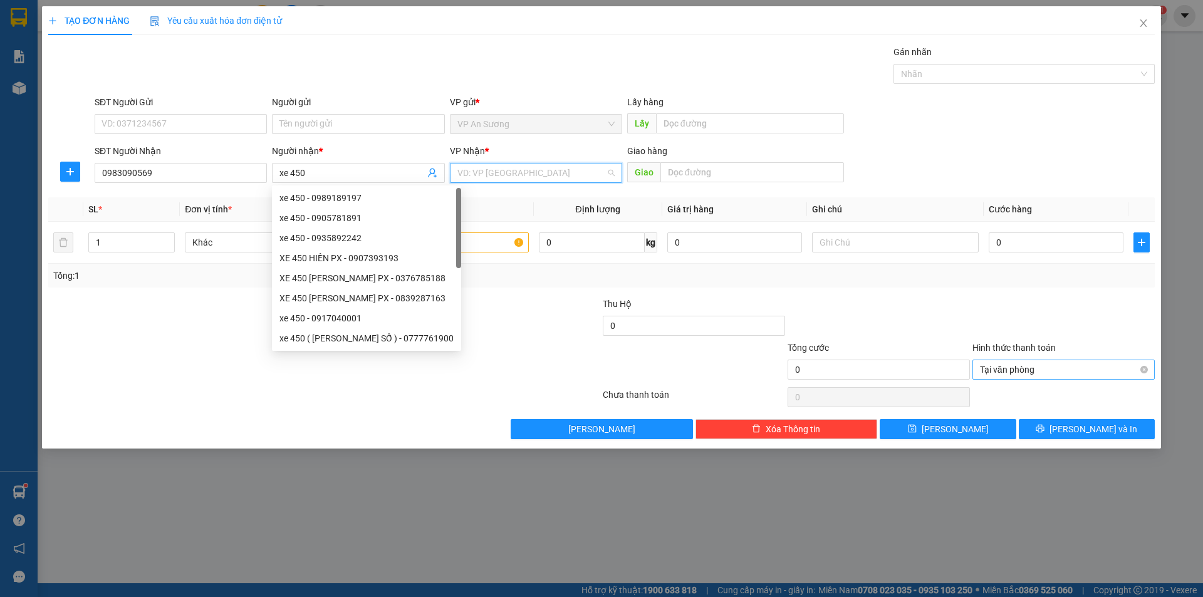
click at [522, 170] on input "search" at bounding box center [531, 172] width 148 height 19
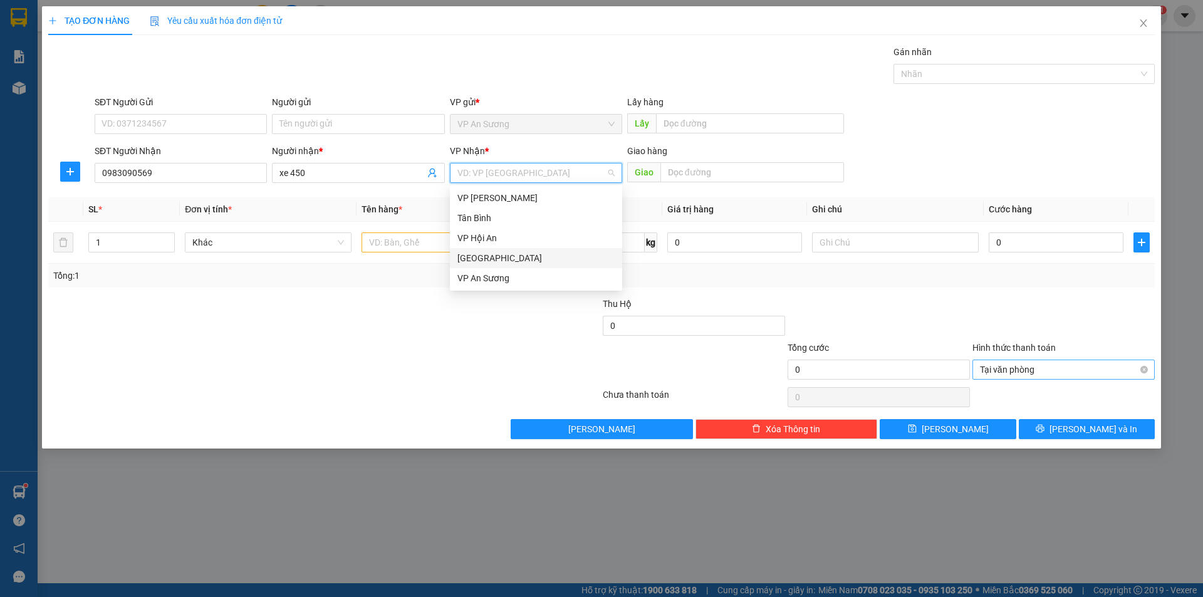
click at [501, 251] on div "[GEOGRAPHIC_DATA]" at bounding box center [535, 258] width 157 height 14
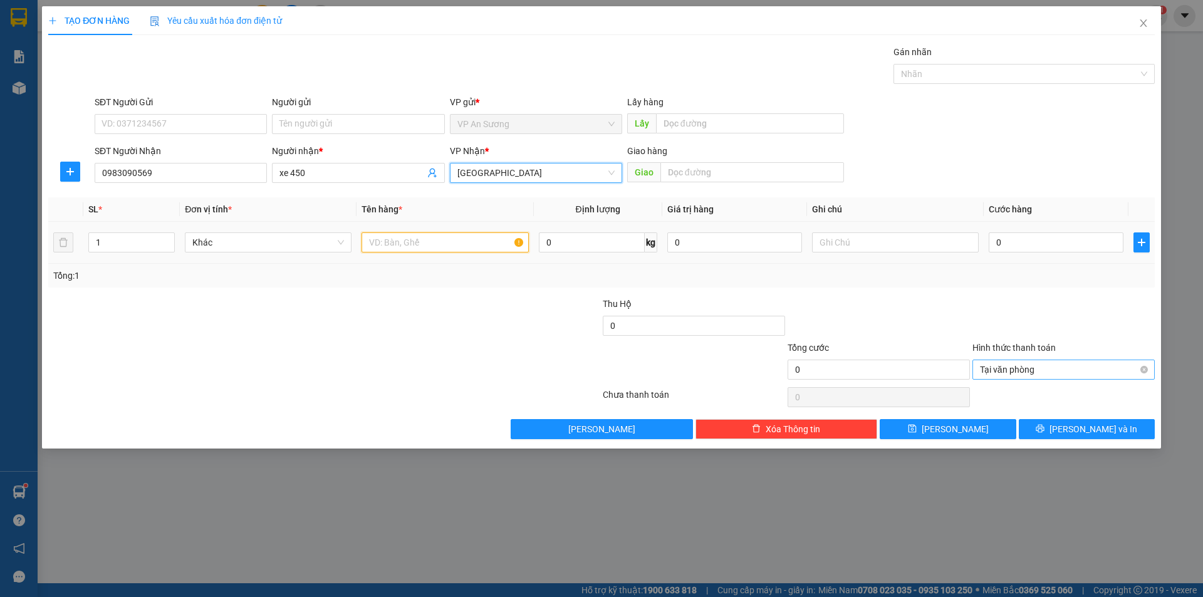
click at [403, 239] on input "text" at bounding box center [444, 242] width 167 height 20
click at [953, 74] on div at bounding box center [1017, 73] width 242 height 15
type input "1 thùng giáy"
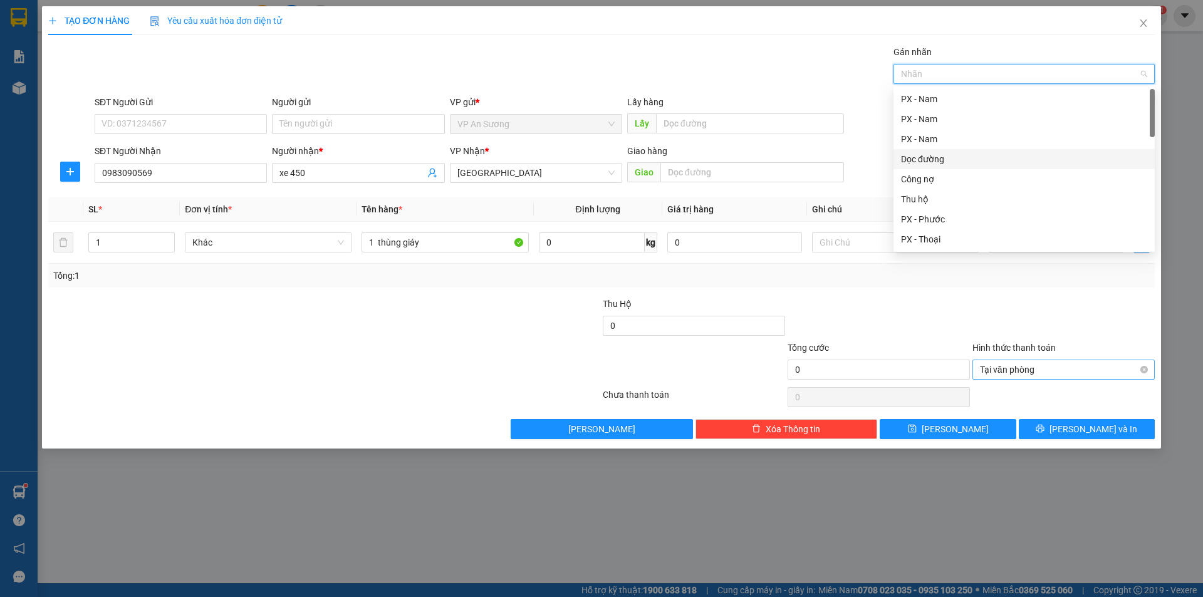
click at [939, 153] on div "Dọc đường" at bounding box center [1024, 159] width 246 height 14
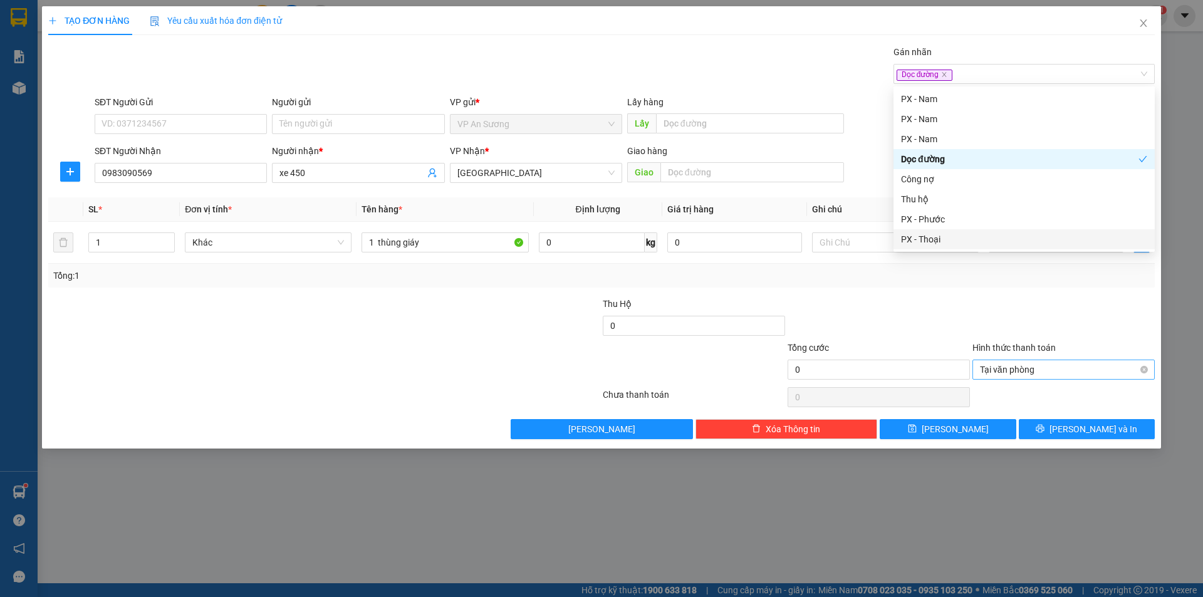
drag, startPoint x: 997, startPoint y: 309, endPoint x: 1059, endPoint y: 281, distance: 68.7
click at [999, 309] on div at bounding box center [1063, 319] width 185 height 44
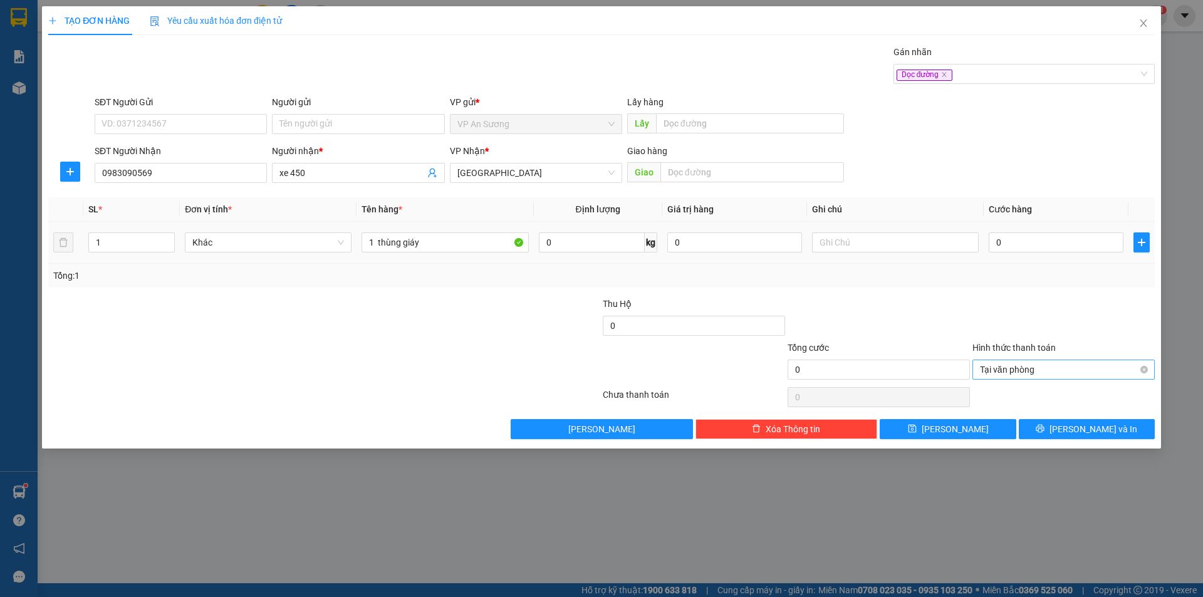
click at [1055, 252] on div "0" at bounding box center [1055, 242] width 135 height 25
click at [1055, 249] on input "0" at bounding box center [1055, 242] width 135 height 20
type input "1"
type input "10"
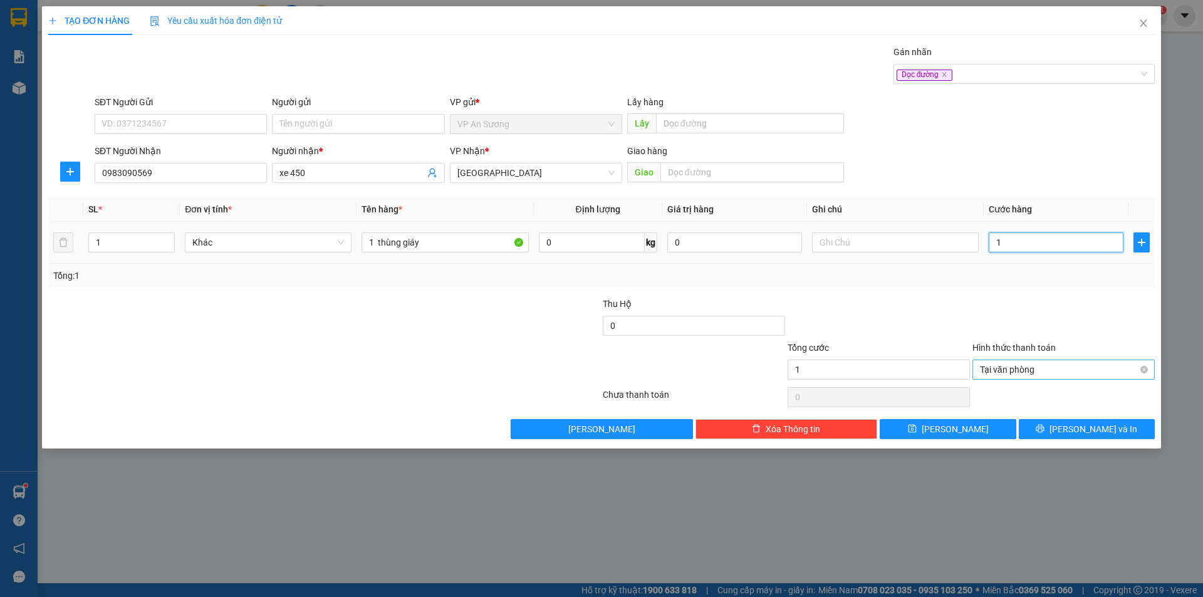
type input "10"
type input "100"
click at [1005, 68] on div "Dọc đường" at bounding box center [1017, 73] width 242 height 15
type input "100.000"
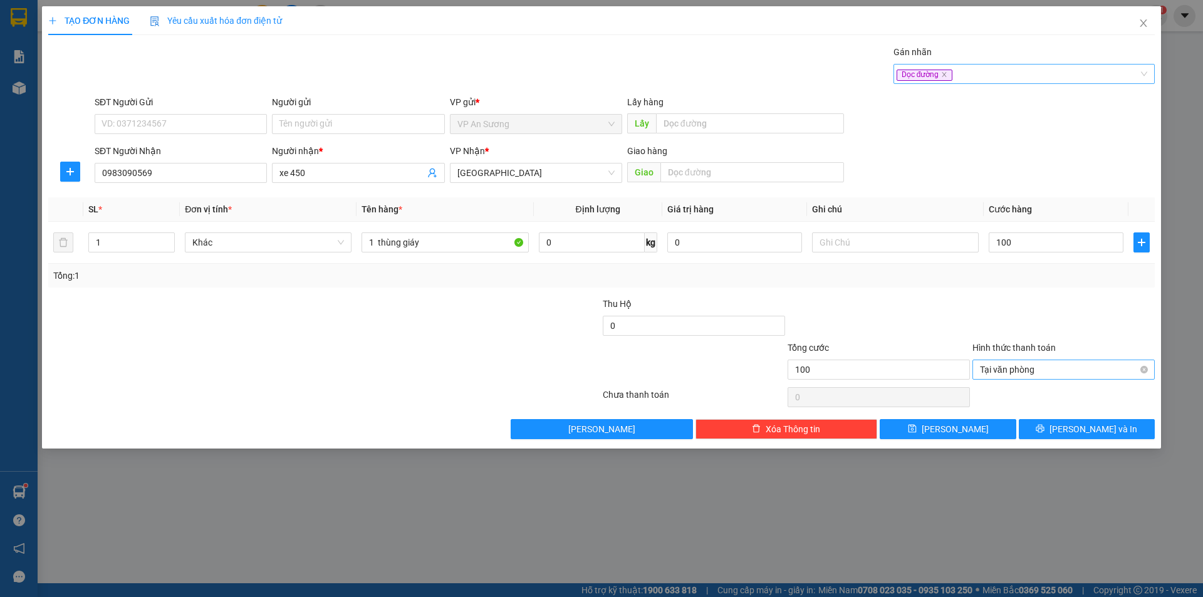
type input "100.000"
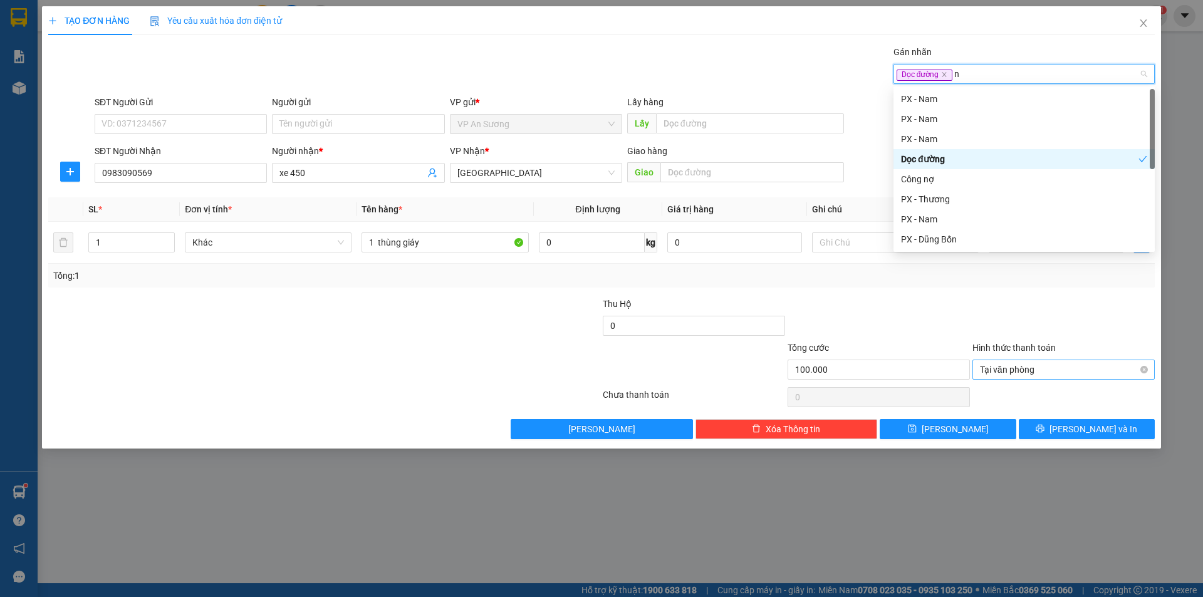
type input "nh"
click at [940, 175] on div "PX - [GEOGRAPHIC_DATA]" at bounding box center [1024, 179] width 246 height 14
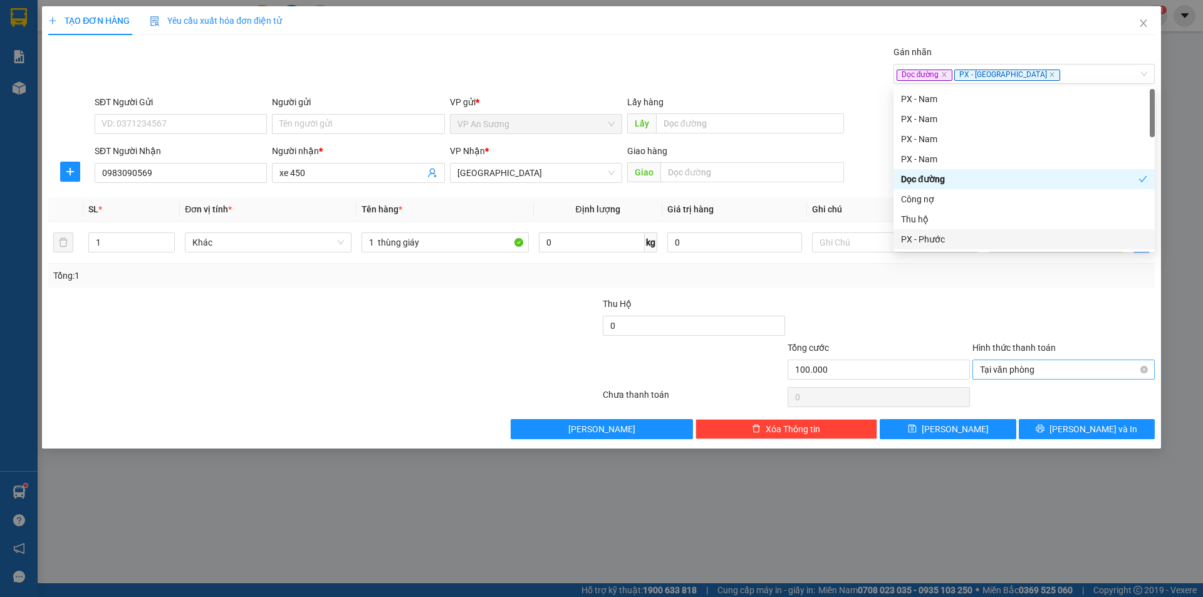
drag, startPoint x: 987, startPoint y: 294, endPoint x: 1080, endPoint y: 345, distance: 105.7
click at [988, 294] on div "Transit Pickup Surcharge Ids Transit Deliver Surcharge Ids Transit Deliver Surc…" at bounding box center [601, 242] width 1106 height 394
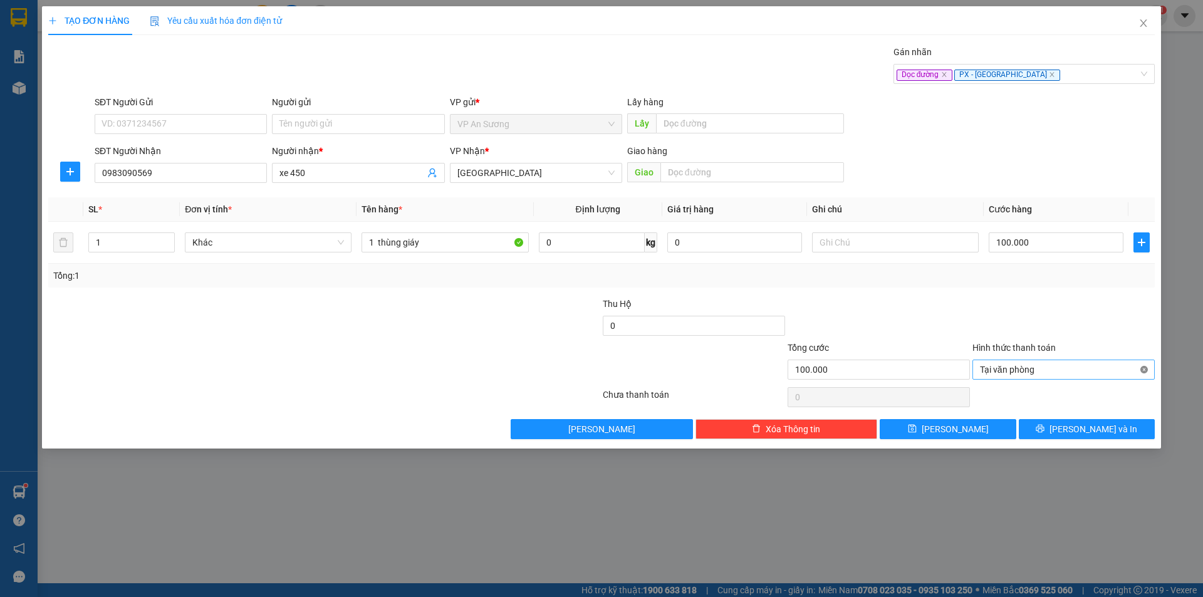
type input "100.000"
click at [961, 428] on span "[PERSON_NAME]" at bounding box center [954, 429] width 67 height 14
type input "0"
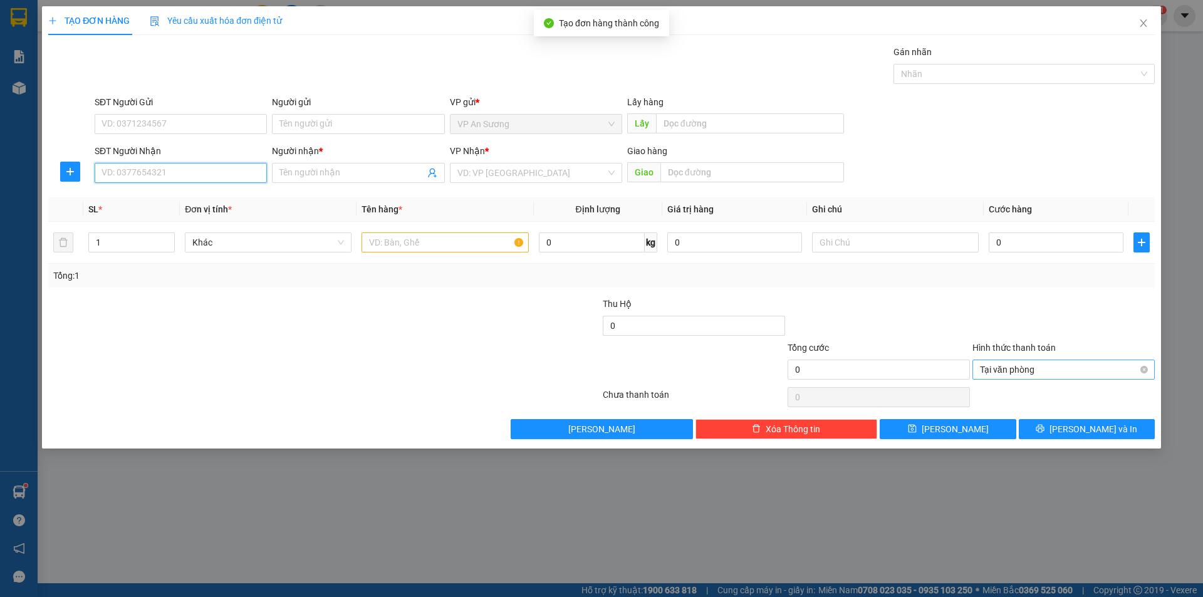
click at [230, 167] on input "SĐT Người Nhận" at bounding box center [181, 173] width 172 height 20
type input "0911190057"
drag, startPoint x: 194, startPoint y: 191, endPoint x: 303, endPoint y: 178, distance: 109.2
click at [207, 188] on div "0911190057 - xe 163" at bounding box center [181, 198] width 172 height 20
type input "xe 163"
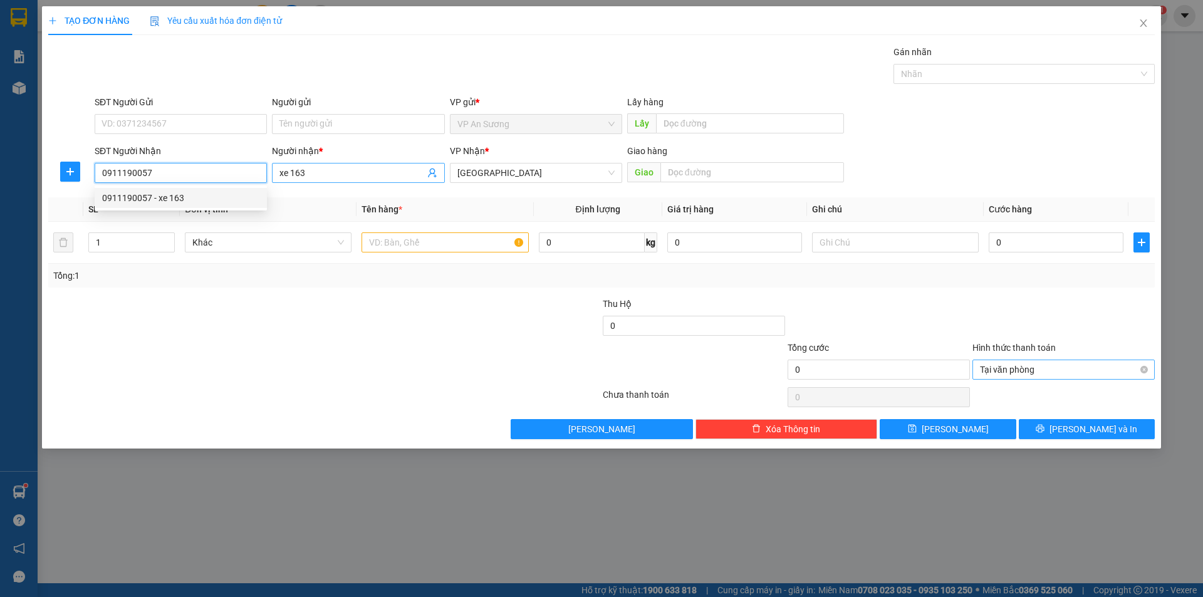
type input "0911190057"
click at [304, 178] on input "xe 163" at bounding box center [351, 173] width 145 height 14
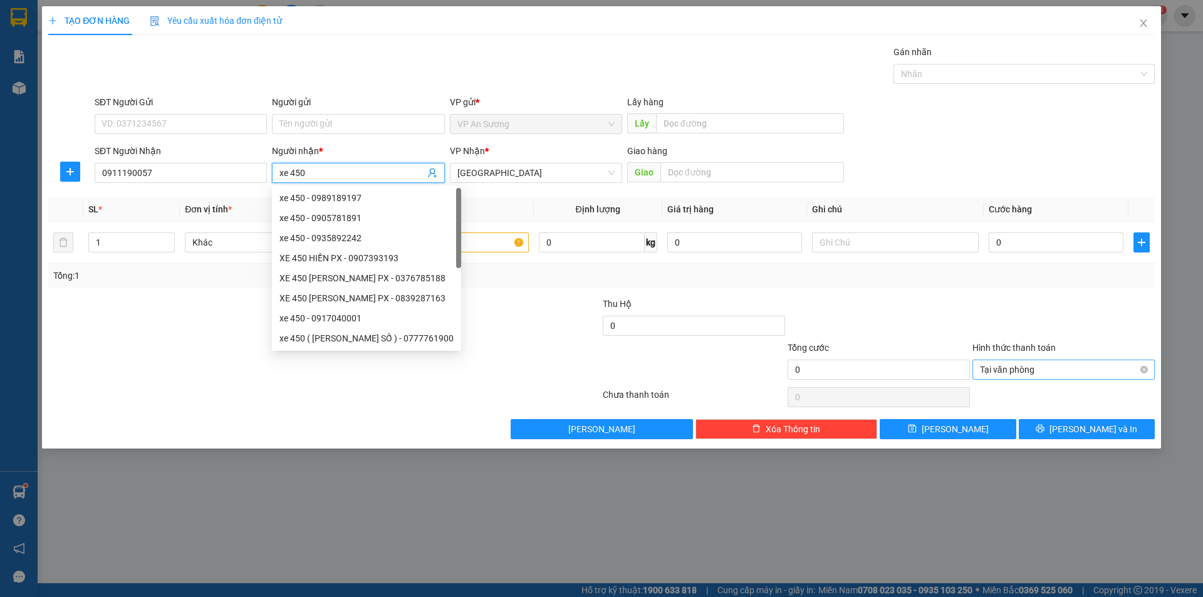
type input "xe 450"
click at [517, 347] on div at bounding box center [509, 363] width 185 height 44
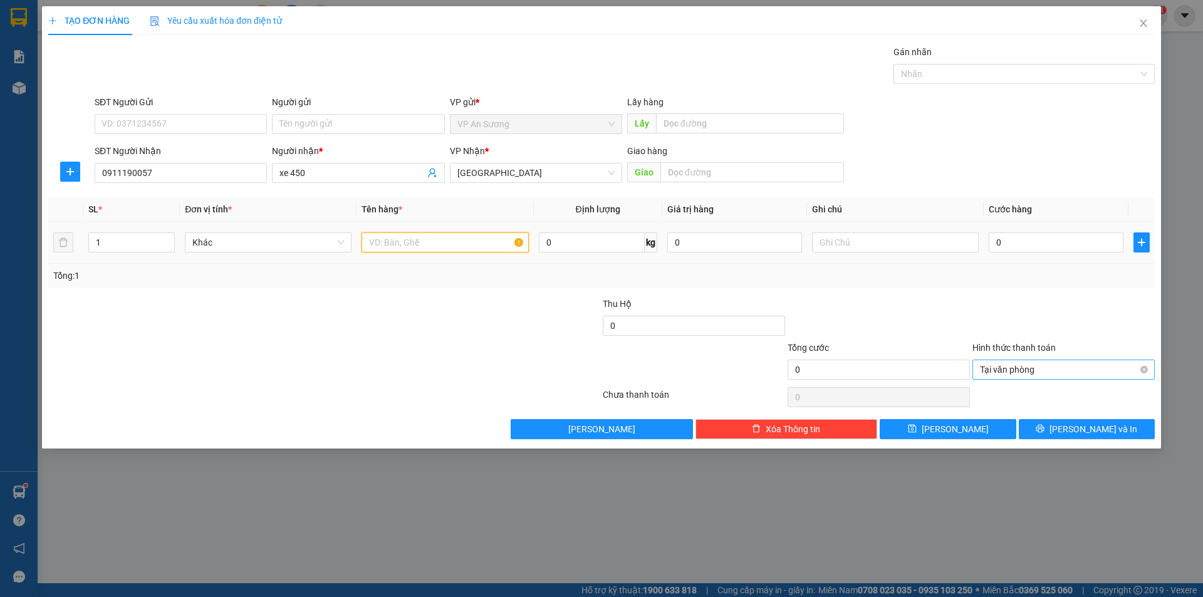
click at [489, 245] on input "text" at bounding box center [444, 242] width 167 height 20
type input "30 thùng"
click at [726, 178] on input "text" at bounding box center [752, 172] width 184 height 20
click at [948, 74] on div at bounding box center [1017, 73] width 242 height 15
type input "nam phước"
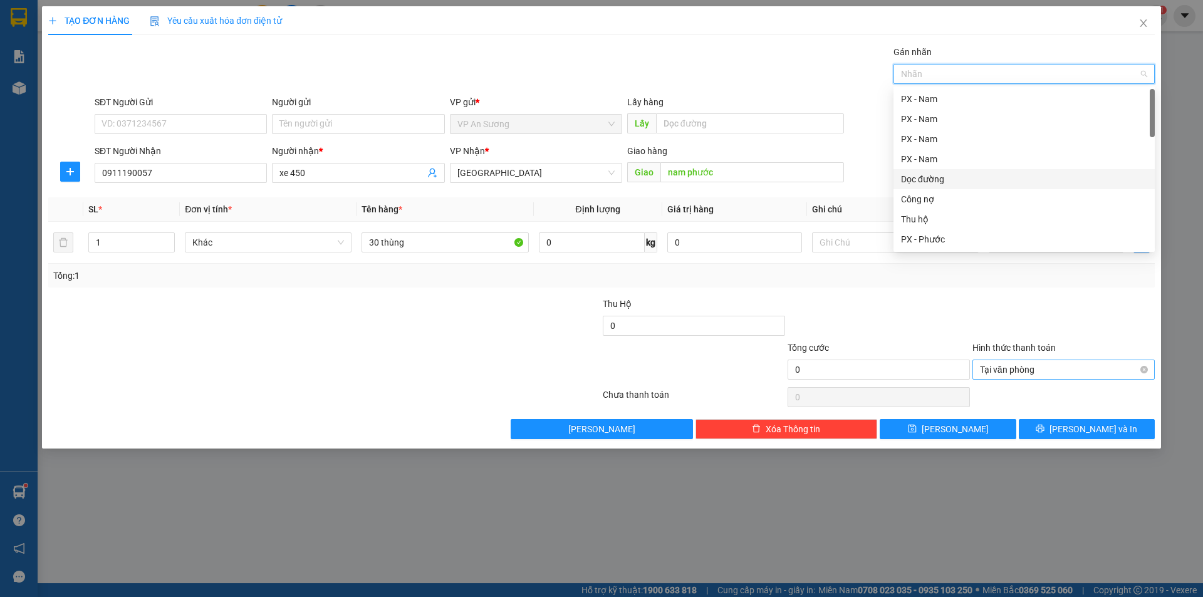
click at [935, 179] on div "Dọc đường" at bounding box center [1024, 179] width 246 height 14
type input "nh"
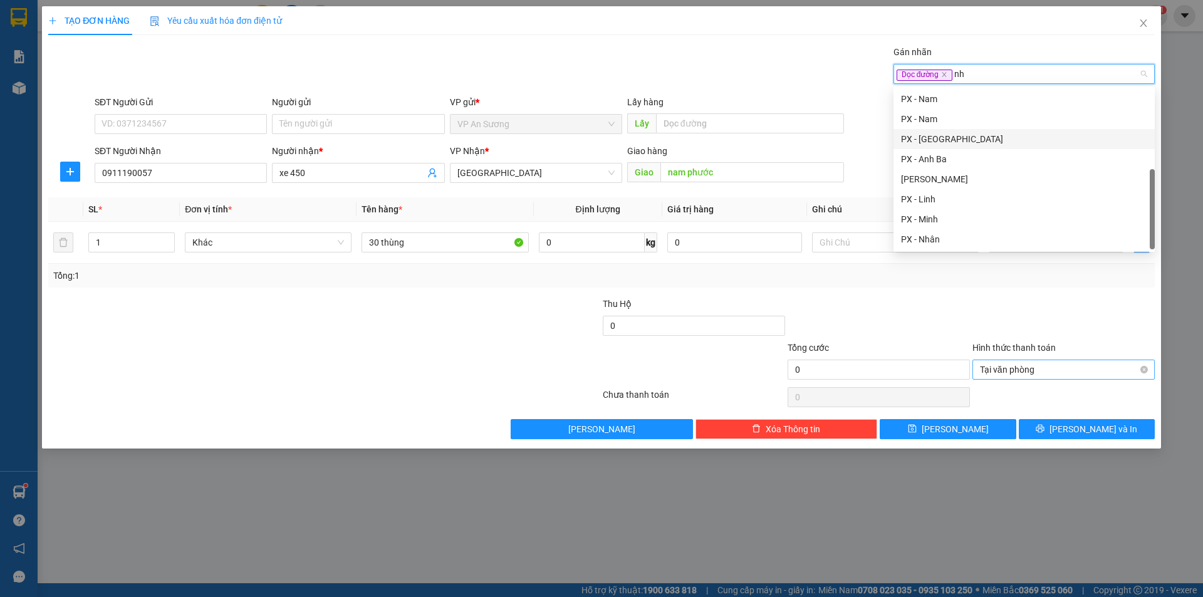
click at [950, 136] on div "PX - [GEOGRAPHIC_DATA]" at bounding box center [1024, 139] width 246 height 14
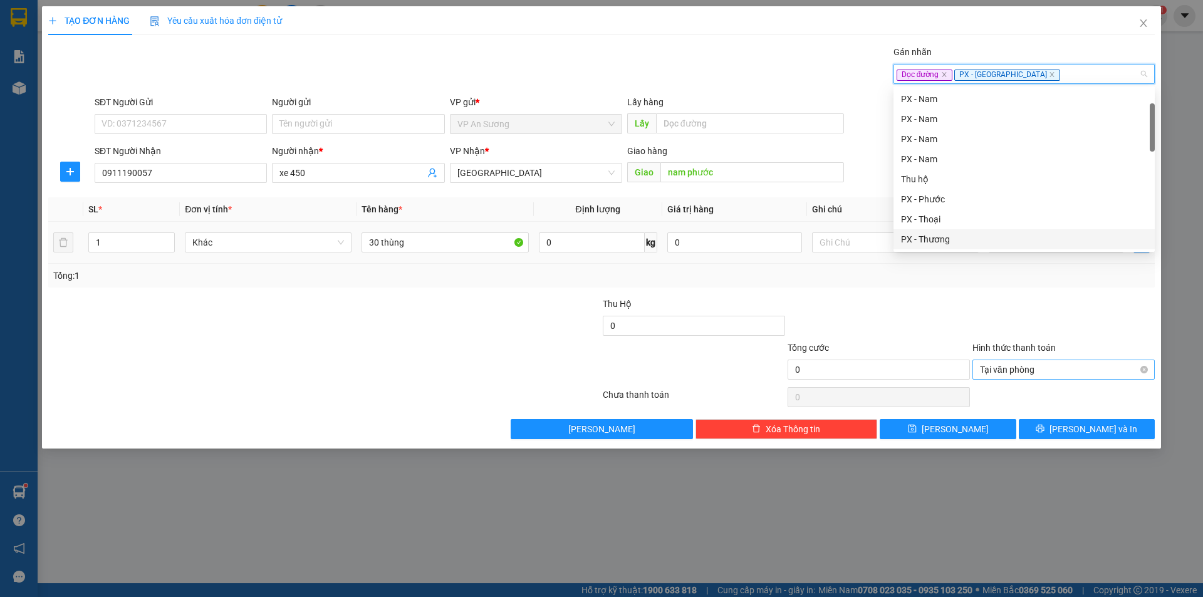
click at [1044, 278] on div "Tổng: 1" at bounding box center [601, 276] width 1096 height 14
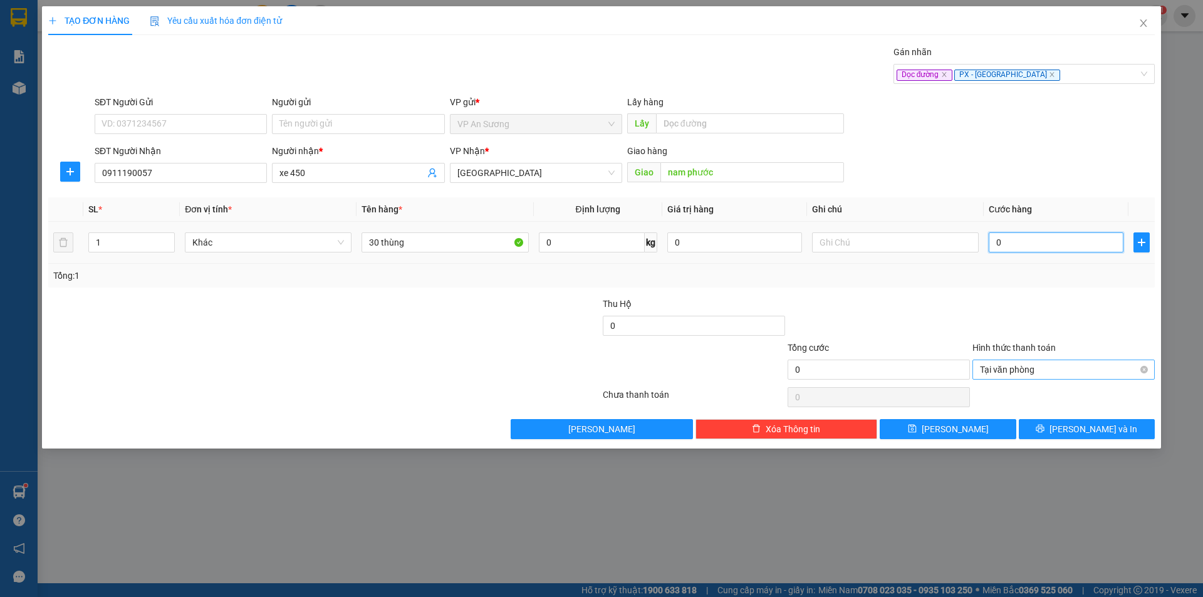
click at [1109, 241] on input "0" at bounding box center [1055, 242] width 135 height 20
type input "6"
type input "60"
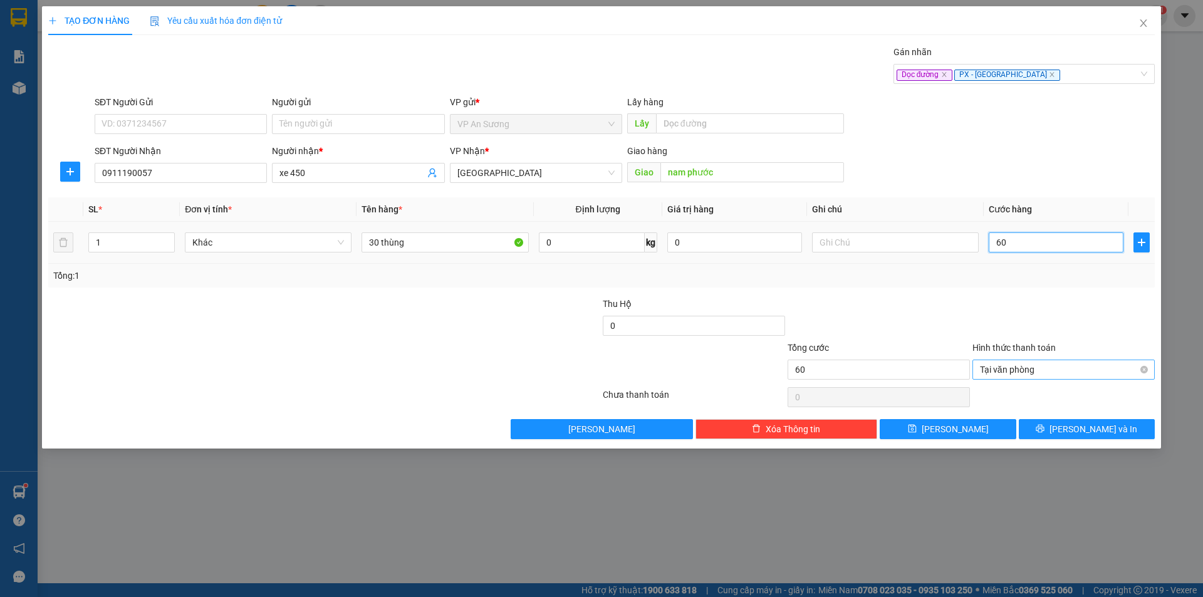
type input "600"
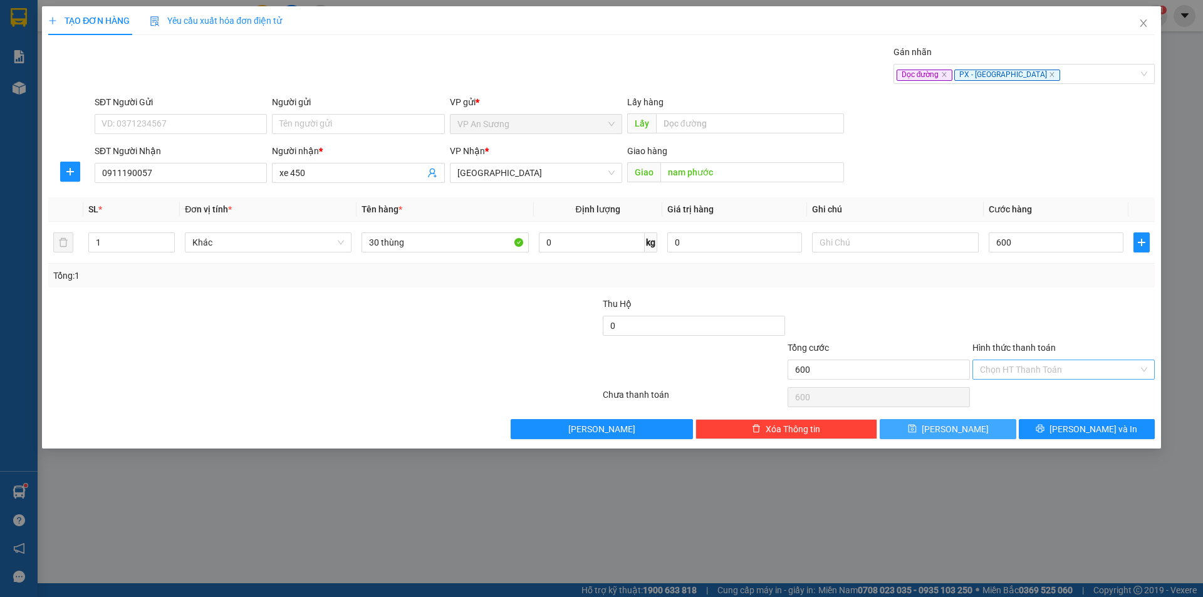
type input "600.000"
click at [977, 437] on button "[PERSON_NAME]" at bounding box center [947, 429] width 136 height 20
type input "0"
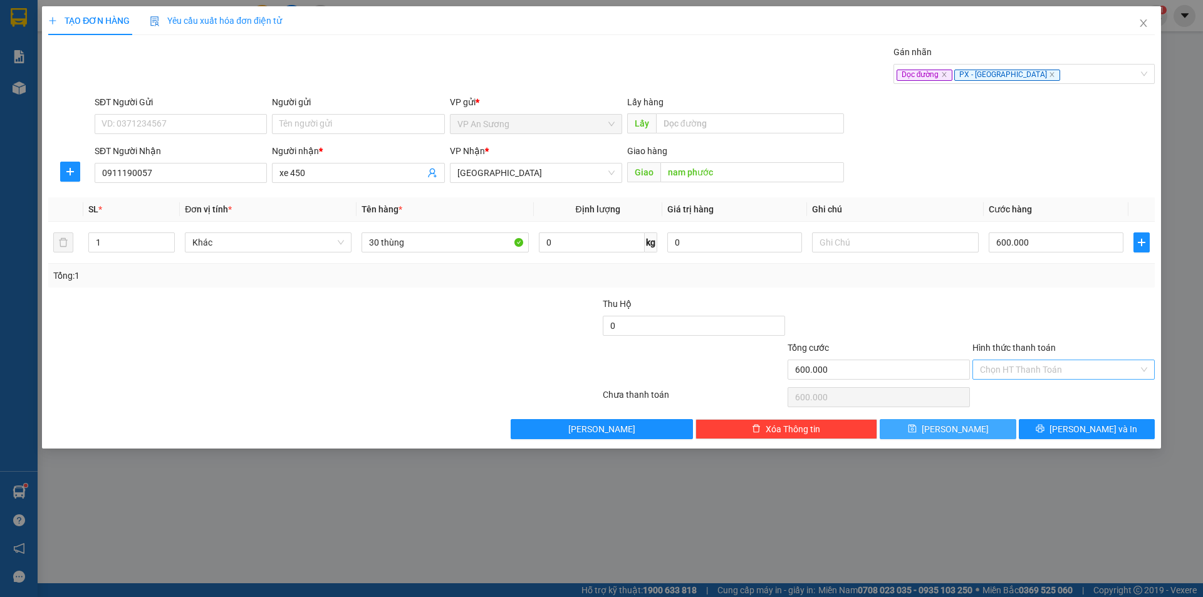
type input "0"
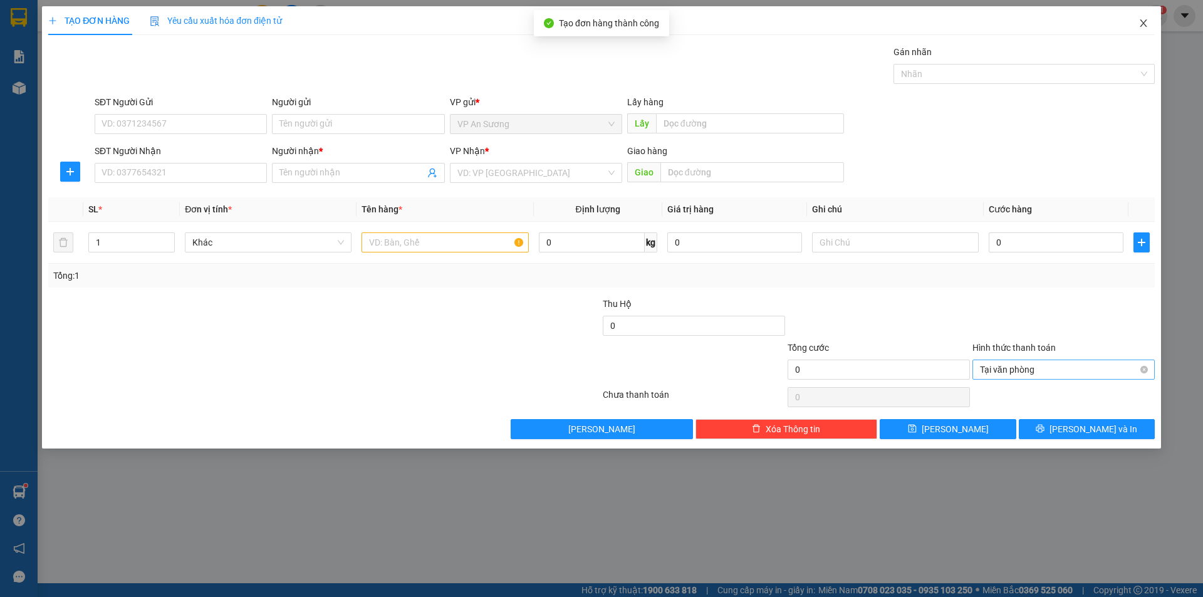
click at [1138, 19] on icon "close" at bounding box center [1143, 23] width 10 height 10
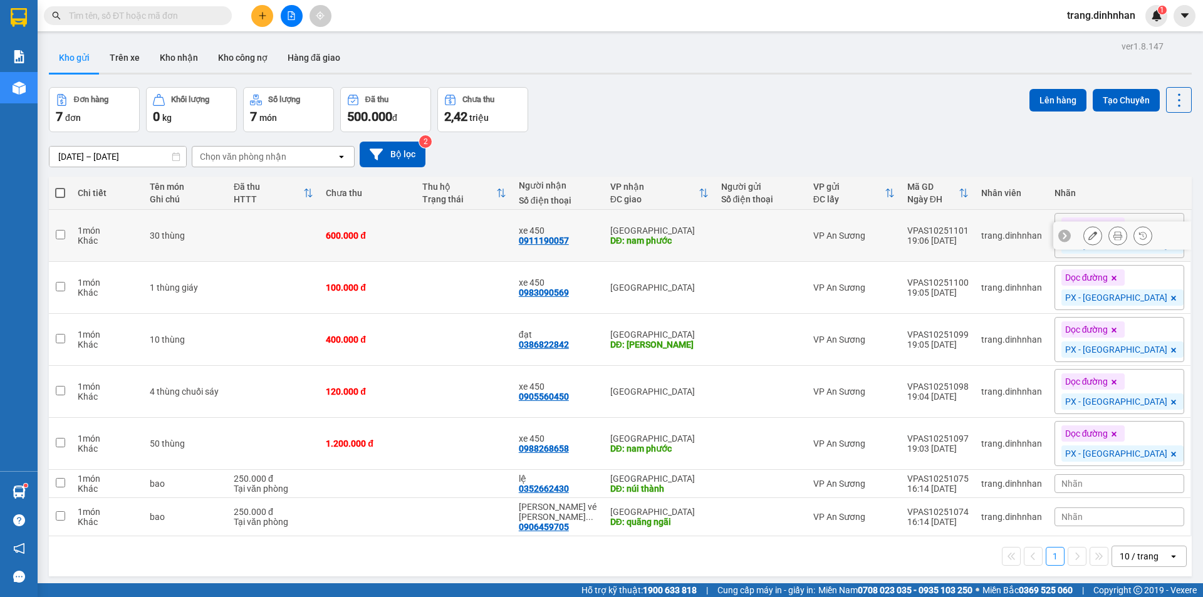
click at [453, 248] on td at bounding box center [464, 236] width 96 height 52
checkbox input "true"
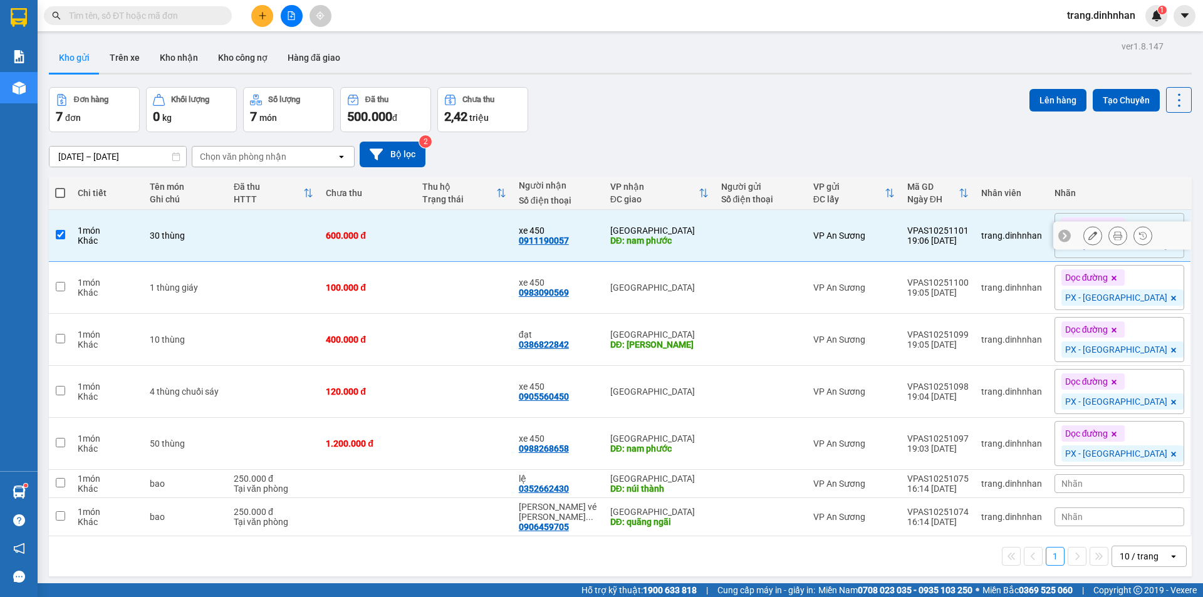
click at [461, 279] on td at bounding box center [464, 288] width 96 height 52
checkbox input "true"
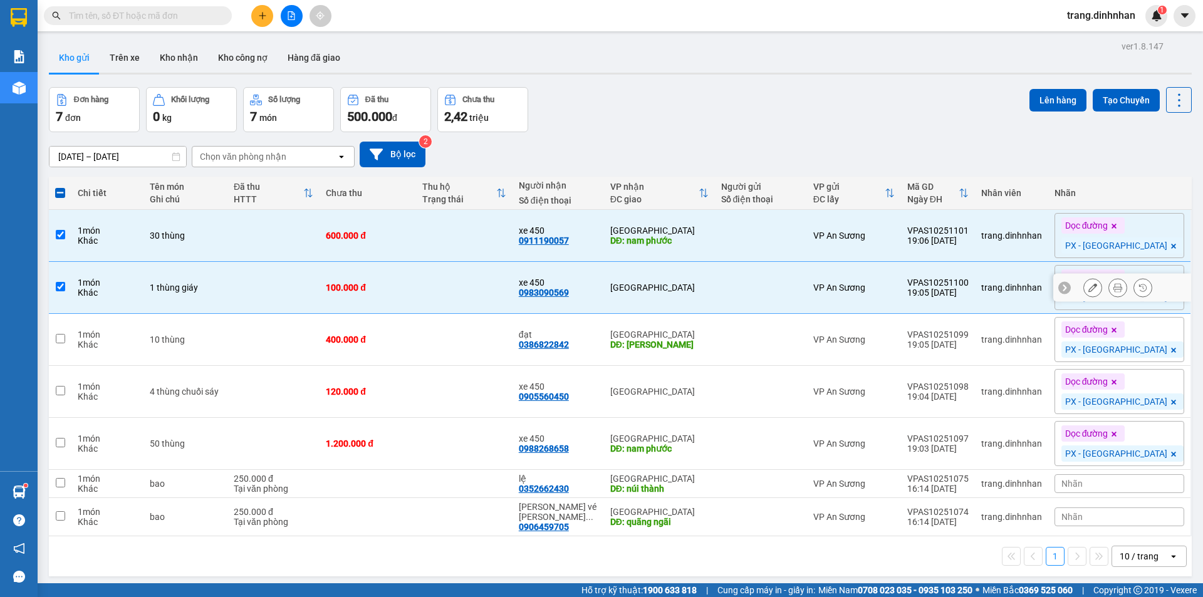
click at [416, 331] on td "400.000 đ" at bounding box center [367, 340] width 96 height 52
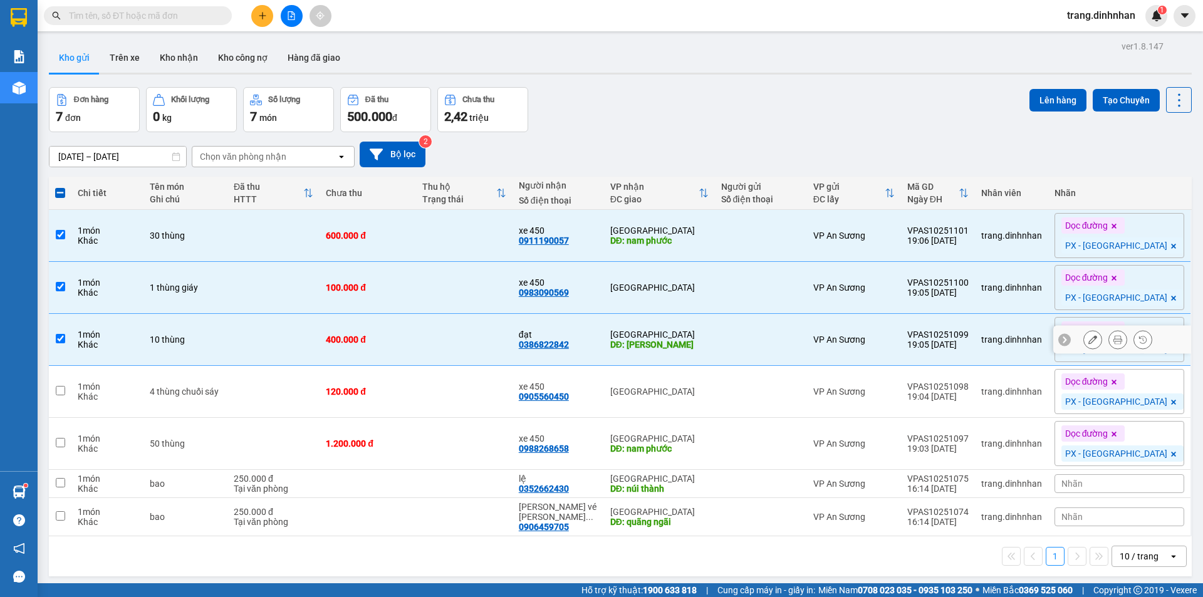
checkbox input "true"
click at [416, 388] on td "120.000 đ" at bounding box center [367, 392] width 96 height 52
checkbox input "true"
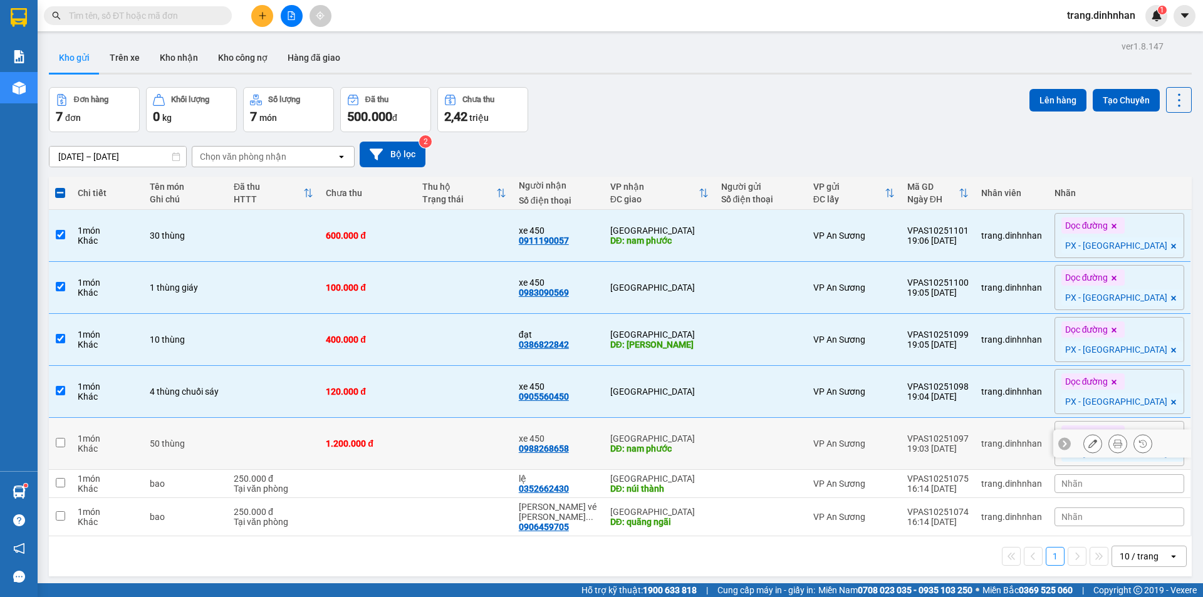
click at [416, 418] on td "1.200.000 đ" at bounding box center [367, 444] width 96 height 52
checkbox input "true"
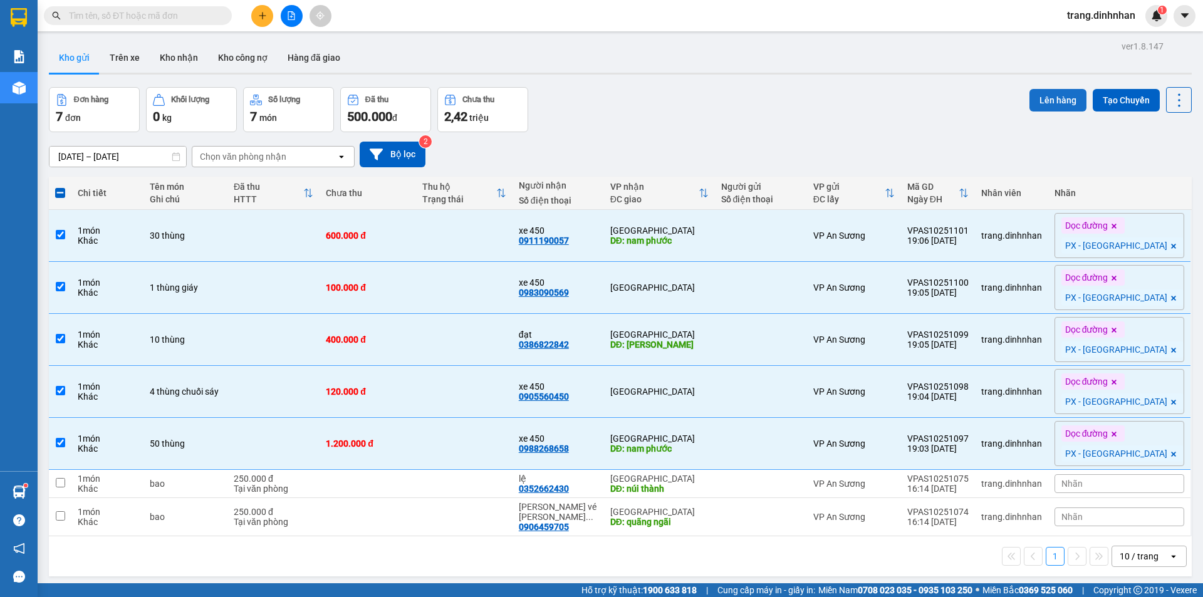
click at [1055, 100] on button "Lên hàng" at bounding box center [1057, 100] width 57 height 23
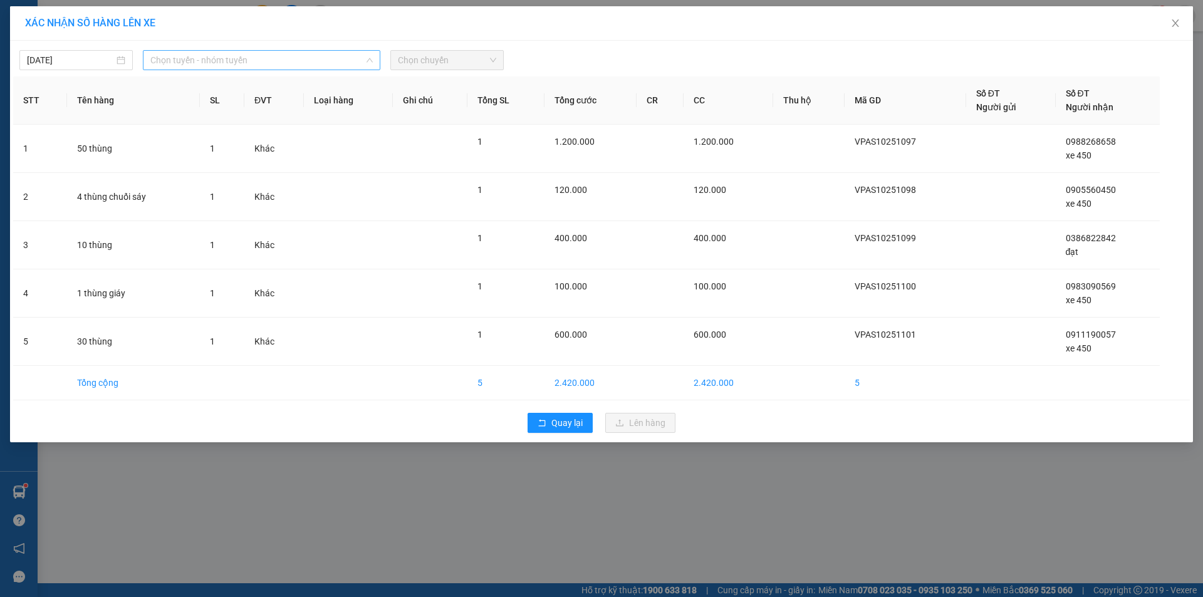
click at [194, 59] on span "Chọn tuyến - nhóm tuyến" at bounding box center [261, 60] width 222 height 19
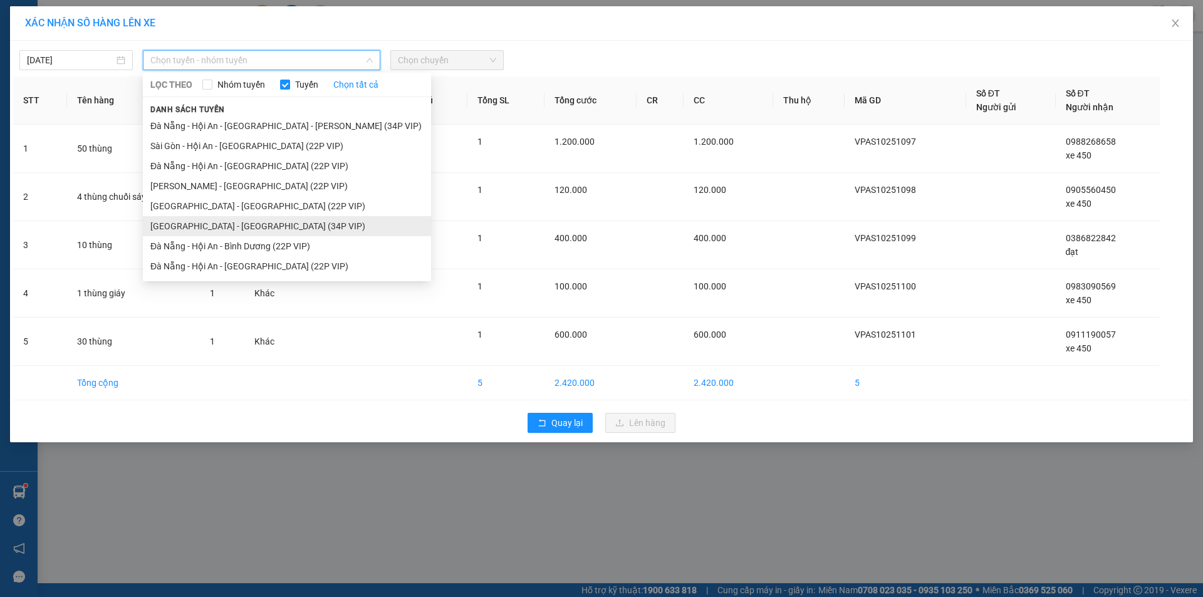
drag, startPoint x: 227, startPoint y: 227, endPoint x: 421, endPoint y: 89, distance: 238.5
click at [225, 228] on li "[GEOGRAPHIC_DATA] - [GEOGRAPHIC_DATA] (34P VIP)" at bounding box center [287, 226] width 288 height 20
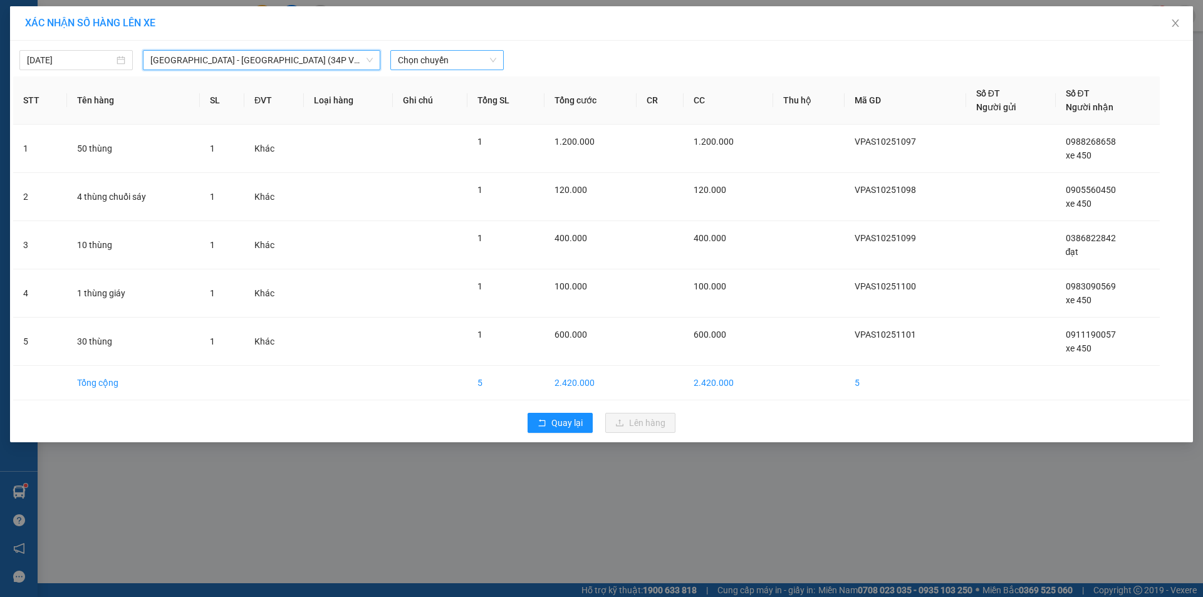
click at [442, 60] on span "Chọn chuyến" at bounding box center [447, 60] width 98 height 19
drag, startPoint x: 455, startPoint y: 101, endPoint x: 528, endPoint y: 121, distance: 75.2
click at [456, 101] on div "08:30 - 43F-004.50" at bounding box center [447, 105] width 98 height 14
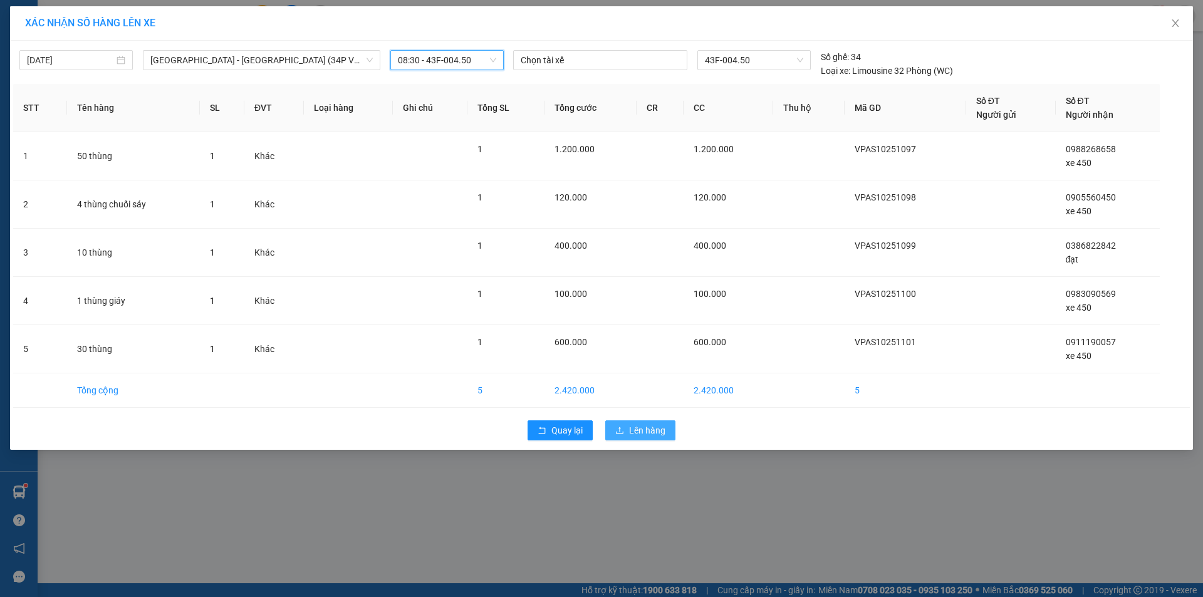
click at [637, 426] on span "Lên hàng" at bounding box center [647, 430] width 36 height 14
